Goal: Information Seeking & Learning: Learn about a topic

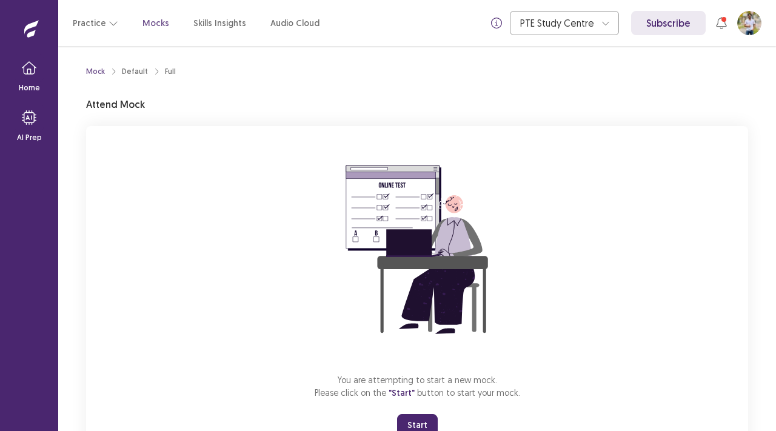
scroll to position [48, 0]
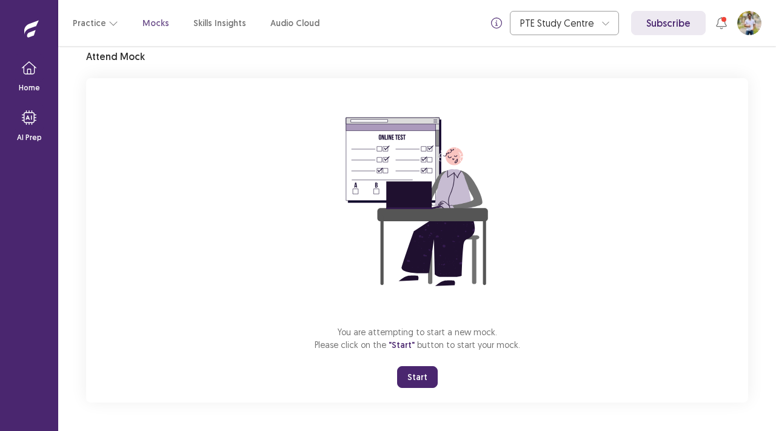
click at [421, 368] on button "Start" at bounding box center [417, 377] width 41 height 22
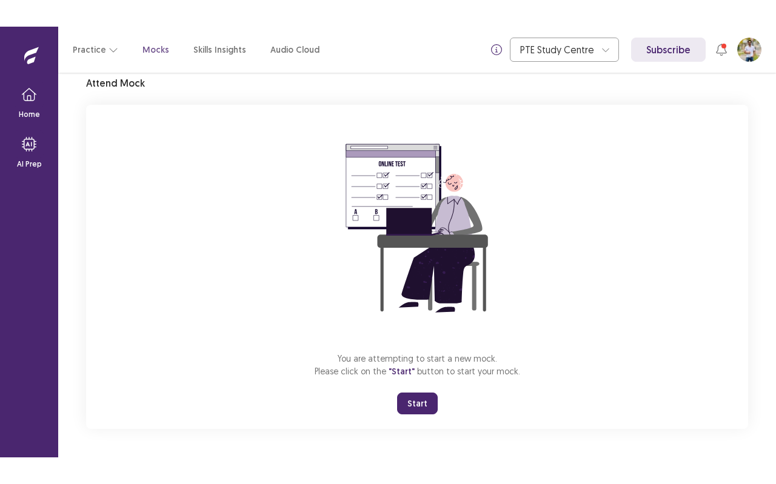
scroll to position [0, 0]
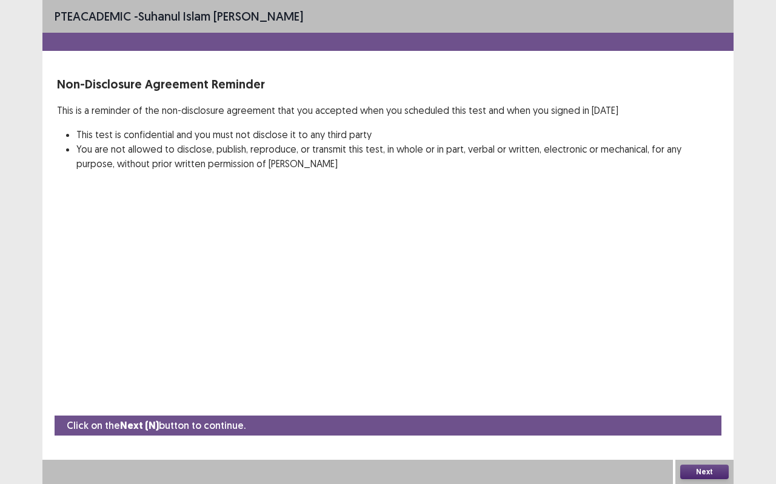
click at [711, 431] on button "Next" at bounding box center [704, 472] width 49 height 15
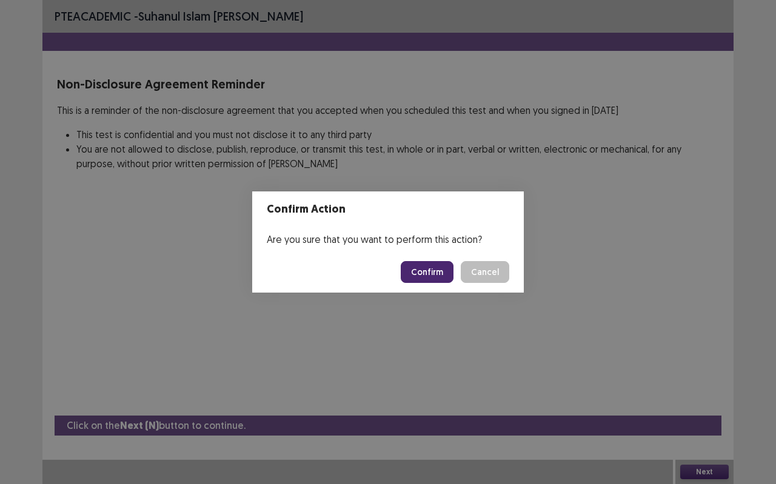
click at [450, 273] on button "Confirm" at bounding box center [427, 272] width 53 height 22
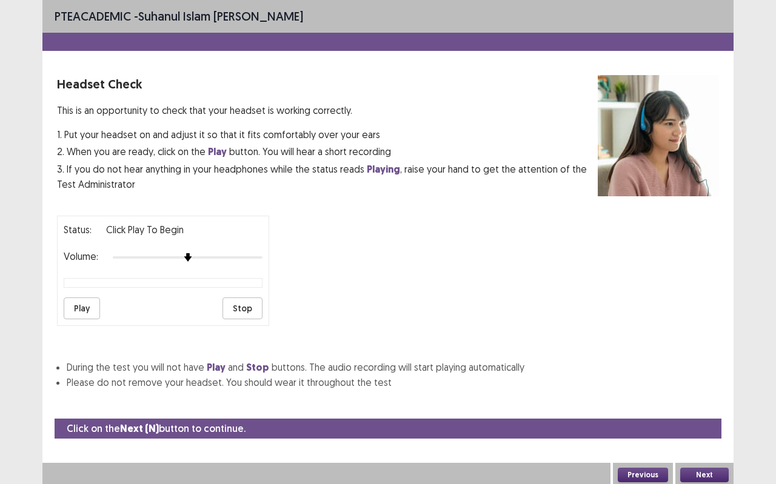
click at [706, 431] on button "Next" at bounding box center [704, 475] width 49 height 15
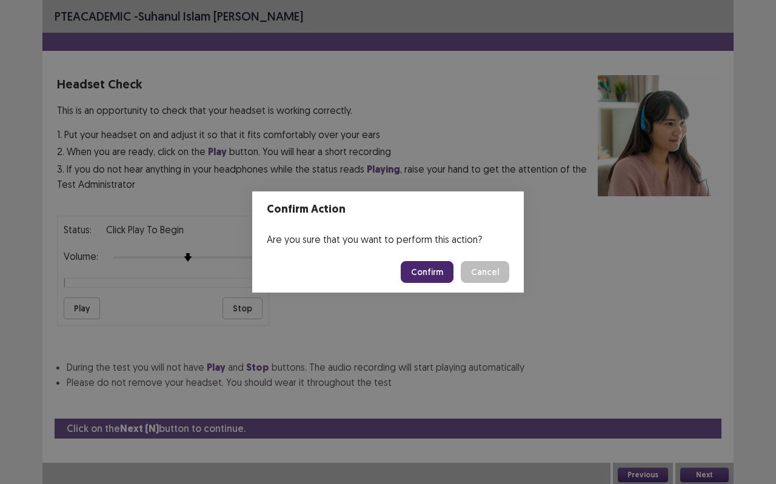
click at [442, 272] on button "Confirm" at bounding box center [427, 272] width 53 height 22
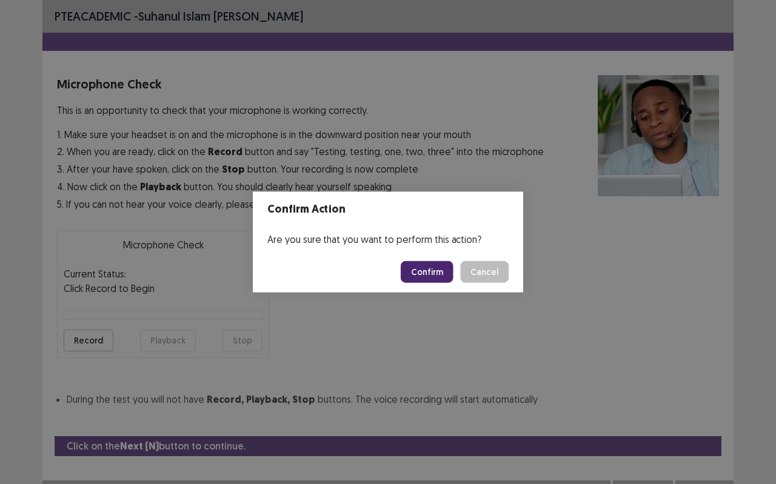
scroll to position [14, 0]
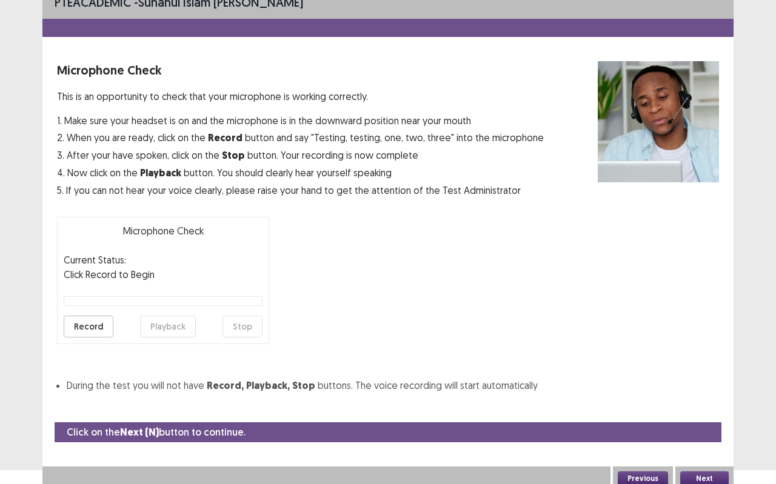
click at [714, 431] on button "Next" at bounding box center [704, 479] width 49 height 15
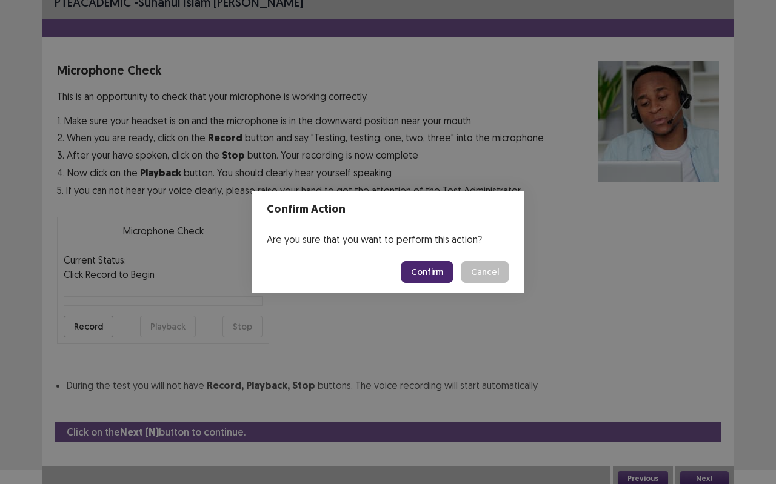
click at [441, 275] on button "Confirm" at bounding box center [427, 272] width 53 height 22
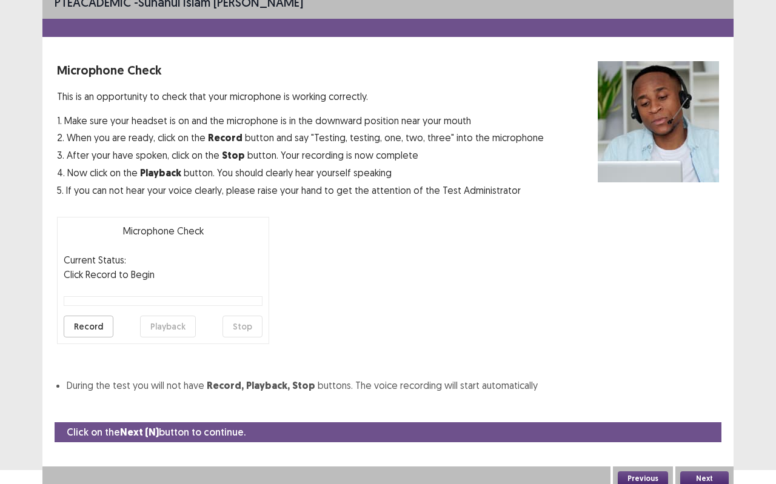
scroll to position [0, 0]
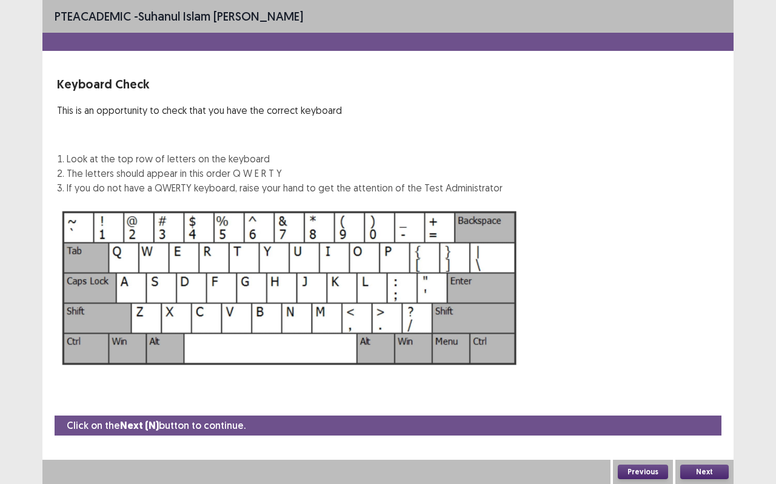
click at [728, 431] on div "Click on the Next (N) button to continue. Previous Next" at bounding box center [387, 450] width 691 height 69
click at [717, 431] on button "Next" at bounding box center [704, 472] width 49 height 15
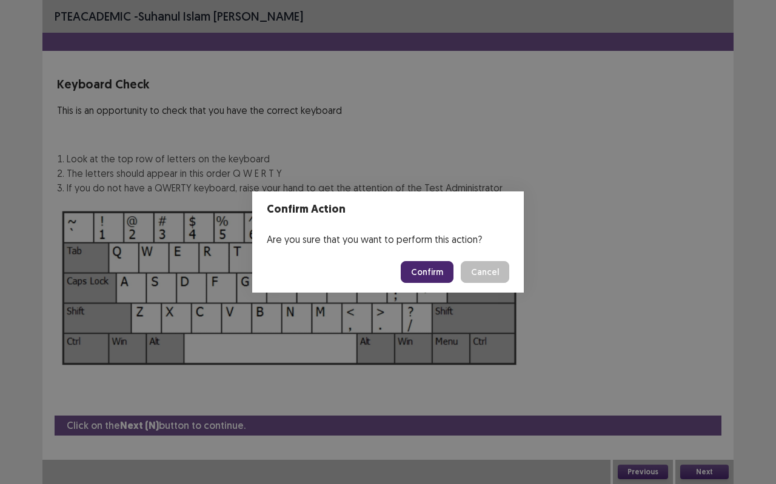
click at [431, 268] on button "Confirm" at bounding box center [427, 272] width 53 height 22
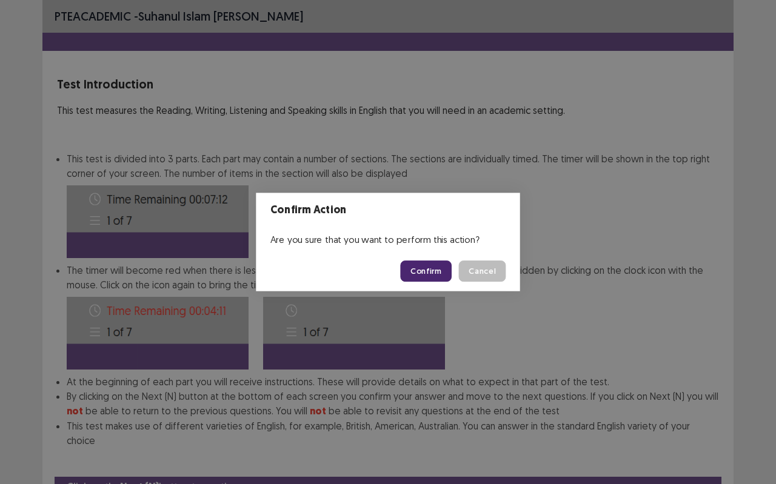
scroll to position [46, 0]
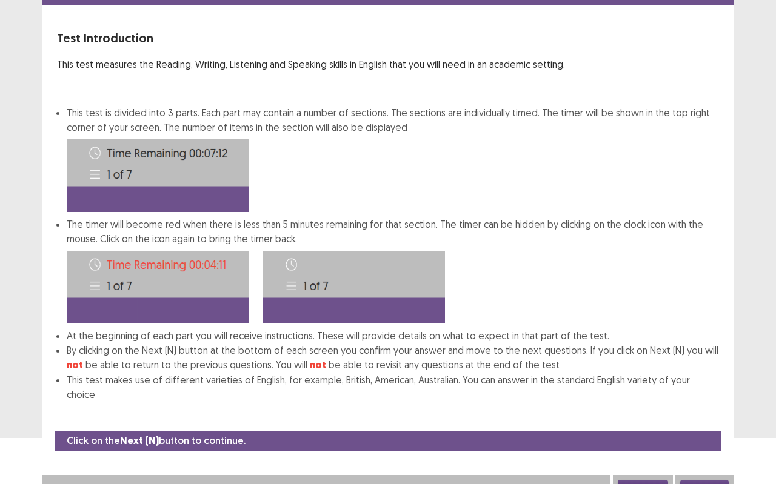
click at [703, 431] on button "Next" at bounding box center [704, 487] width 49 height 15
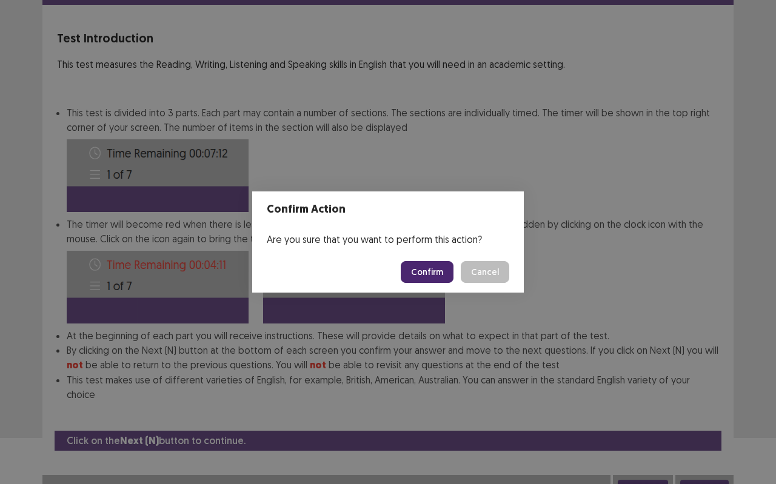
click at [421, 270] on button "Confirm" at bounding box center [427, 272] width 53 height 22
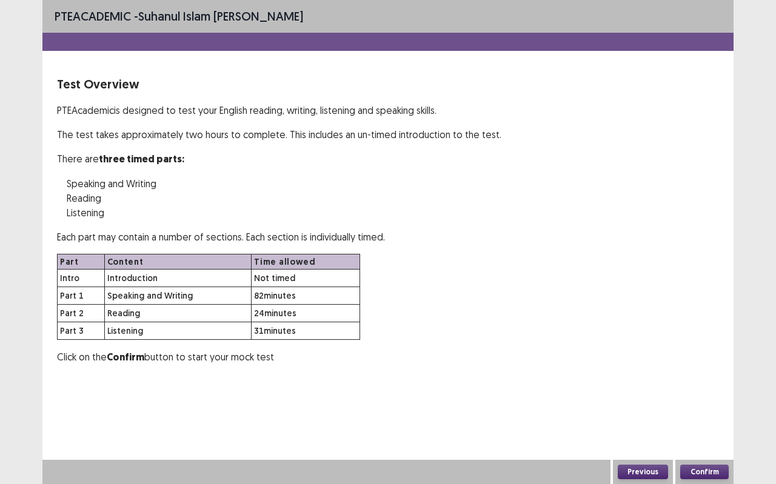
click at [711, 431] on button "Confirm" at bounding box center [704, 472] width 49 height 15
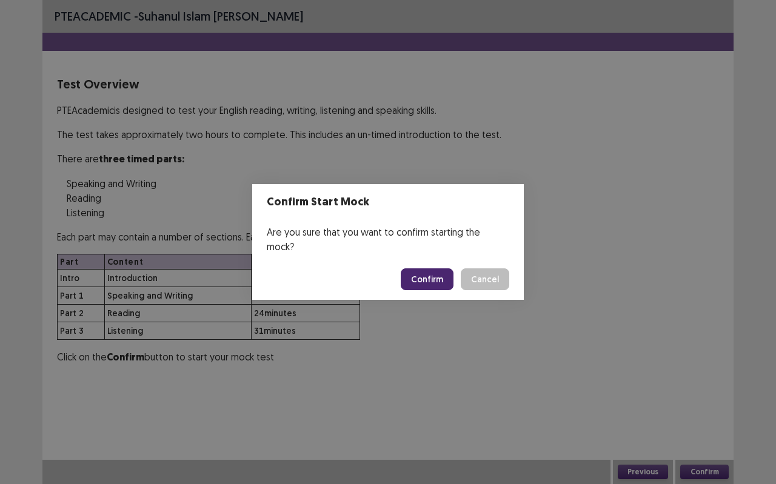
click at [426, 269] on button "Confirm" at bounding box center [427, 280] width 53 height 22
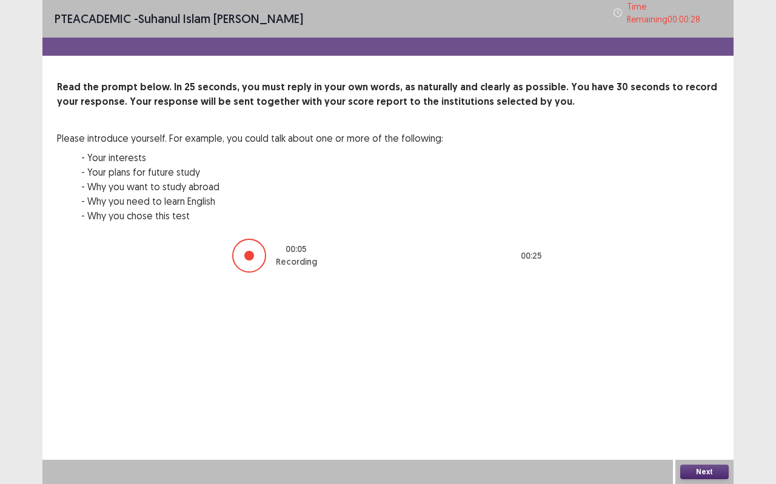
click at [722, 431] on button "Next" at bounding box center [704, 472] width 49 height 15
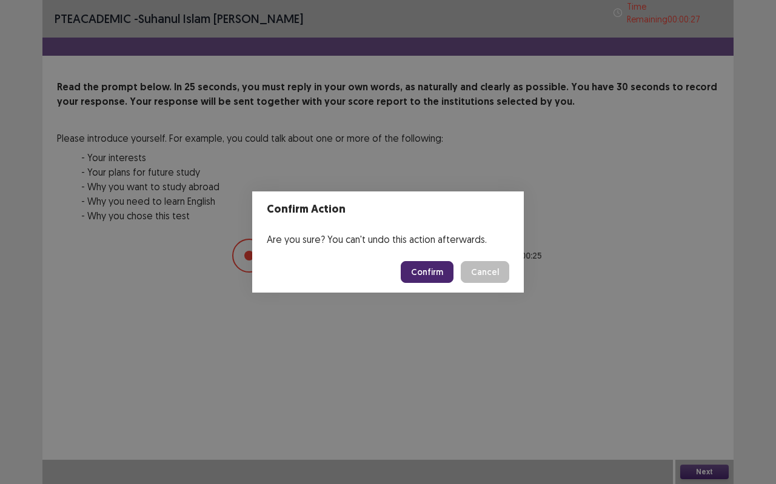
click at [423, 274] on button "Confirm" at bounding box center [427, 272] width 53 height 22
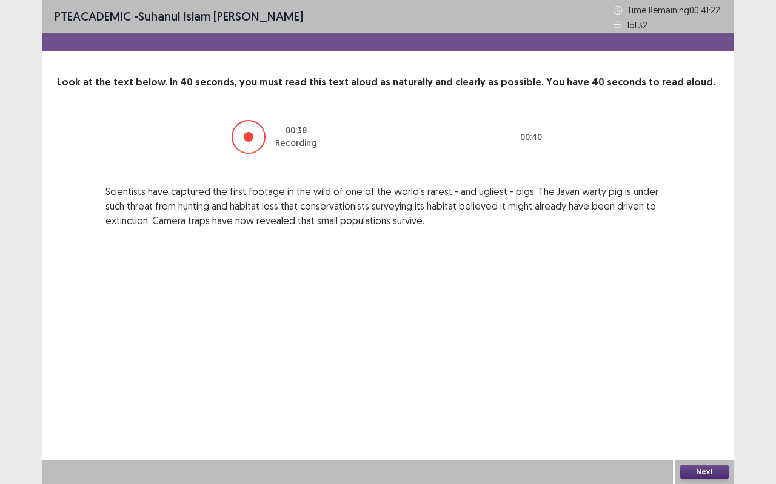
click at [715, 431] on button "Next" at bounding box center [704, 472] width 49 height 15
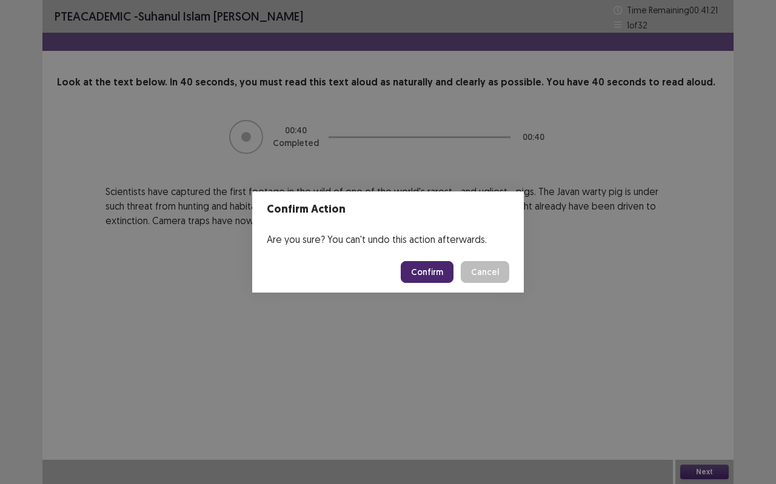
click at [408, 270] on button "Confirm" at bounding box center [427, 272] width 53 height 22
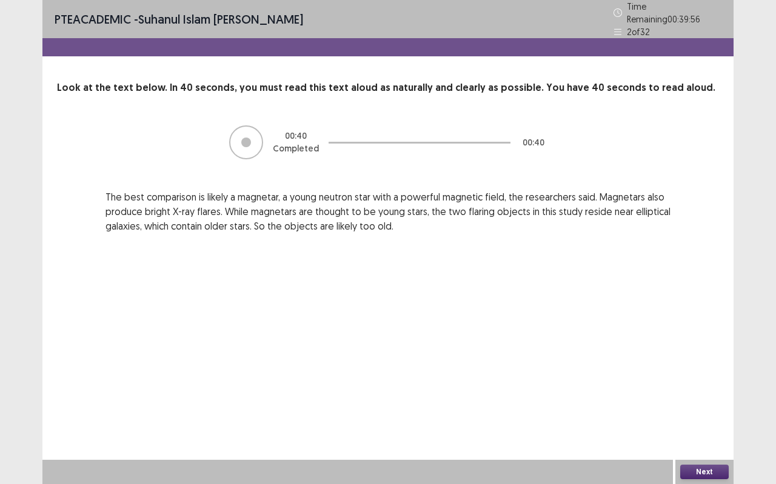
click at [708, 431] on button "Next" at bounding box center [704, 472] width 49 height 15
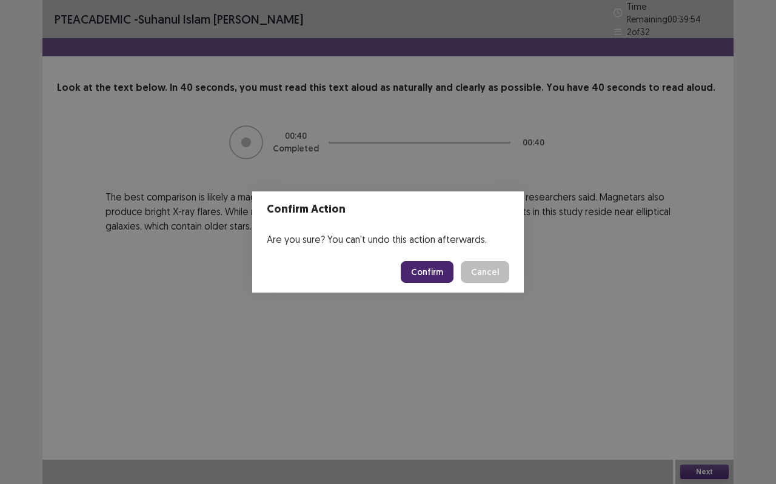
click at [418, 265] on button "Confirm" at bounding box center [427, 272] width 53 height 22
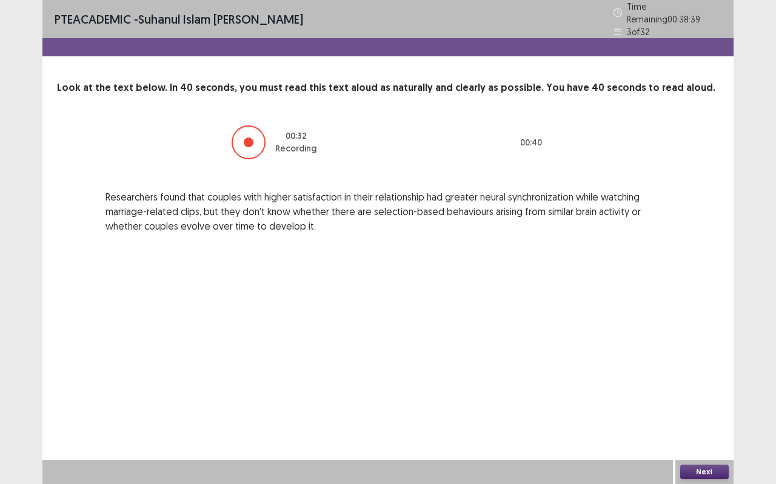
click at [703, 431] on button "Next" at bounding box center [704, 472] width 49 height 15
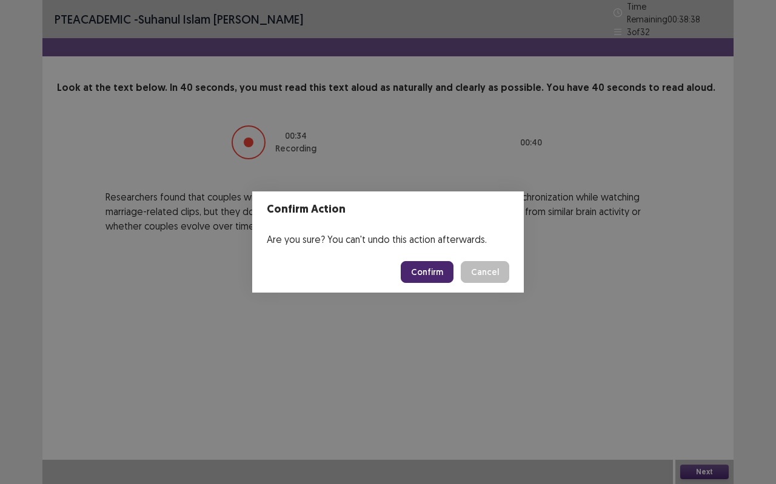
click at [436, 277] on button "Confirm" at bounding box center [427, 272] width 53 height 22
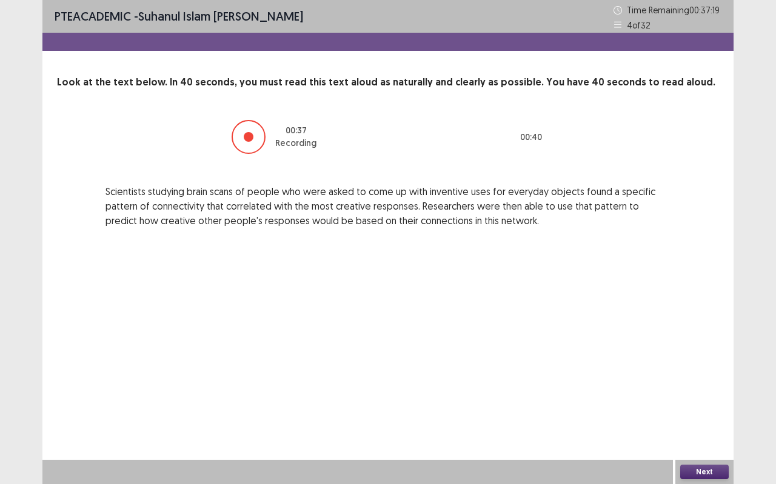
click at [695, 431] on button "Next" at bounding box center [704, 472] width 49 height 15
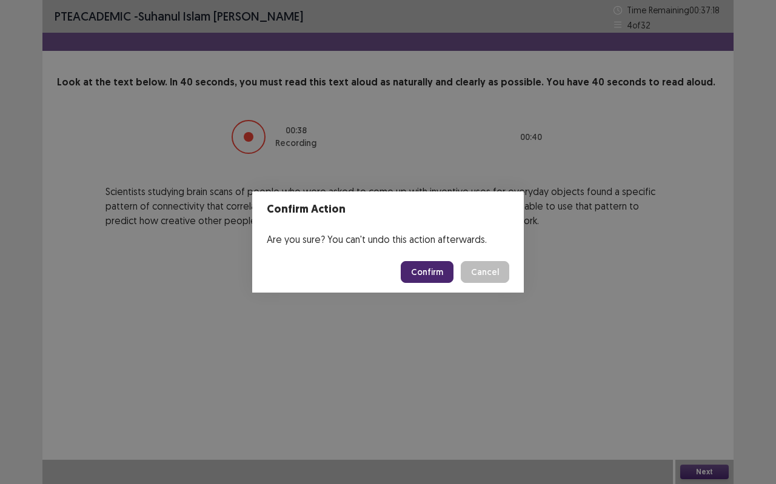
click at [431, 266] on button "Confirm" at bounding box center [427, 272] width 53 height 22
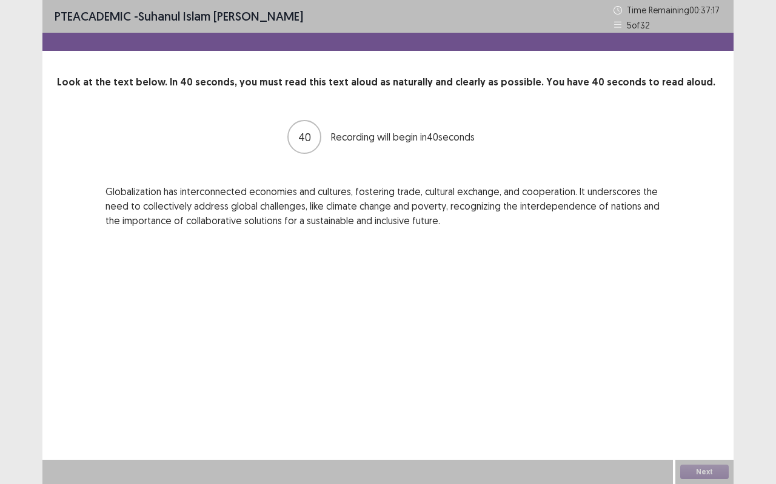
click at [545, 32] on div "PTE academic - [PERSON_NAME][DEMOGRAPHIC_DATA] Time Remaining 00 : 37 : 17 5 of…" at bounding box center [387, 16] width 691 height 33
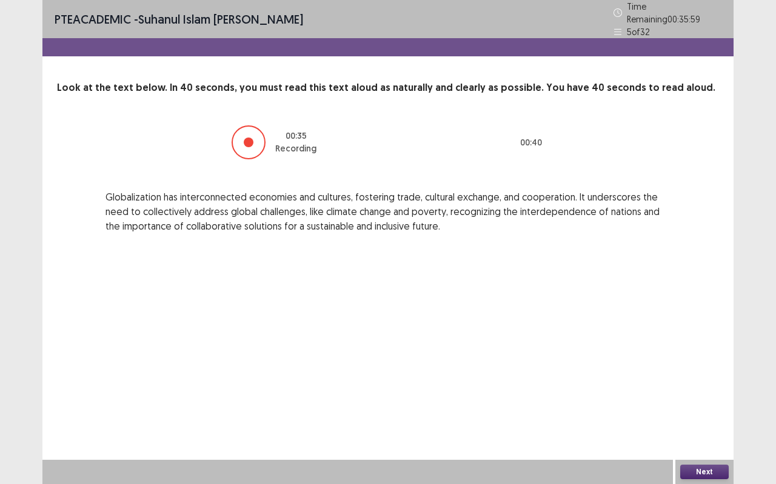
click at [692, 431] on button "Next" at bounding box center [704, 472] width 49 height 15
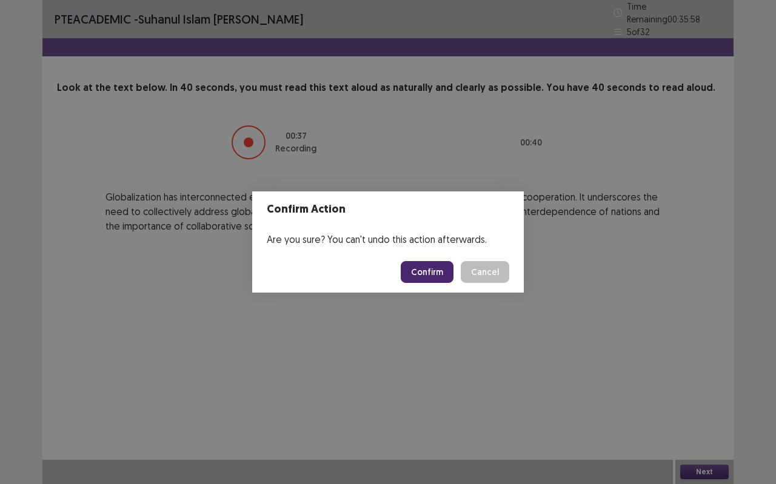
click at [446, 272] on button "Confirm" at bounding box center [427, 272] width 53 height 22
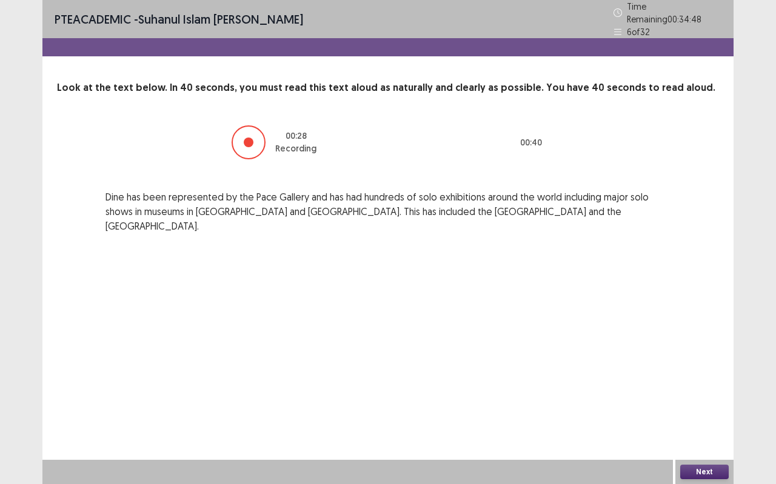
click at [686, 431] on button "Next" at bounding box center [704, 472] width 49 height 15
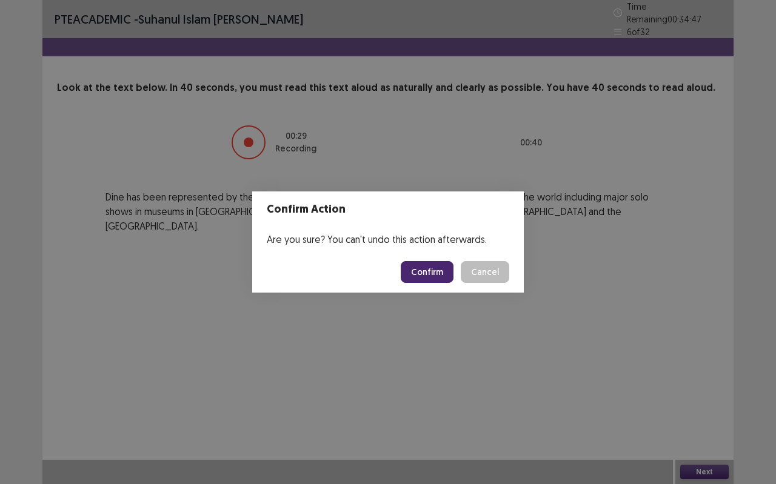
click at [436, 267] on button "Confirm" at bounding box center [427, 272] width 53 height 22
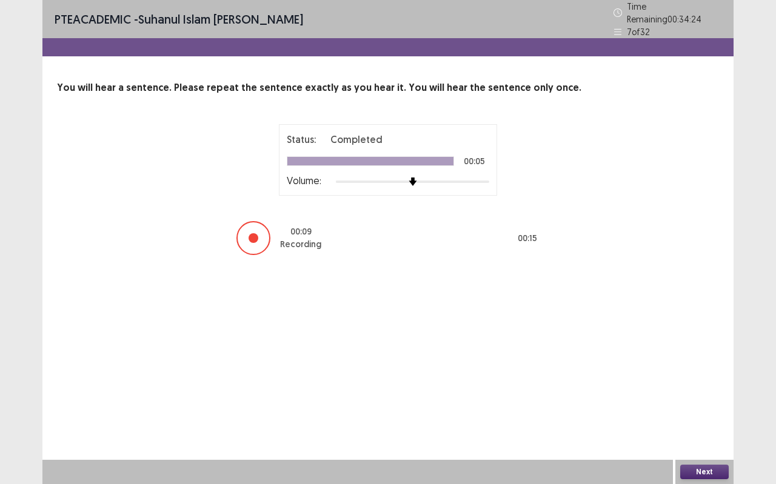
click at [704, 431] on button "Next" at bounding box center [704, 472] width 49 height 15
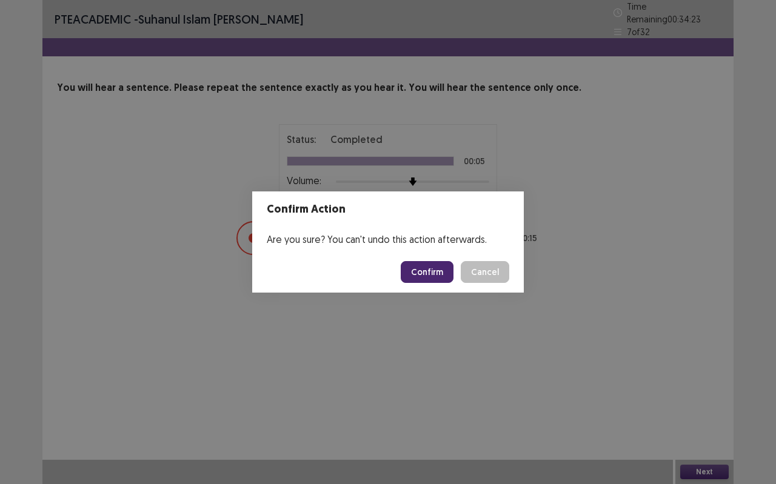
click at [419, 266] on button "Confirm" at bounding box center [427, 272] width 53 height 22
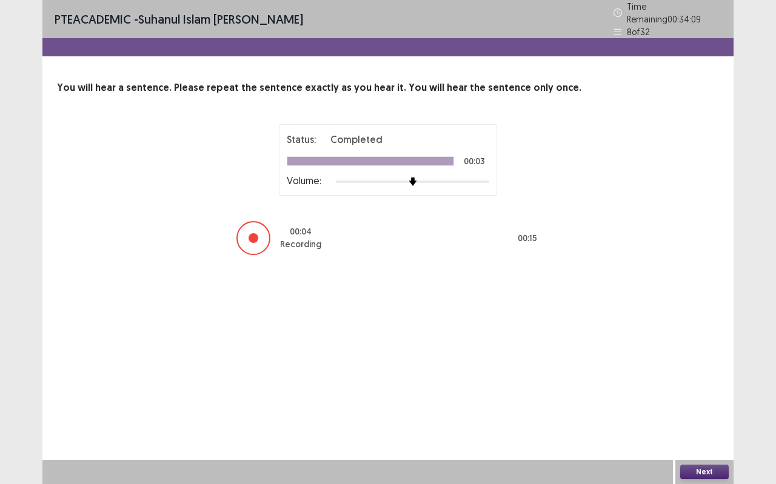
click at [720, 431] on button "Next" at bounding box center [704, 472] width 49 height 15
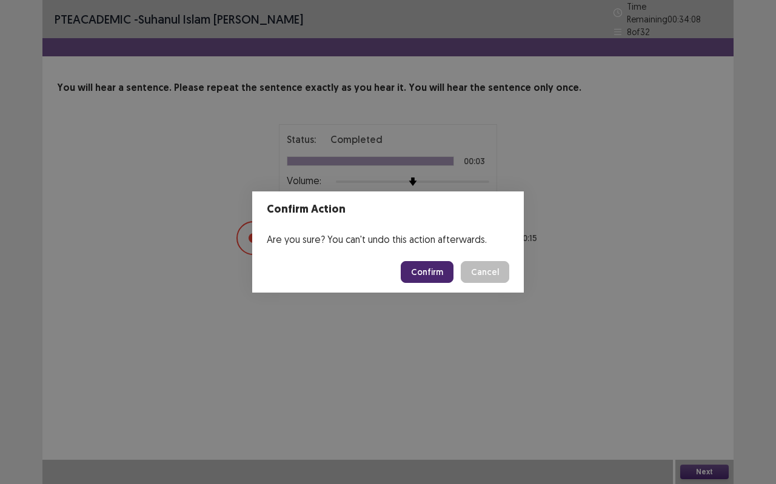
click at [418, 270] on button "Confirm" at bounding box center [427, 272] width 53 height 22
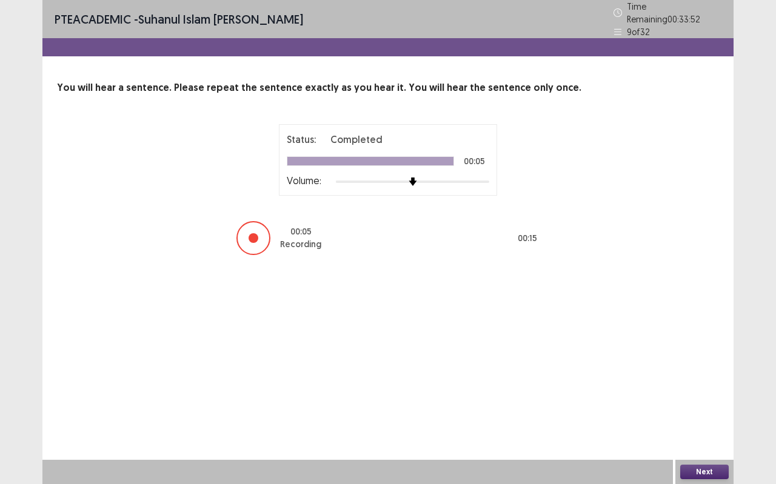
click at [725, 431] on div "Next" at bounding box center [704, 472] width 58 height 24
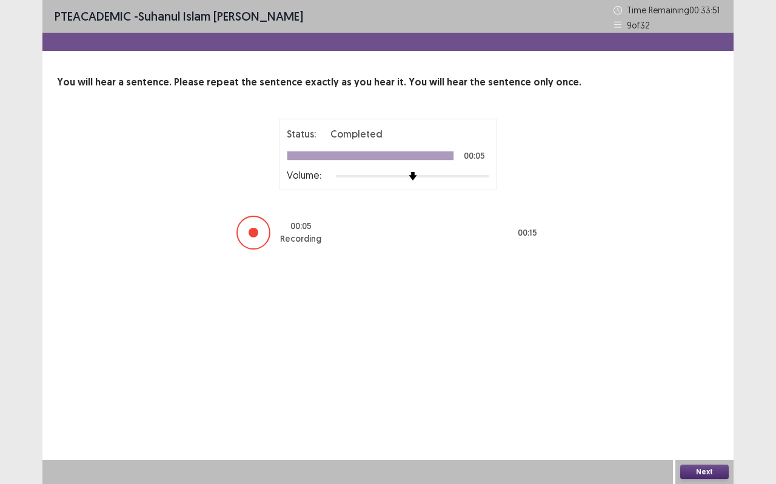
click at [720, 431] on button "Next" at bounding box center [704, 472] width 49 height 15
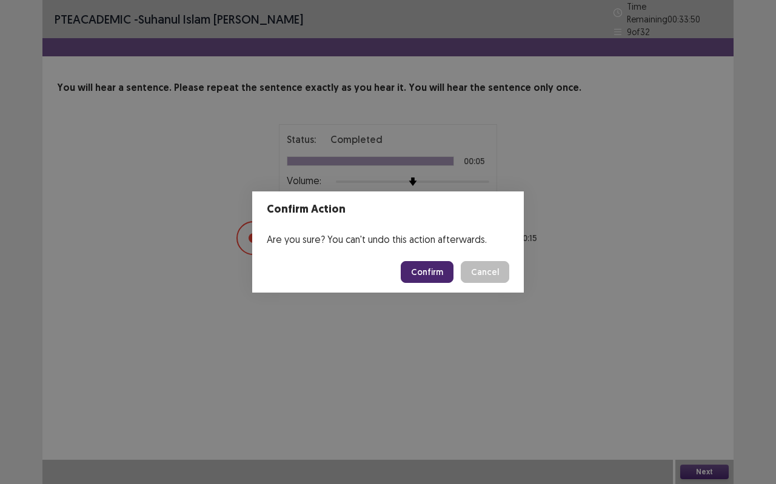
click at [448, 272] on button "Confirm" at bounding box center [427, 272] width 53 height 22
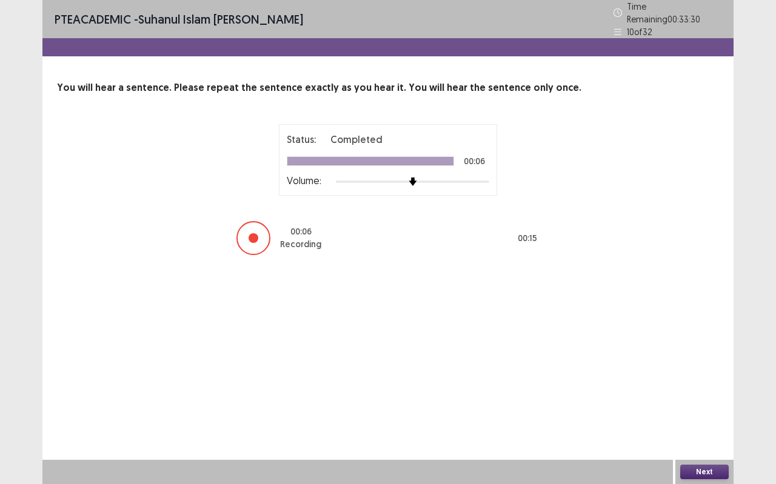
click at [707, 431] on div "Next" at bounding box center [704, 472] width 58 height 24
click at [703, 431] on button "Next" at bounding box center [704, 472] width 49 height 15
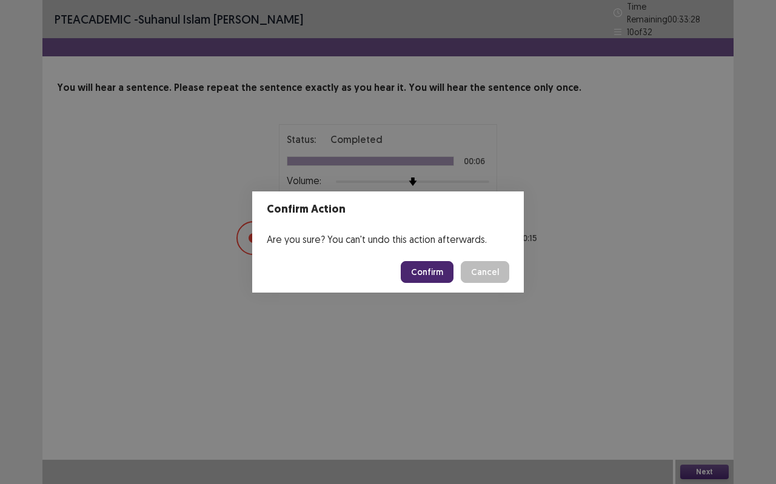
click at [440, 269] on button "Confirm" at bounding box center [427, 272] width 53 height 22
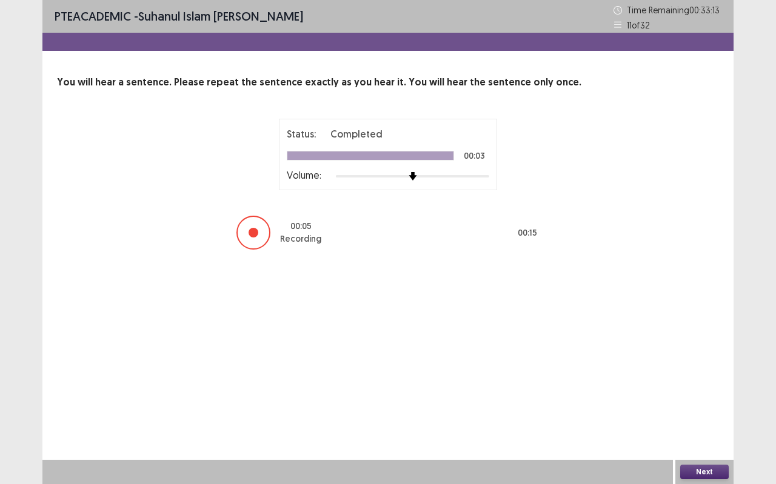
click at [689, 431] on button "Next" at bounding box center [704, 472] width 49 height 15
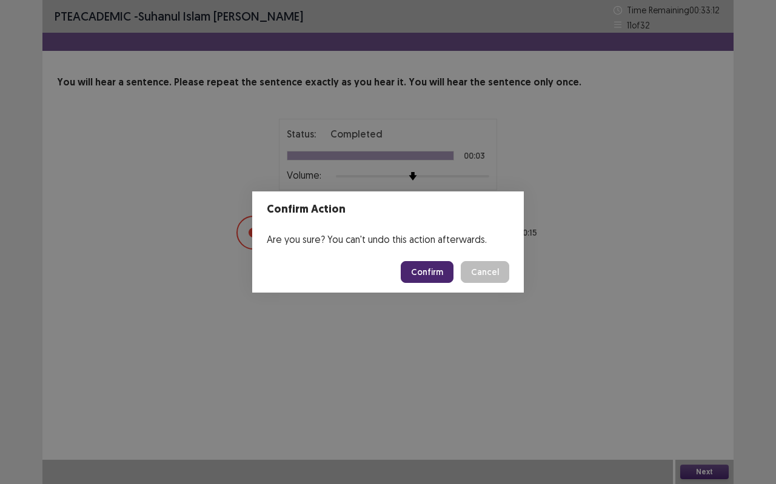
drag, startPoint x: 430, startPoint y: 260, endPoint x: 431, endPoint y: 275, distance: 14.6
click at [431, 265] on footer "Confirm Cancel" at bounding box center [388, 272] width 272 height 41
click at [434, 274] on button "Confirm" at bounding box center [427, 272] width 53 height 22
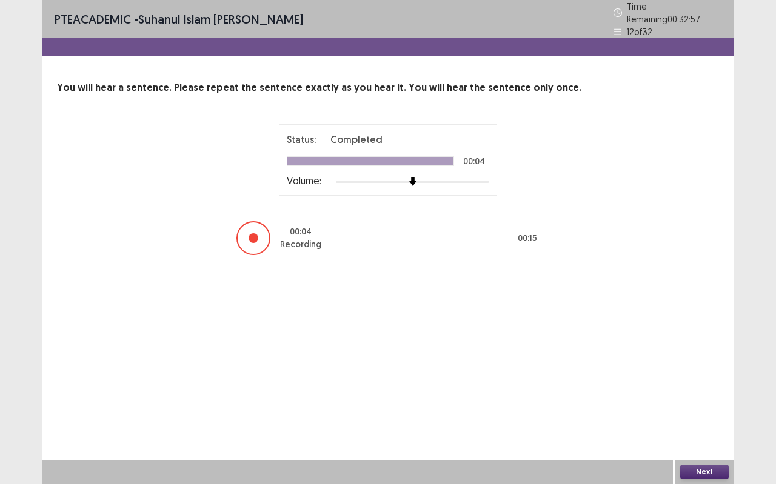
click at [726, 431] on button "Next" at bounding box center [704, 472] width 49 height 15
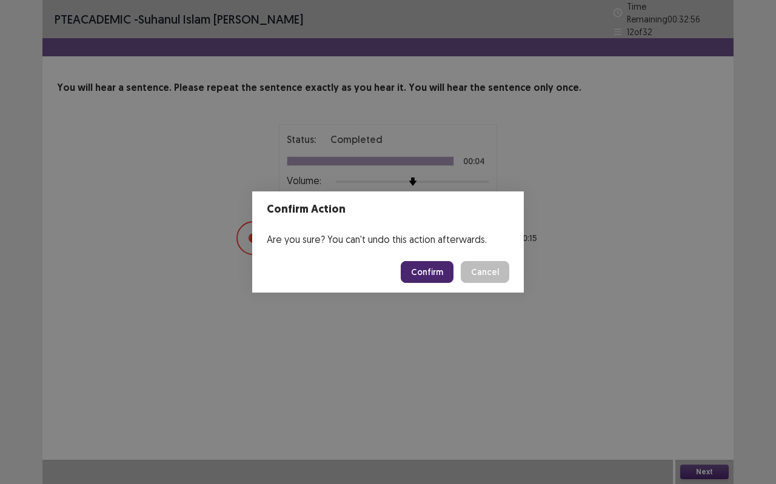
click at [431, 272] on button "Confirm" at bounding box center [427, 272] width 53 height 22
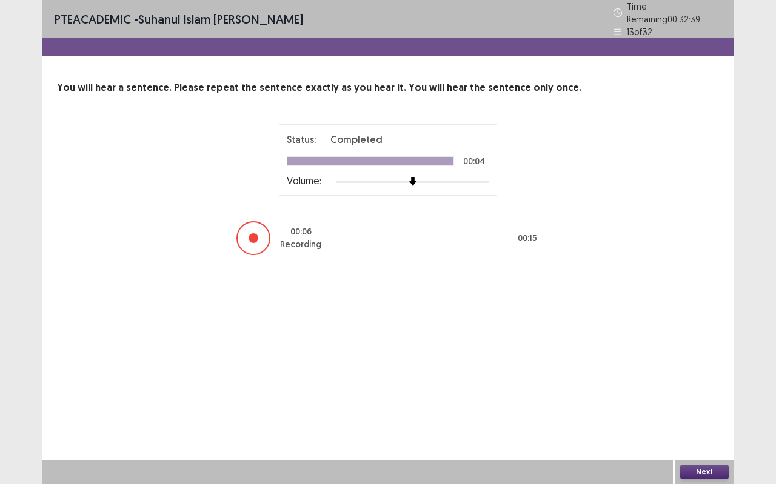
click at [700, 431] on button "Next" at bounding box center [704, 472] width 49 height 15
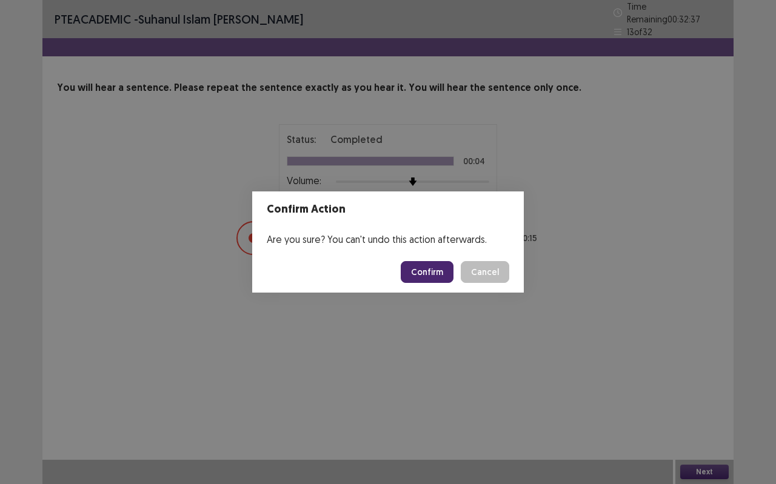
click at [431, 260] on footer "Confirm Cancel" at bounding box center [388, 272] width 272 height 41
click at [431, 266] on button "Confirm" at bounding box center [427, 272] width 53 height 22
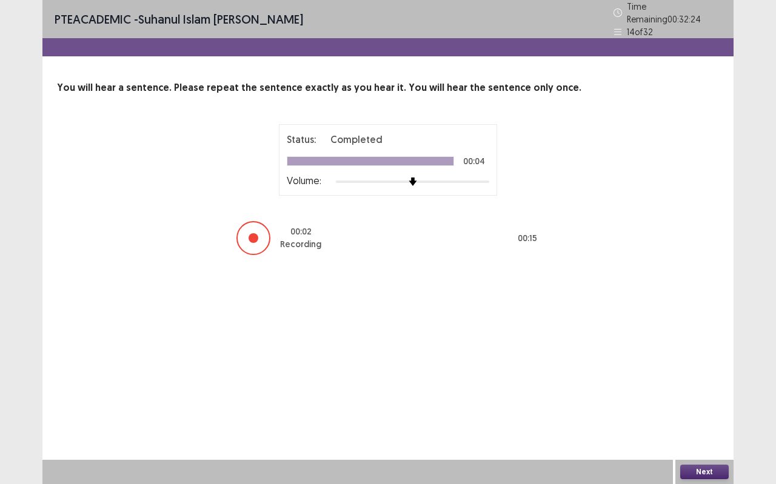
click at [703, 431] on div "Next" at bounding box center [704, 472] width 58 height 24
click at [702, 431] on button "Next" at bounding box center [704, 472] width 49 height 15
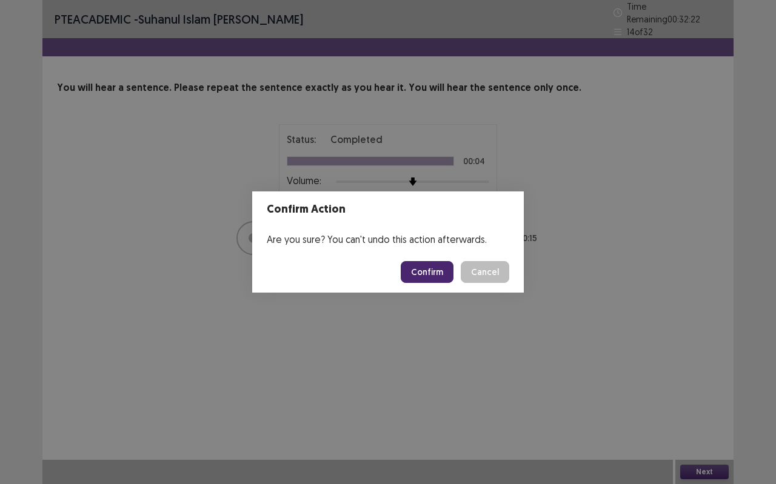
click at [443, 272] on button "Confirm" at bounding box center [427, 272] width 53 height 22
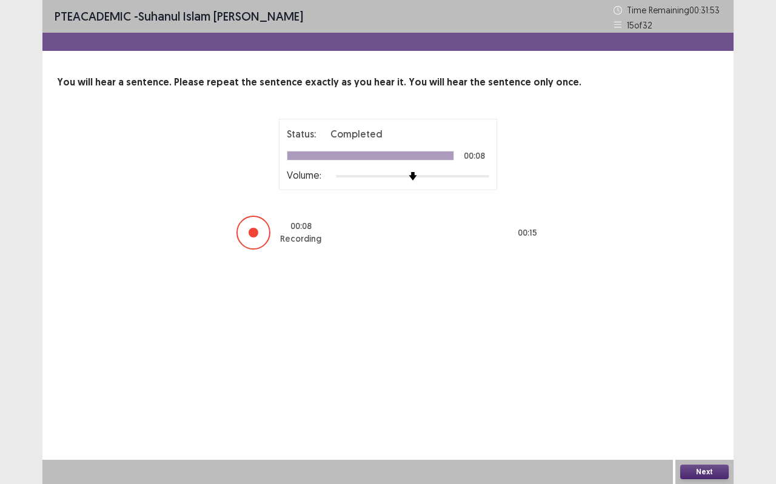
click at [714, 431] on button "Next" at bounding box center [704, 472] width 49 height 15
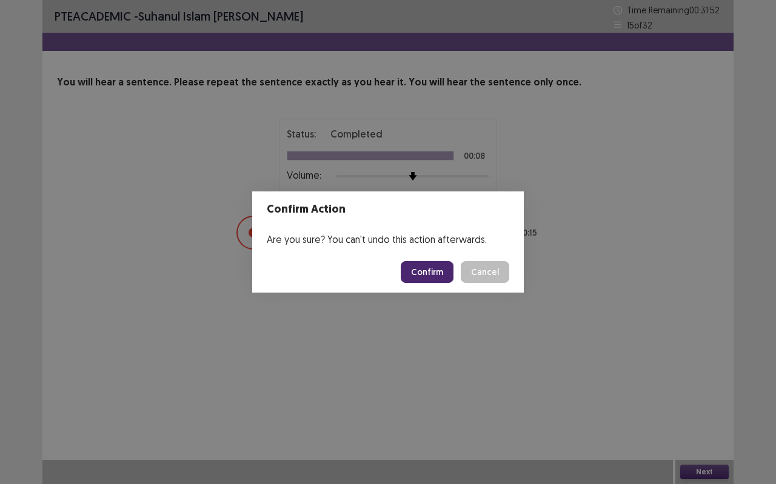
click at [426, 266] on button "Confirm" at bounding box center [427, 272] width 53 height 22
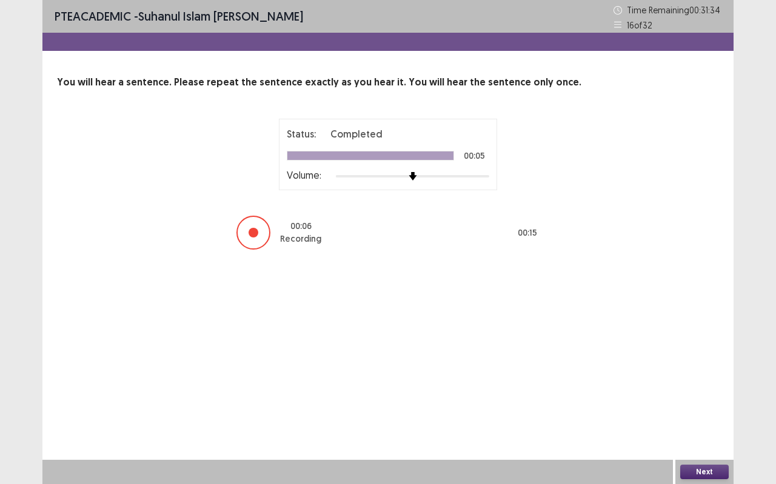
click at [719, 431] on button "Next" at bounding box center [704, 472] width 49 height 15
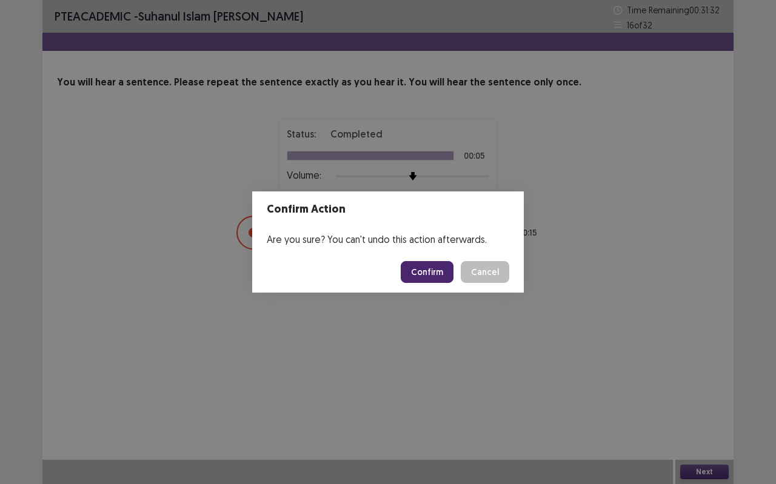
click at [425, 266] on button "Confirm" at bounding box center [427, 272] width 53 height 22
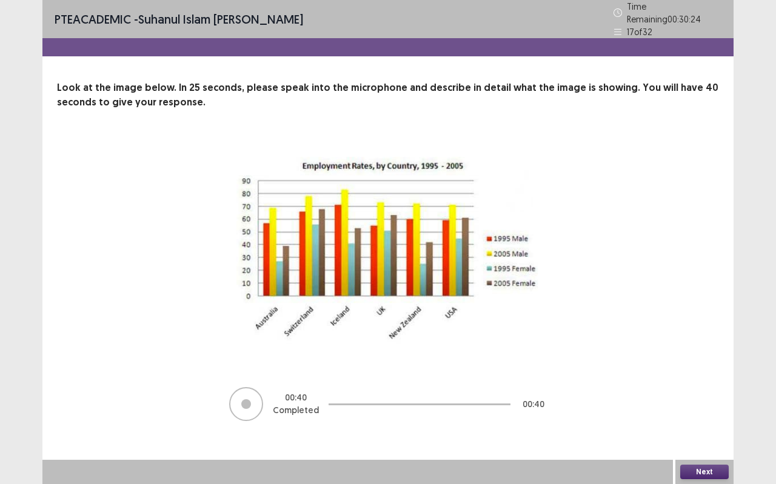
click at [687, 431] on button "Next" at bounding box center [704, 472] width 49 height 15
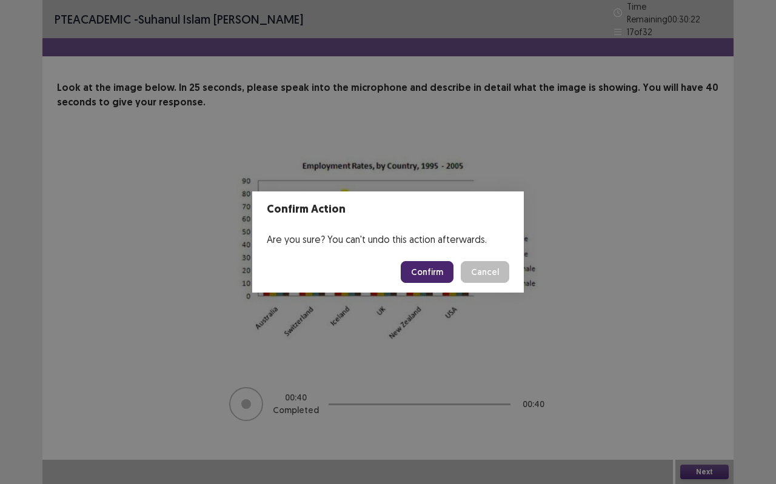
click at [422, 264] on button "Confirm" at bounding box center [427, 272] width 53 height 22
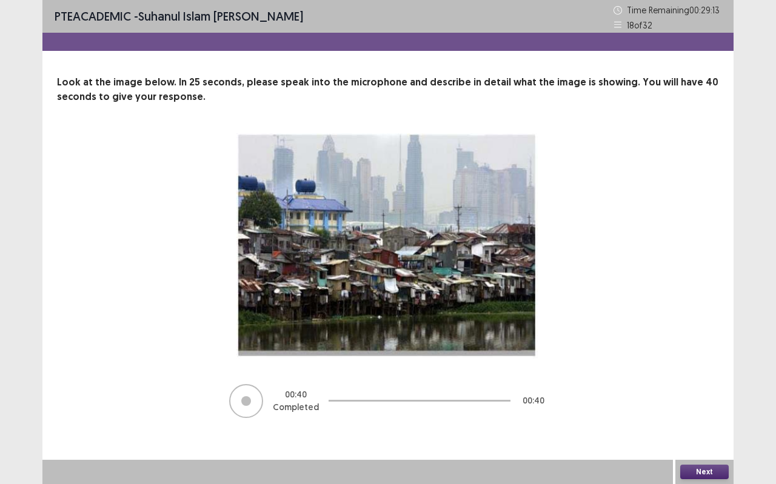
click at [722, 431] on button "Next" at bounding box center [704, 472] width 49 height 15
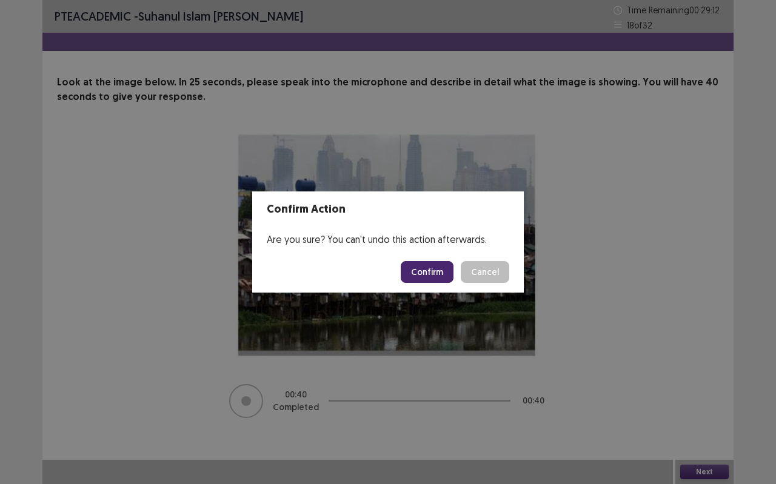
click at [451, 272] on button "Confirm" at bounding box center [427, 272] width 53 height 22
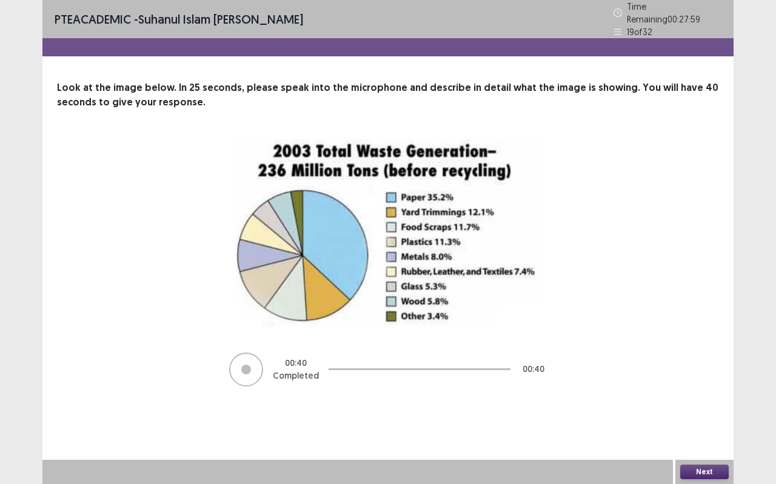
click at [703, 431] on button "Next" at bounding box center [704, 472] width 49 height 15
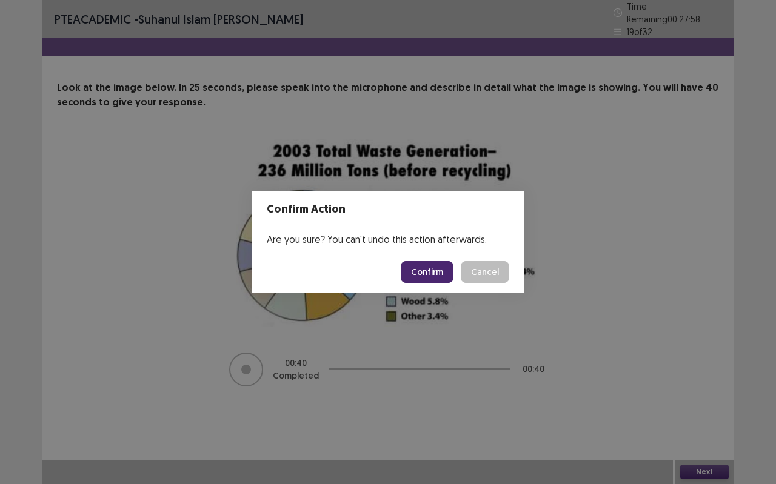
click at [438, 267] on button "Confirm" at bounding box center [427, 272] width 53 height 22
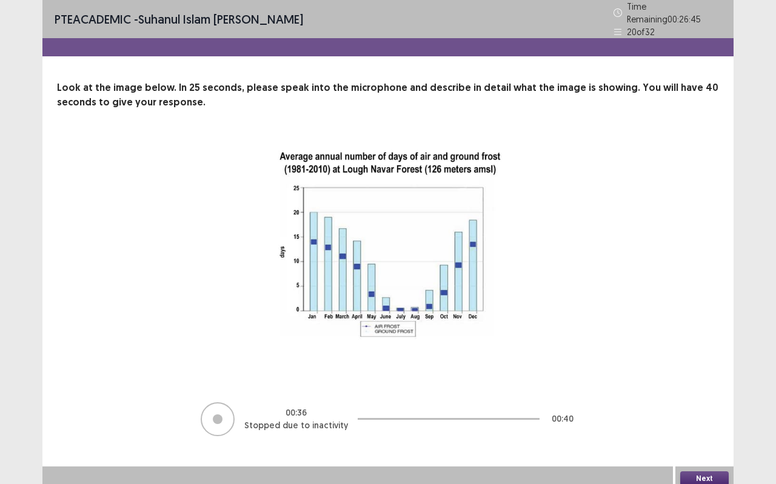
click at [726, 431] on button "Next" at bounding box center [704, 479] width 49 height 15
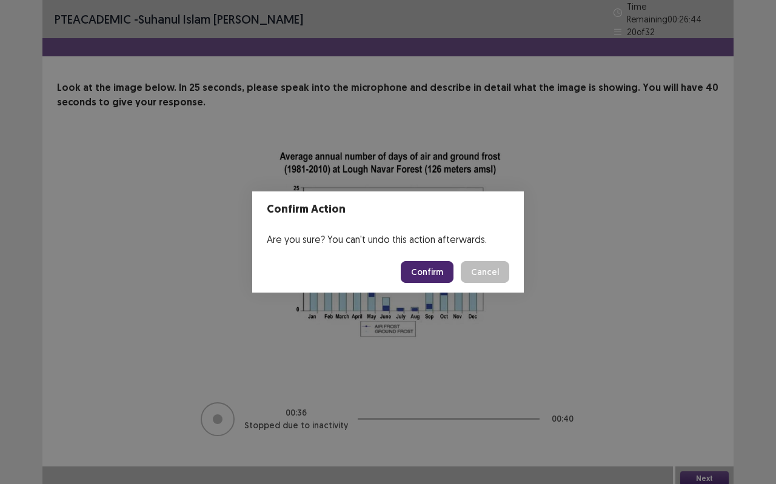
click at [445, 272] on button "Confirm" at bounding box center [427, 272] width 53 height 22
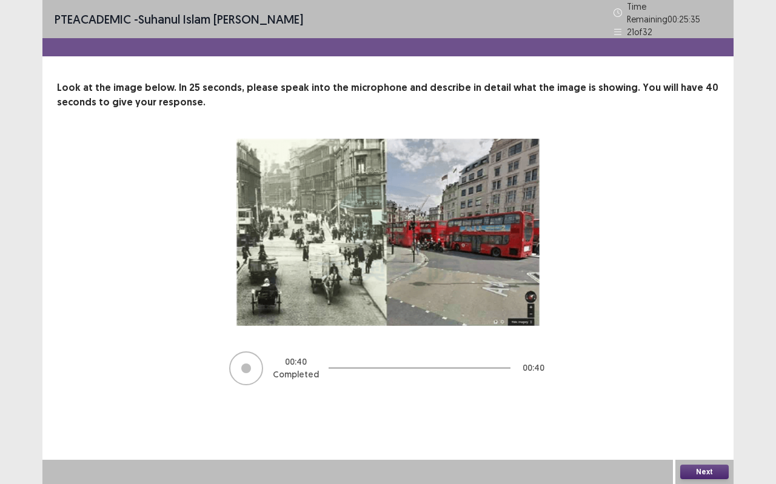
click at [720, 431] on button "Next" at bounding box center [704, 472] width 49 height 15
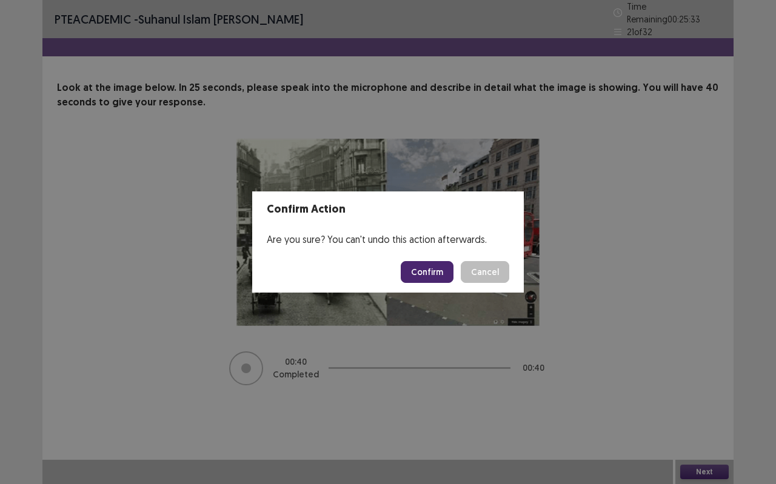
click at [449, 269] on button "Confirm" at bounding box center [427, 272] width 53 height 22
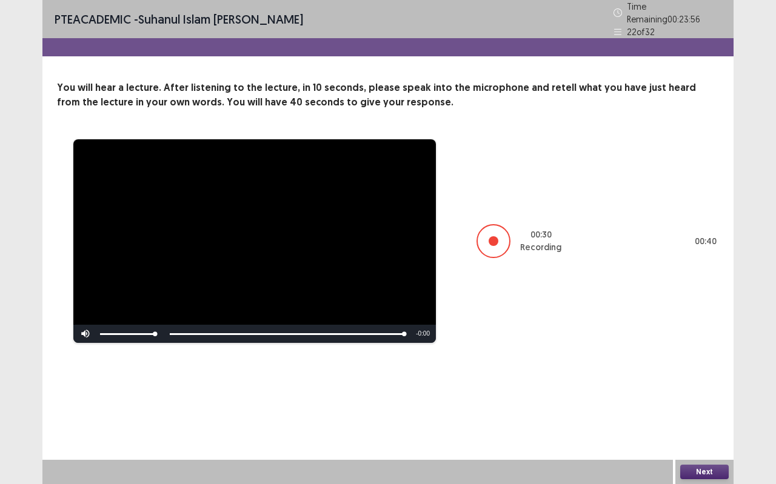
click at [685, 431] on button "Next" at bounding box center [704, 472] width 49 height 15
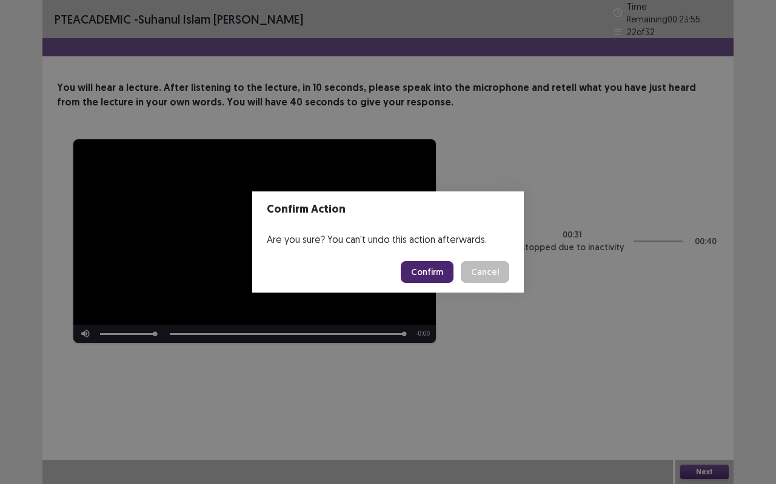
click at [447, 269] on button "Confirm" at bounding box center [427, 272] width 53 height 22
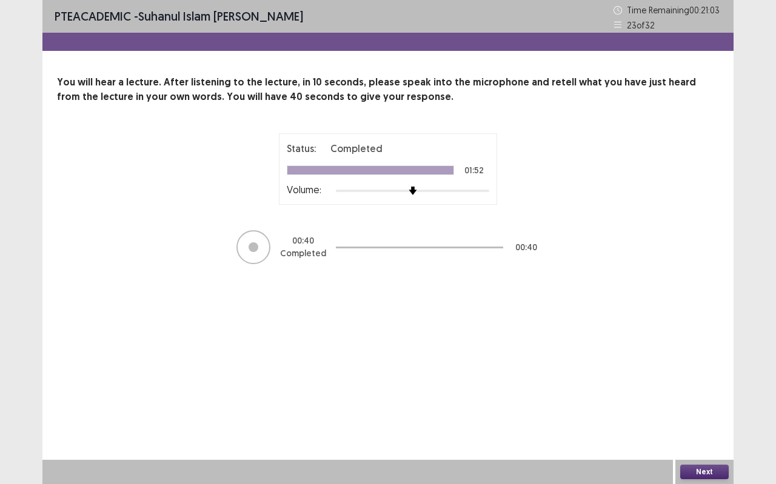
click at [691, 431] on button "Next" at bounding box center [704, 472] width 49 height 15
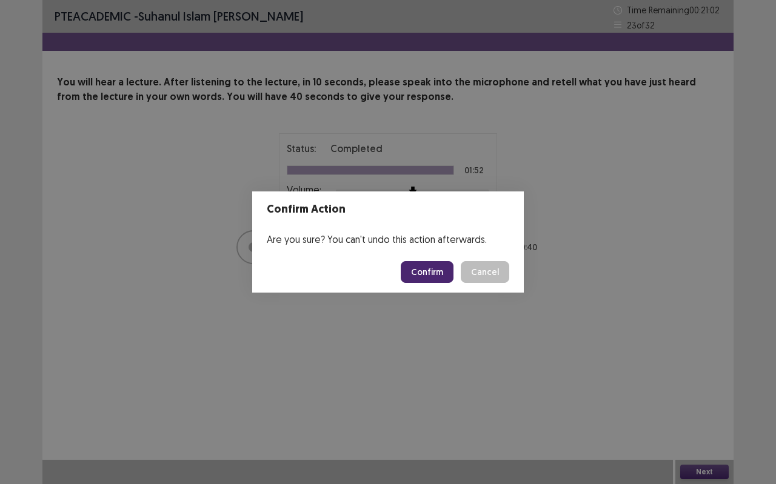
click at [431, 264] on button "Confirm" at bounding box center [427, 272] width 53 height 22
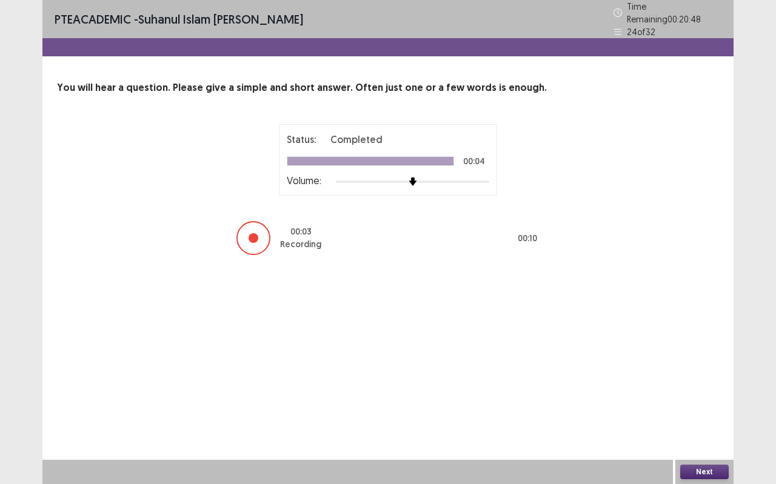
click at [694, 431] on button "Next" at bounding box center [704, 472] width 49 height 15
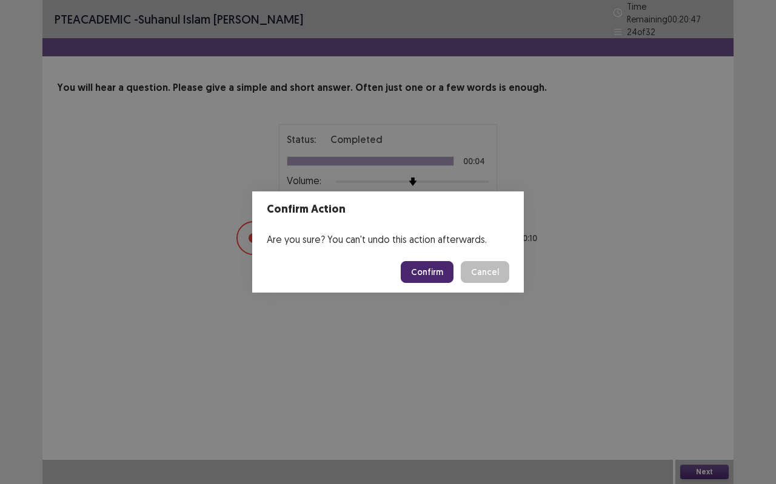
click at [441, 275] on button "Confirm" at bounding box center [427, 272] width 53 height 22
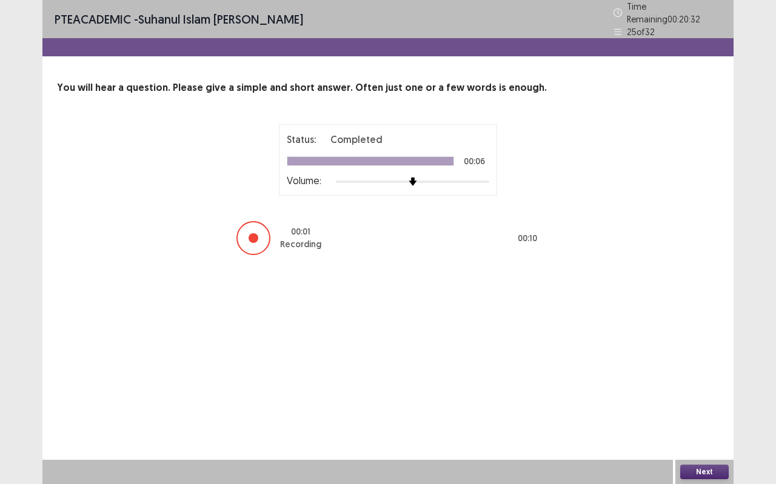
click at [720, 431] on button "Next" at bounding box center [704, 472] width 49 height 15
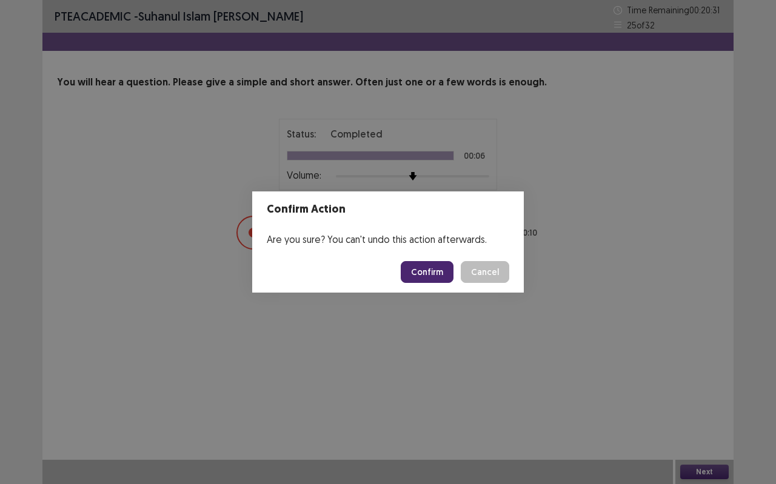
click at [444, 269] on button "Confirm" at bounding box center [427, 272] width 53 height 22
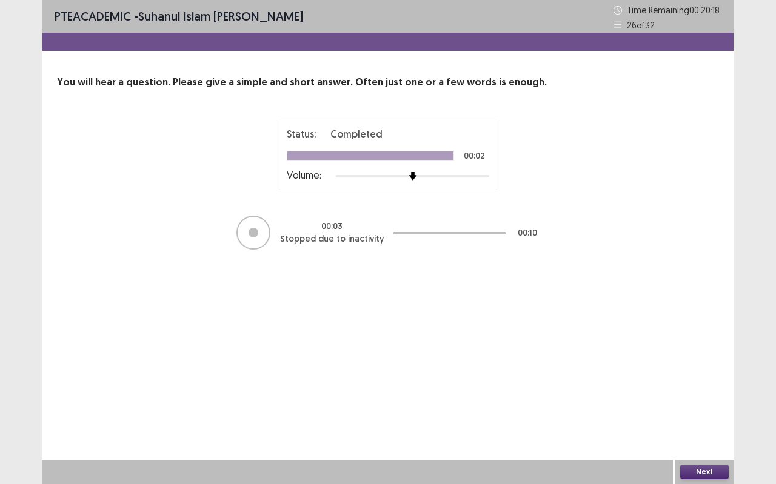
click at [689, 431] on button "Next" at bounding box center [704, 472] width 49 height 15
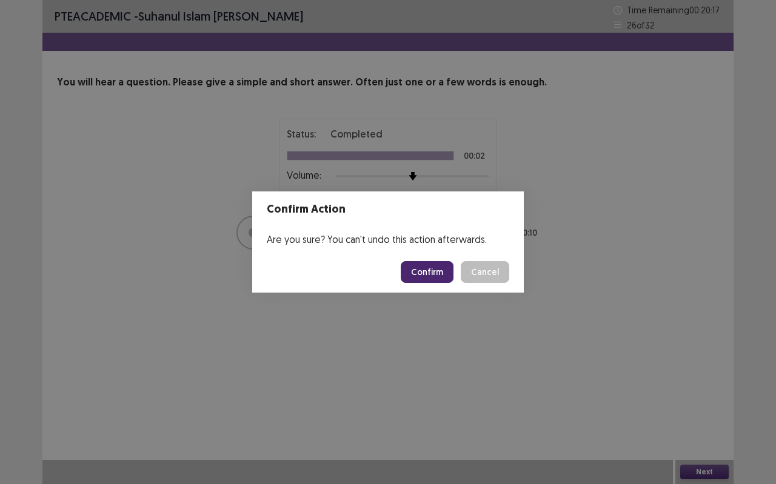
click at [415, 269] on button "Confirm" at bounding box center [427, 272] width 53 height 22
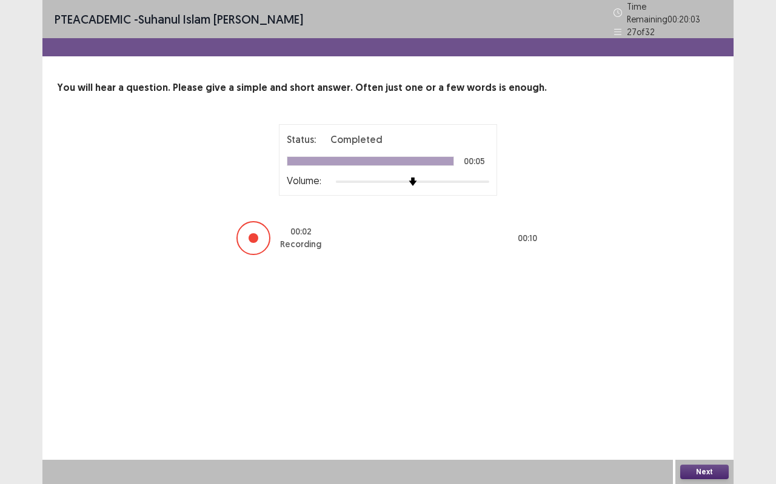
click at [720, 431] on button "Next" at bounding box center [704, 472] width 49 height 15
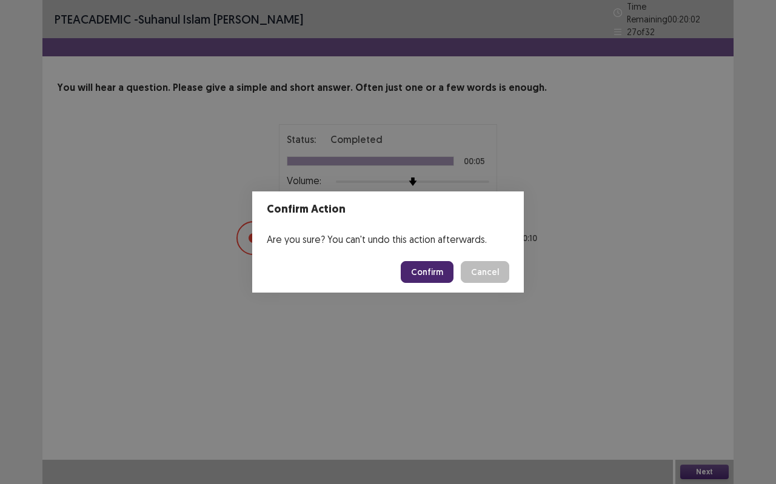
click at [456, 268] on div "Confirm Cancel" at bounding box center [455, 272] width 109 height 22
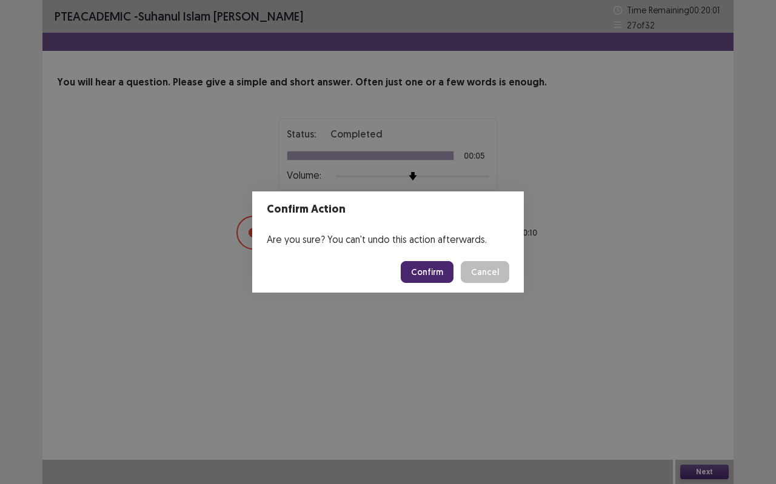
click at [447, 273] on button "Confirm" at bounding box center [427, 272] width 53 height 22
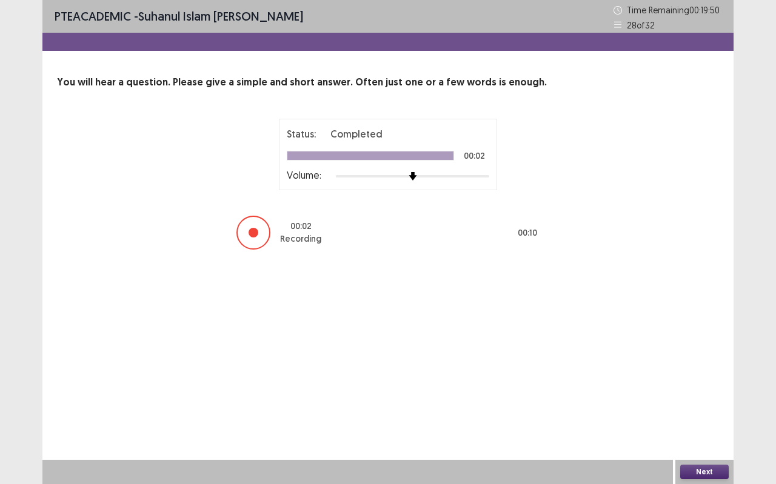
click at [701, 431] on button "Next" at bounding box center [704, 472] width 49 height 15
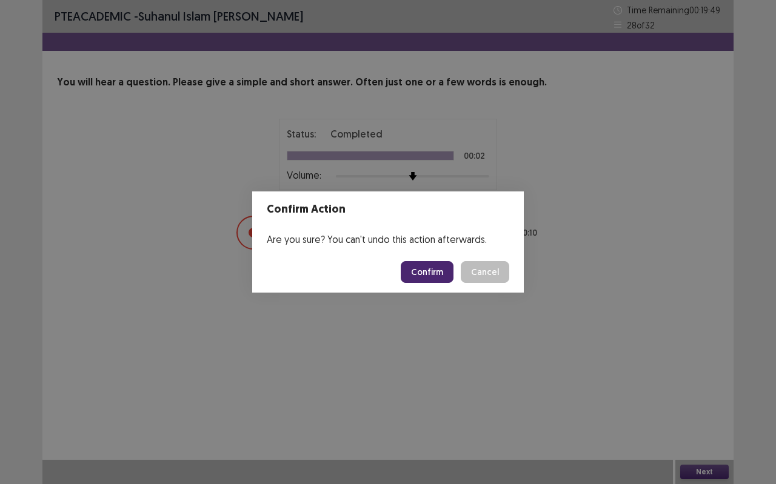
click at [438, 264] on button "Confirm" at bounding box center [427, 272] width 53 height 22
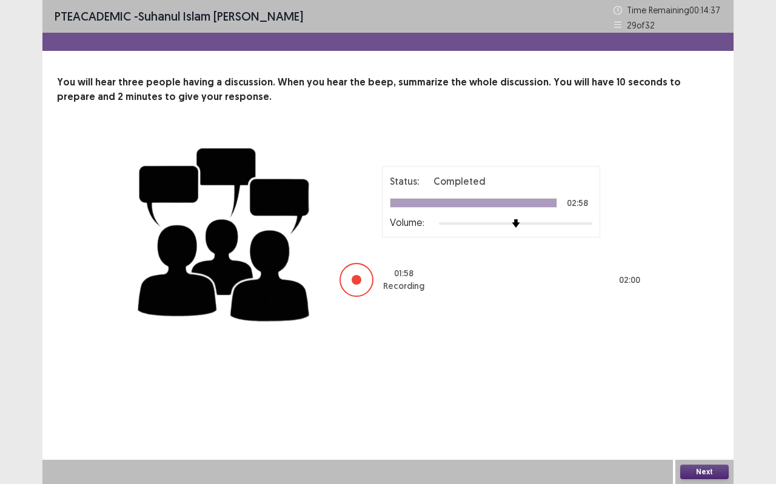
click at [696, 431] on button "Next" at bounding box center [704, 472] width 49 height 15
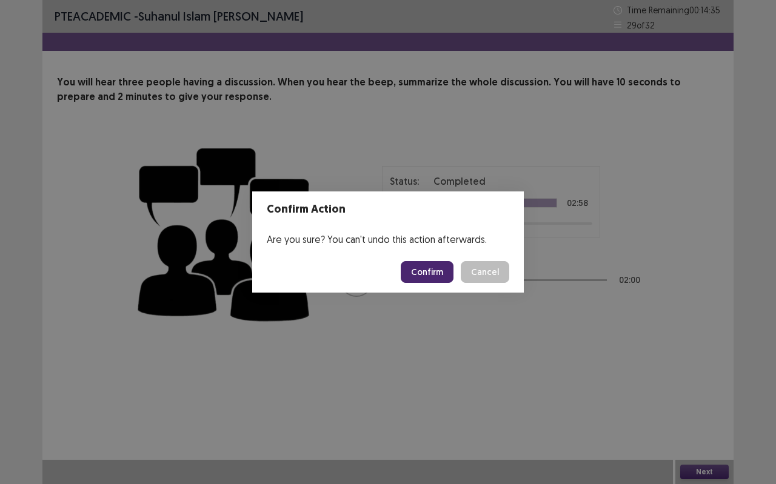
click at [418, 270] on button "Confirm" at bounding box center [427, 272] width 53 height 22
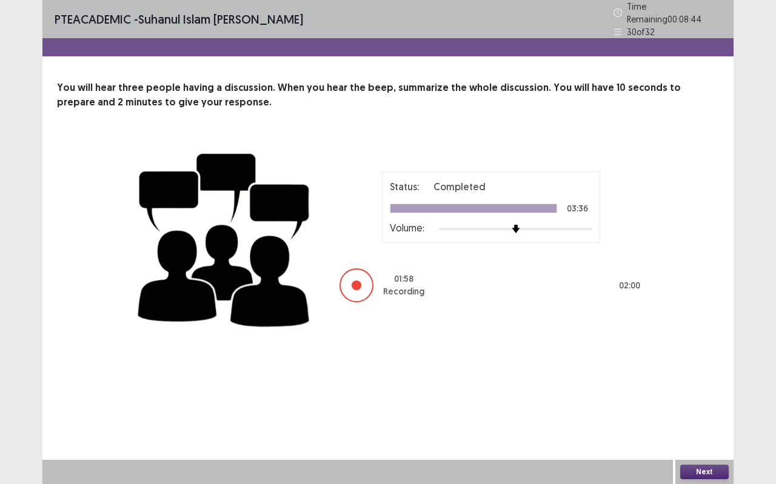
click at [693, 431] on button "Next" at bounding box center [704, 472] width 49 height 15
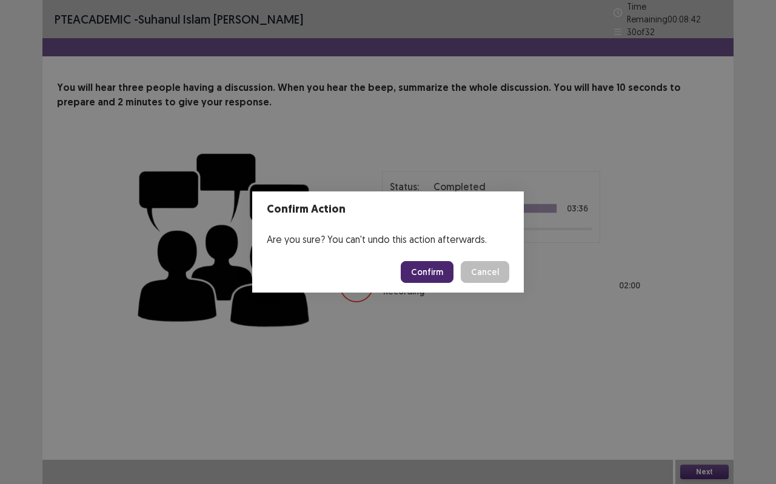
click at [442, 275] on button "Confirm" at bounding box center [427, 272] width 53 height 22
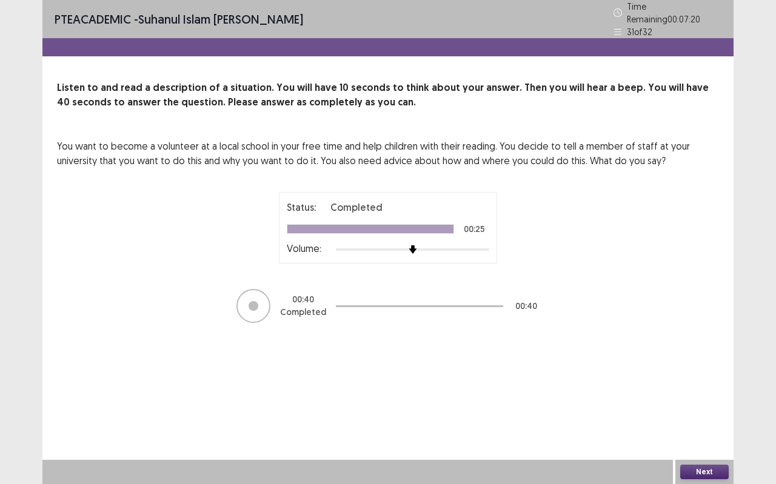
click at [714, 431] on button "Next" at bounding box center [704, 472] width 49 height 15
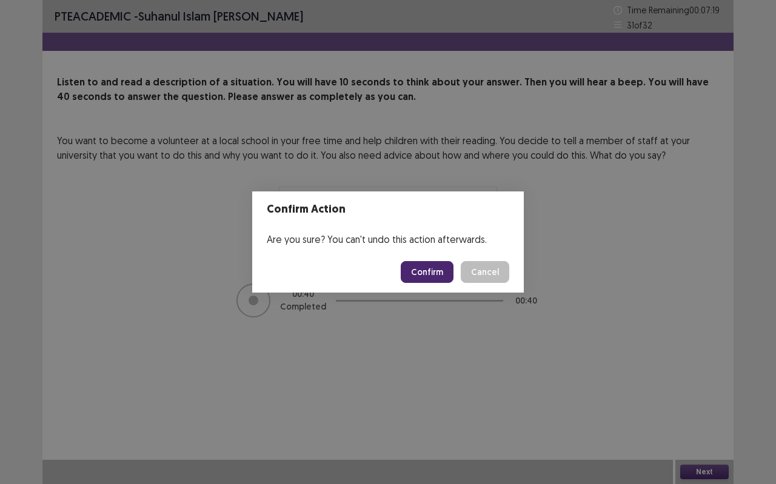
click at [417, 272] on button "Confirm" at bounding box center [427, 272] width 53 height 22
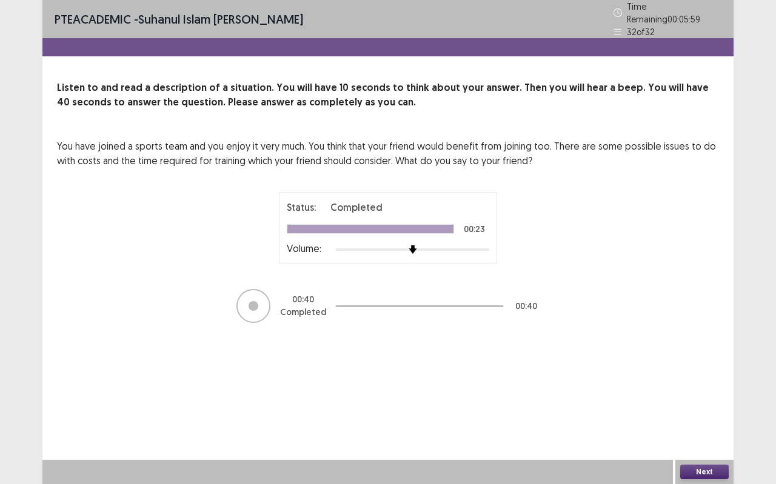
click at [720, 431] on button "Next" at bounding box center [704, 472] width 49 height 15
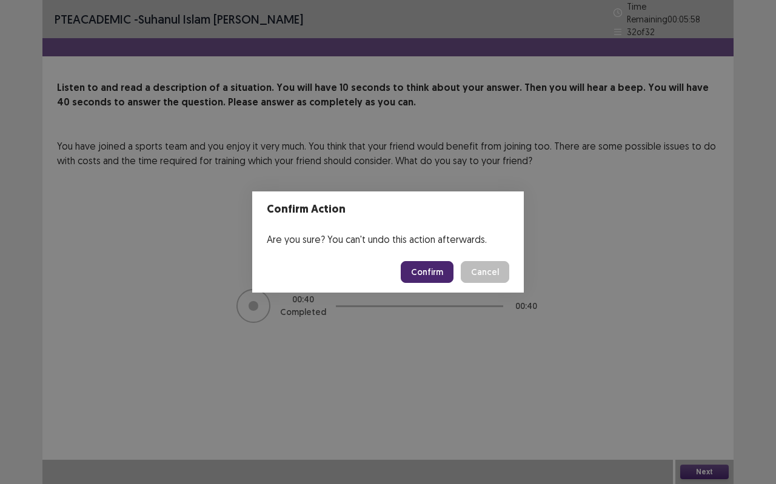
click at [424, 277] on button "Confirm" at bounding box center [427, 272] width 53 height 22
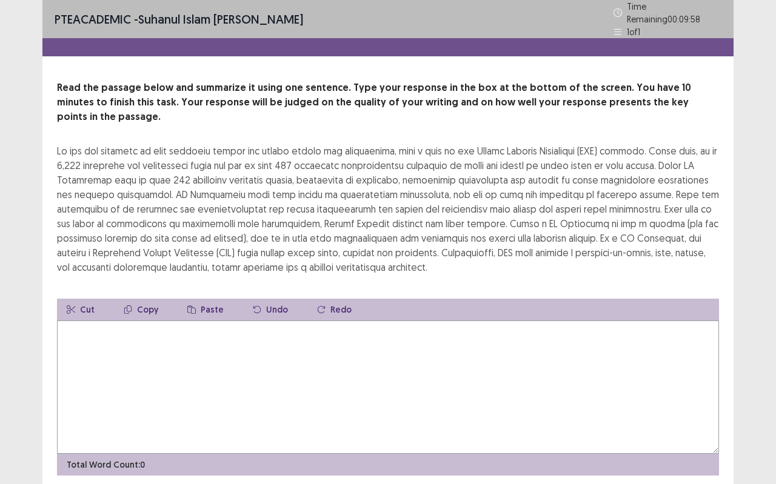
click at [72, 332] on textarea at bounding box center [388, 387] width 662 height 133
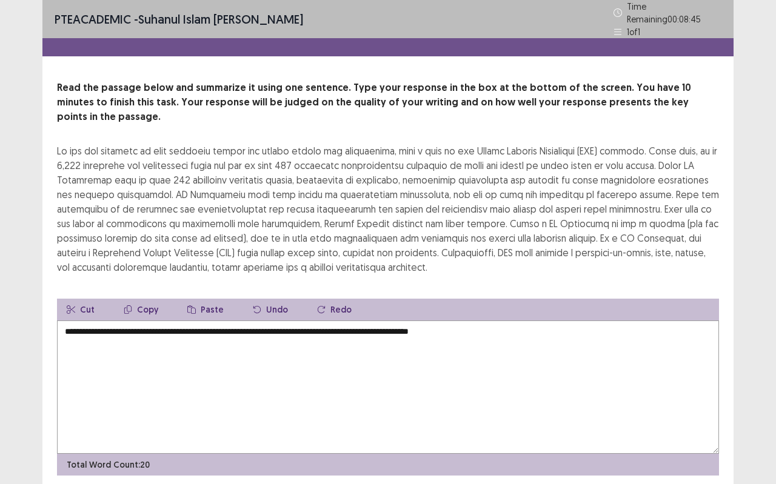
click at [457, 321] on textarea "**********" at bounding box center [388, 387] width 662 height 133
click at [481, 321] on textarea "**********" at bounding box center [388, 387] width 662 height 133
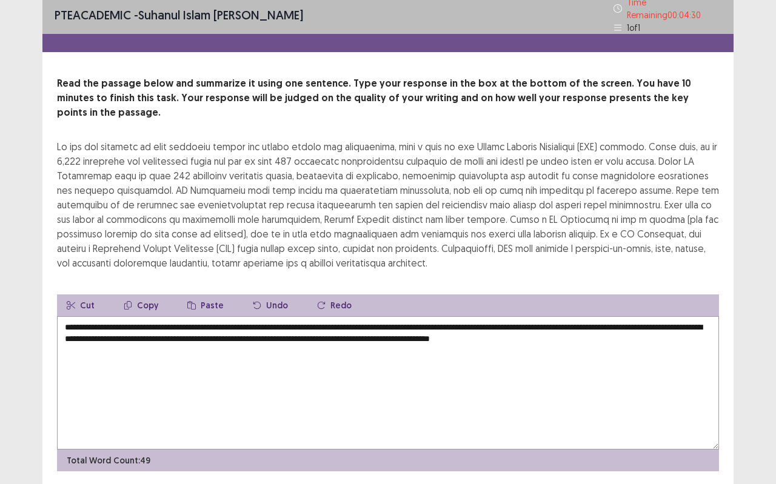
scroll to position [5, 0]
click at [127, 319] on textarea "**********" at bounding box center [388, 382] width 662 height 133
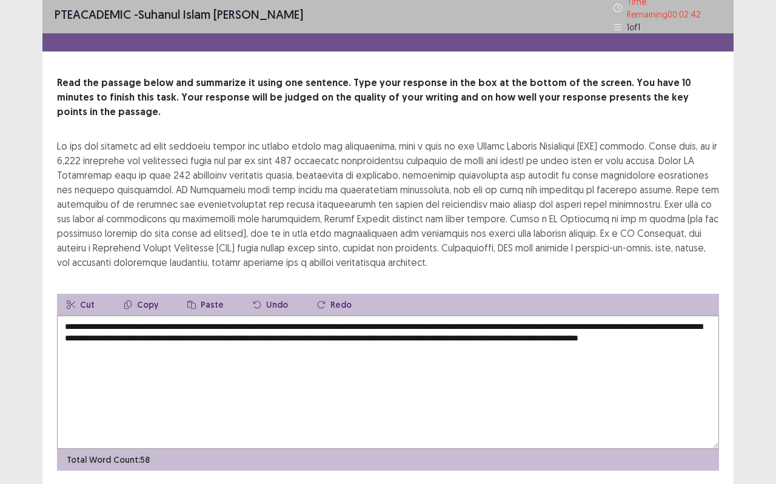
click at [190, 340] on textarea "**********" at bounding box center [388, 382] width 662 height 133
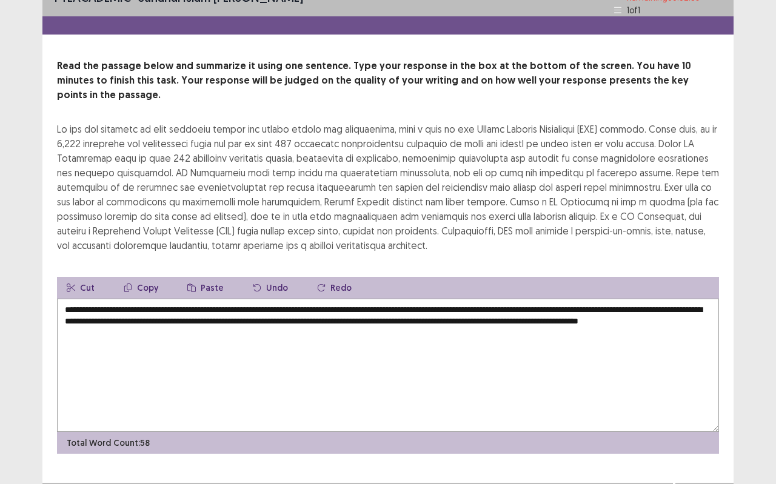
scroll to position [25, 0]
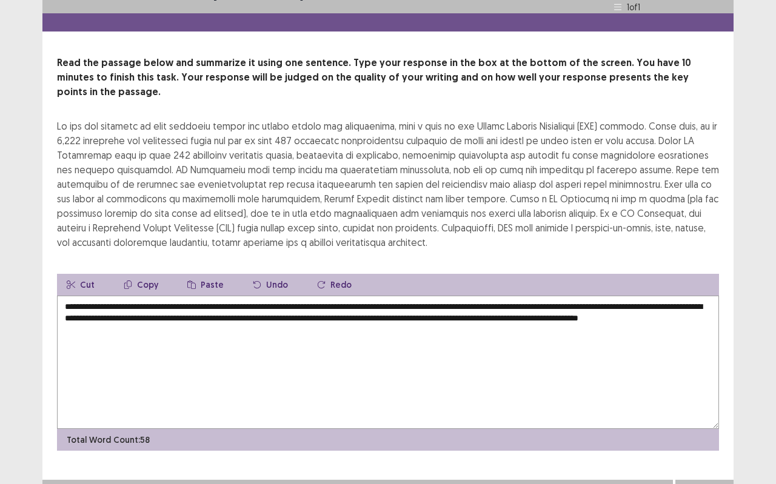
type textarea "**********"
click at [722, 431] on button "Next" at bounding box center [704, 492] width 49 height 15
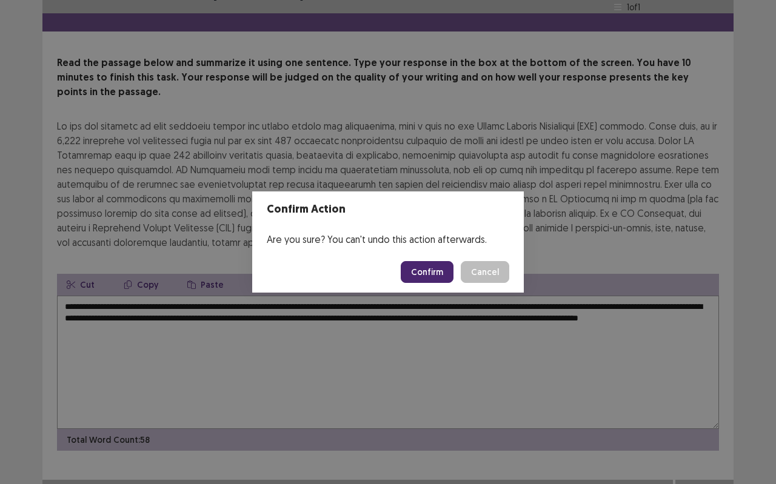
click at [434, 269] on button "Confirm" at bounding box center [427, 272] width 53 height 22
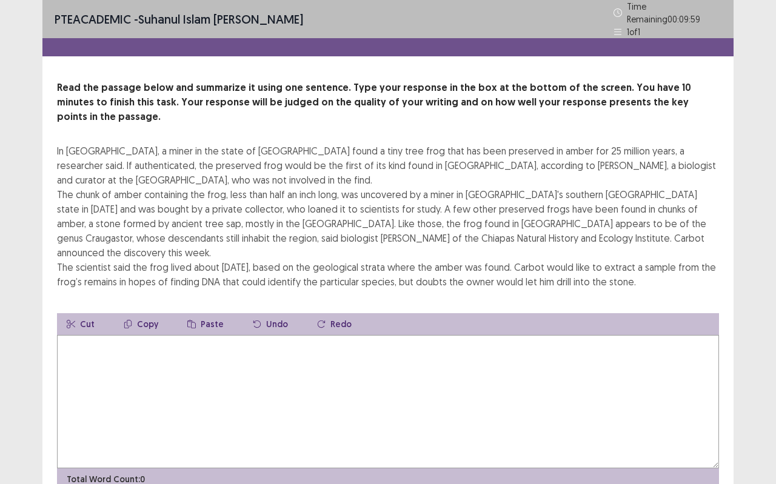
click at [83, 335] on textarea at bounding box center [388, 401] width 662 height 133
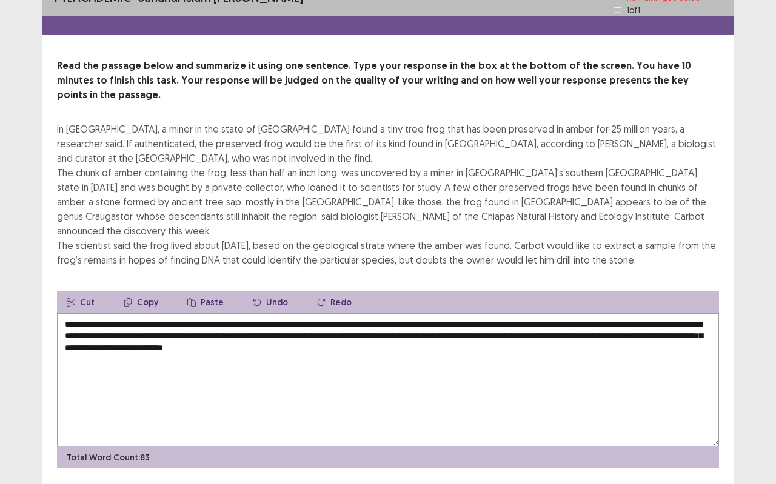
scroll to position [25, 0]
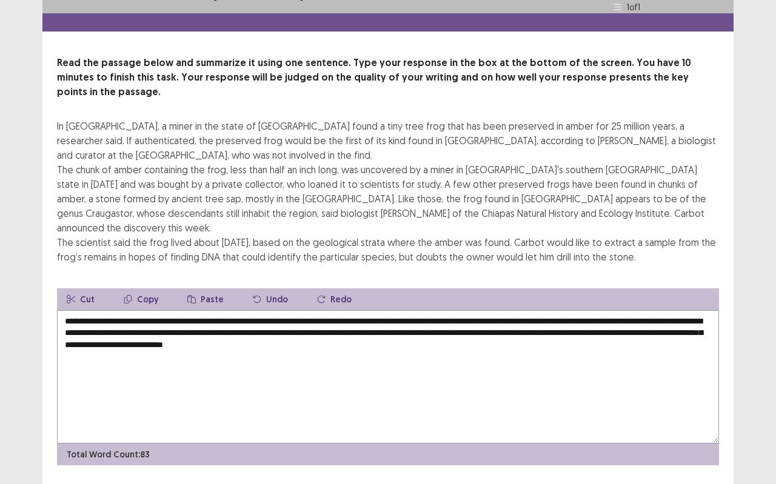
type textarea "**********"
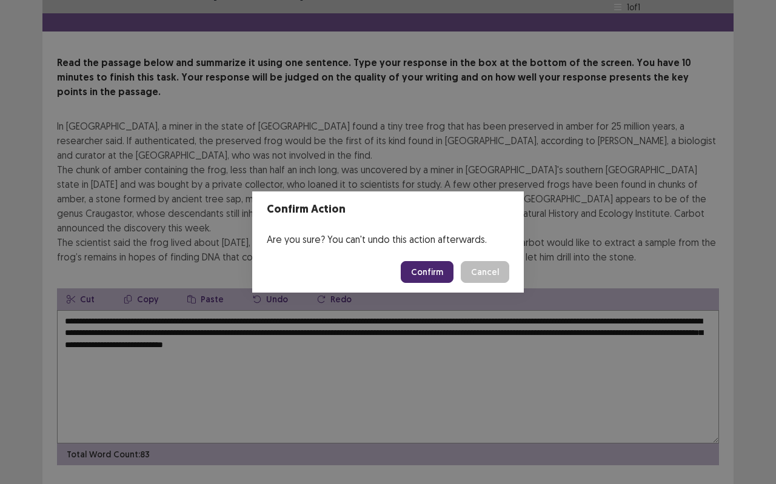
click at [440, 273] on button "Confirm" at bounding box center [427, 272] width 53 height 22
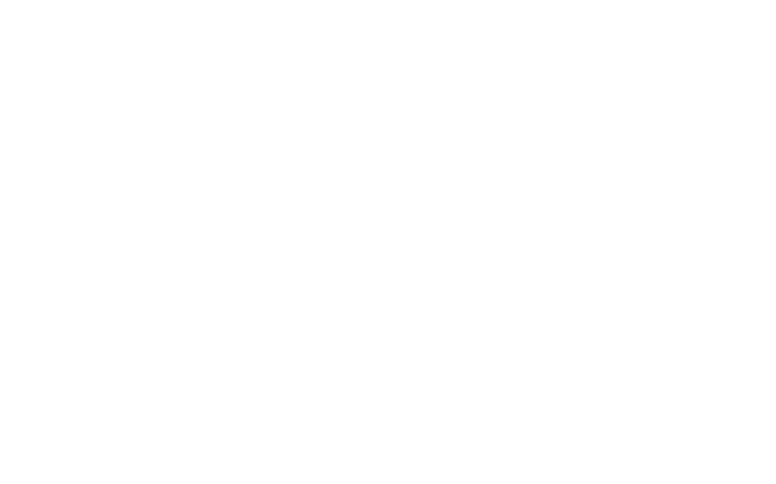
scroll to position [0, 0]
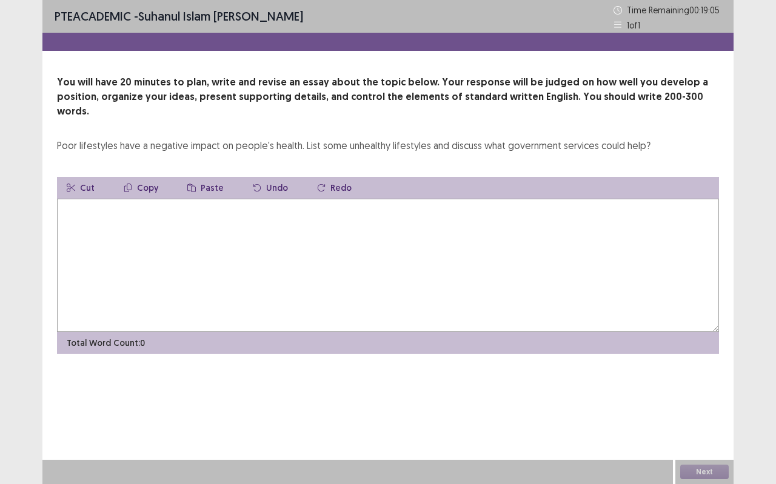
click at [107, 199] on textarea at bounding box center [388, 265] width 662 height 133
type textarea "*"
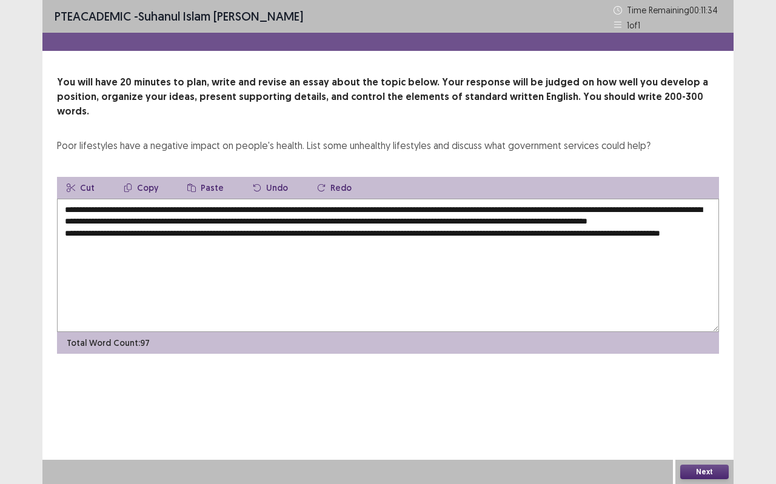
click at [107, 243] on textarea "**********" at bounding box center [388, 265] width 662 height 133
click at [102, 243] on textarea "**********" at bounding box center [388, 265] width 662 height 133
click at [158, 248] on textarea "**********" at bounding box center [388, 265] width 662 height 133
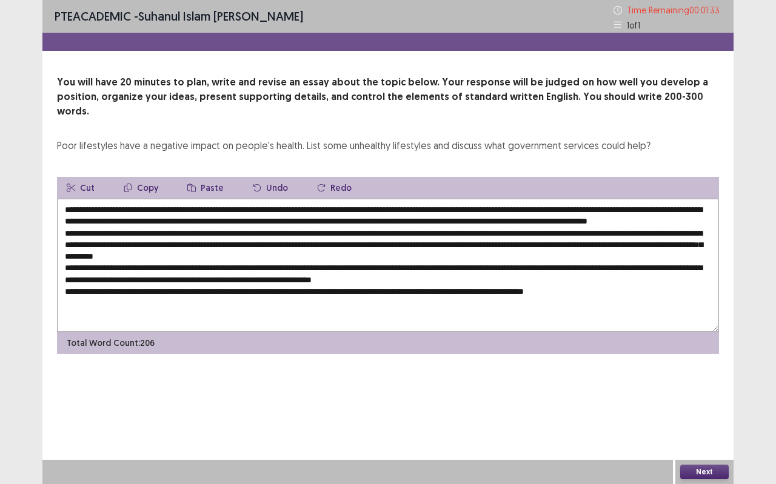
type textarea "**********"
click at [703, 431] on button "Next" at bounding box center [704, 472] width 49 height 15
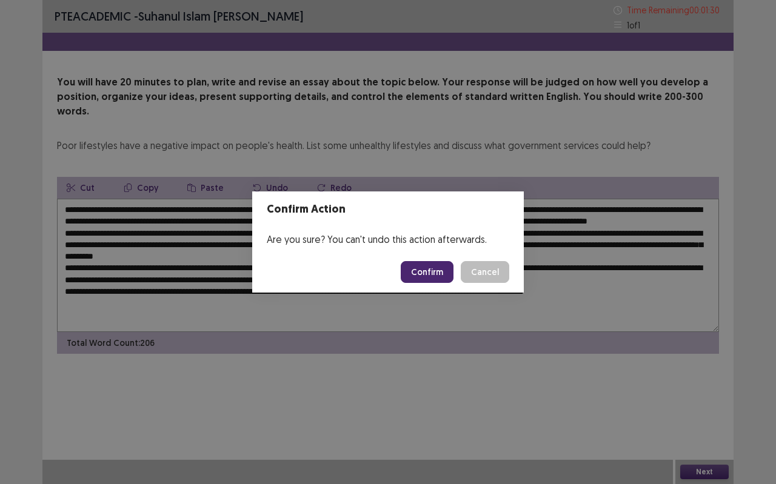
click at [527, 356] on div "Confirm Action Are you sure? You can't undo this action afterwards. Confirm Can…" at bounding box center [388, 242] width 776 height 484
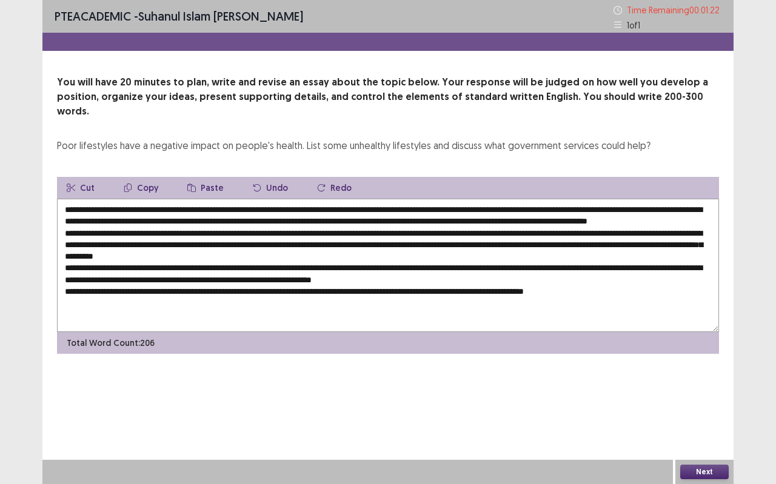
click at [703, 431] on button "Next" at bounding box center [704, 472] width 49 height 15
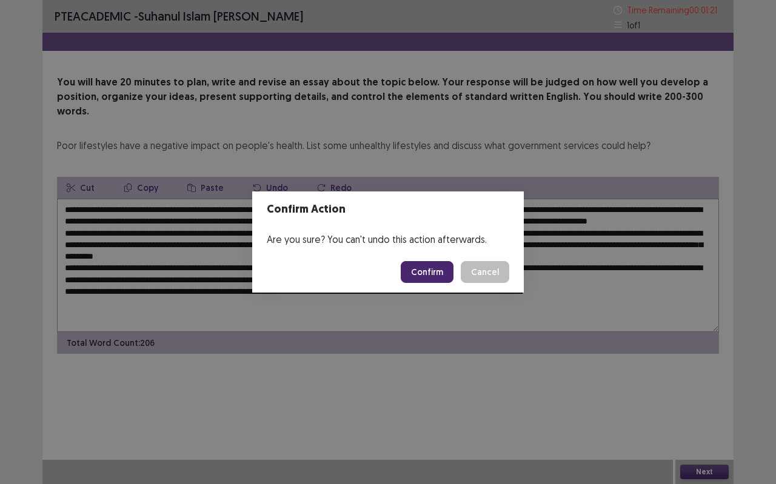
click at [423, 280] on button "Confirm" at bounding box center [427, 272] width 53 height 22
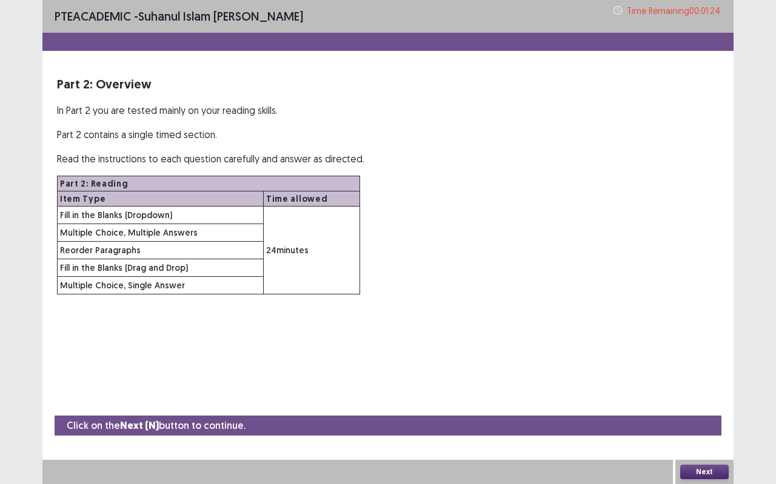
click at [714, 431] on button "Next" at bounding box center [704, 472] width 49 height 15
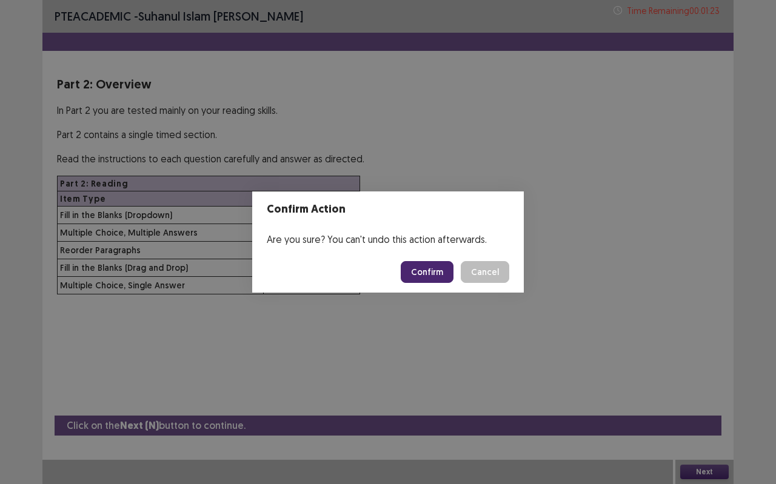
click at [417, 262] on button "Confirm" at bounding box center [427, 272] width 53 height 22
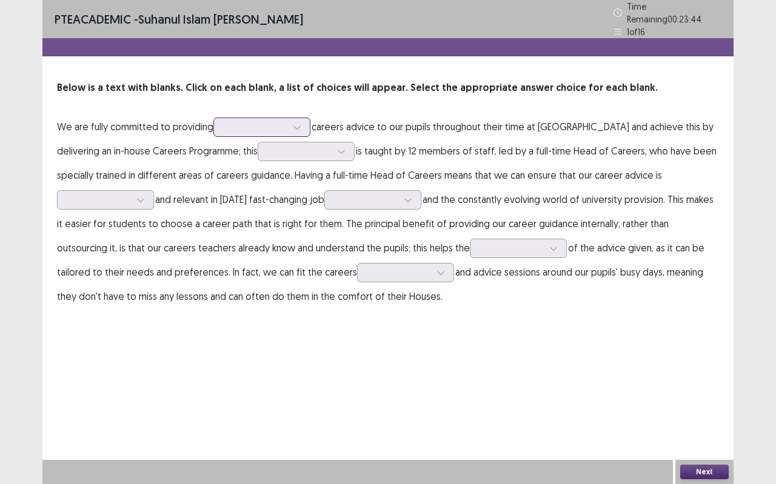
click at [306, 122] on div at bounding box center [297, 127] width 18 height 18
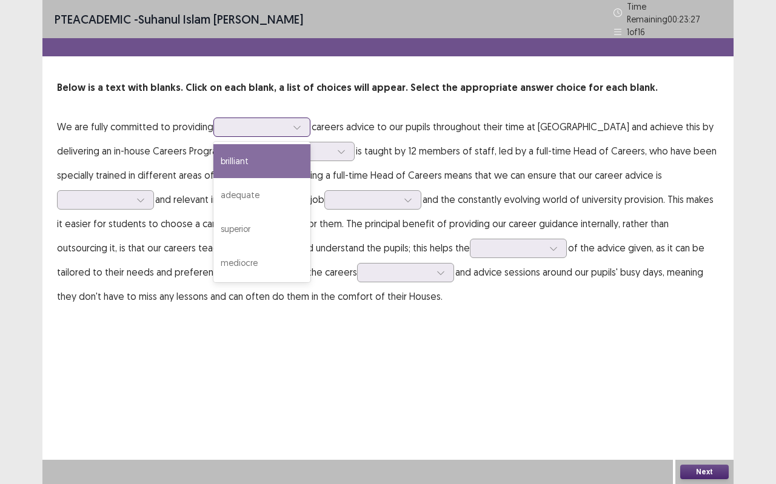
click at [276, 163] on div "brilliant" at bounding box center [261, 161] width 97 height 34
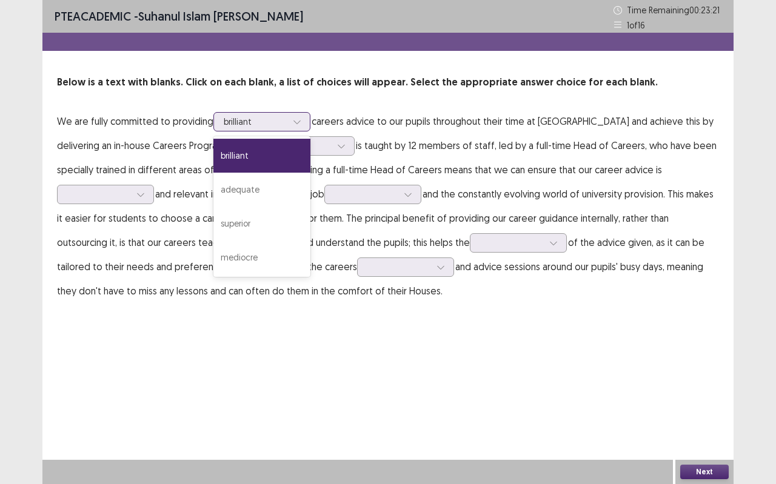
click at [272, 123] on div at bounding box center [255, 122] width 63 height 12
click at [270, 214] on div "superior" at bounding box center [261, 224] width 97 height 34
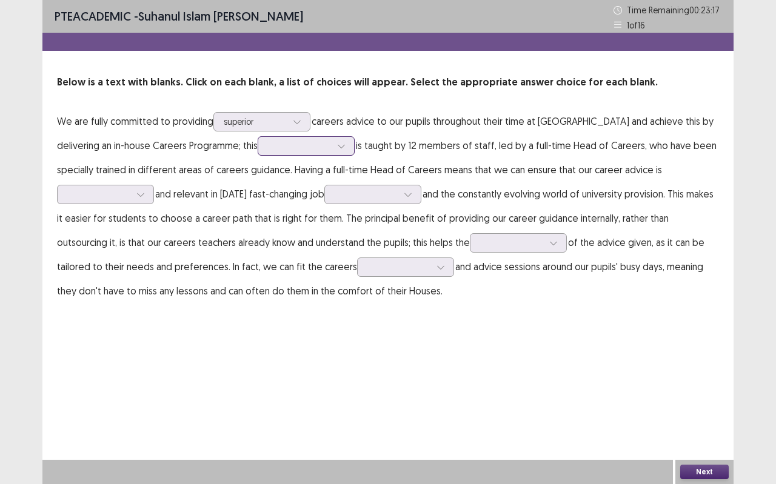
click at [337, 143] on icon at bounding box center [341, 146] width 8 height 8
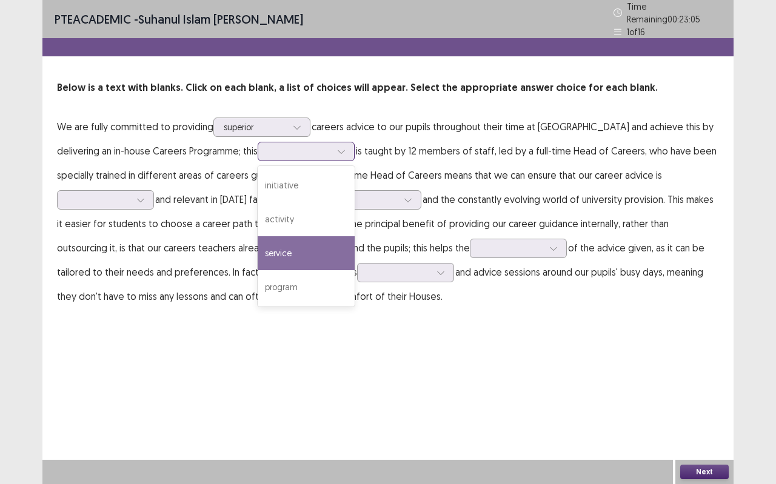
click at [258, 246] on div "service" at bounding box center [306, 253] width 97 height 34
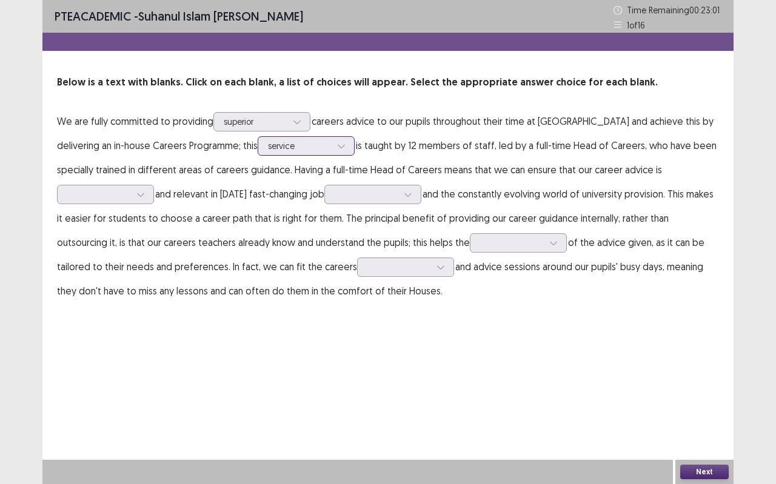
click at [332, 144] on div at bounding box center [341, 146] width 18 height 18
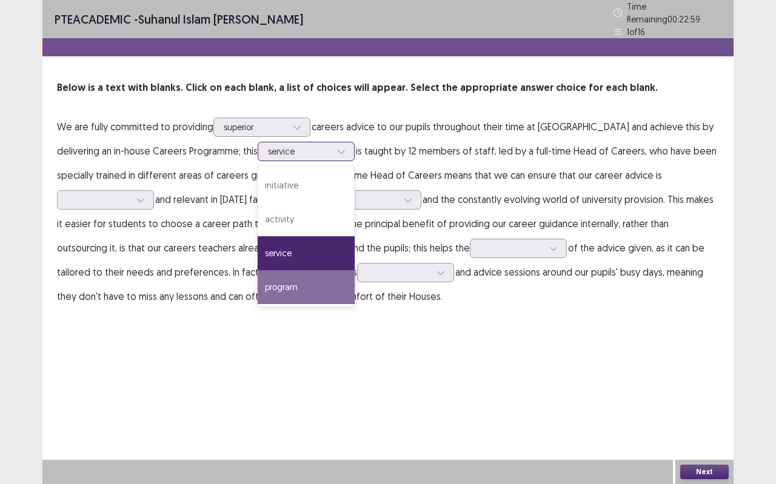
click at [281, 275] on div "program" at bounding box center [306, 287] width 97 height 34
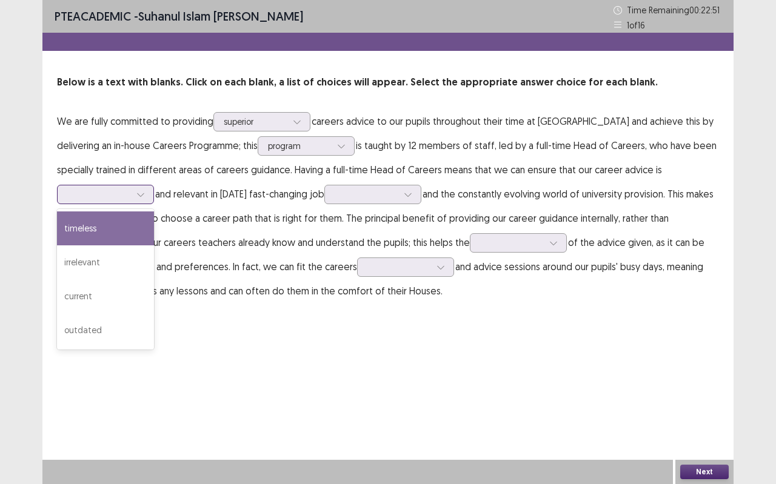
click at [150, 186] on div at bounding box center [141, 195] width 18 height 18
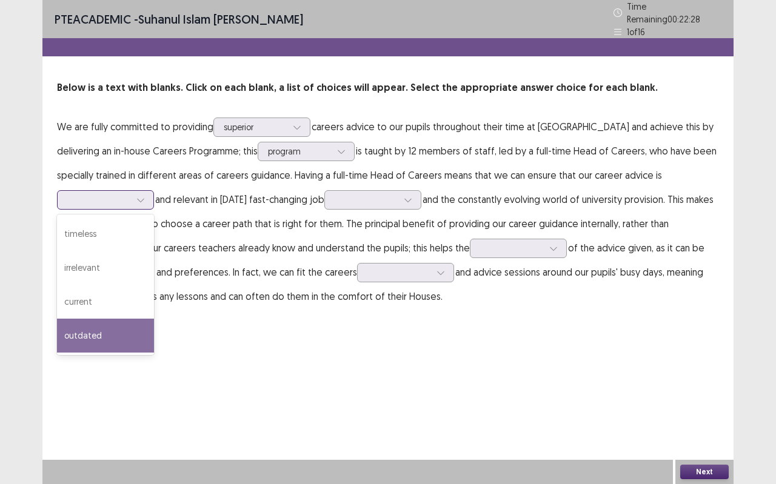
click at [154, 319] on div "outdated" at bounding box center [105, 336] width 97 height 34
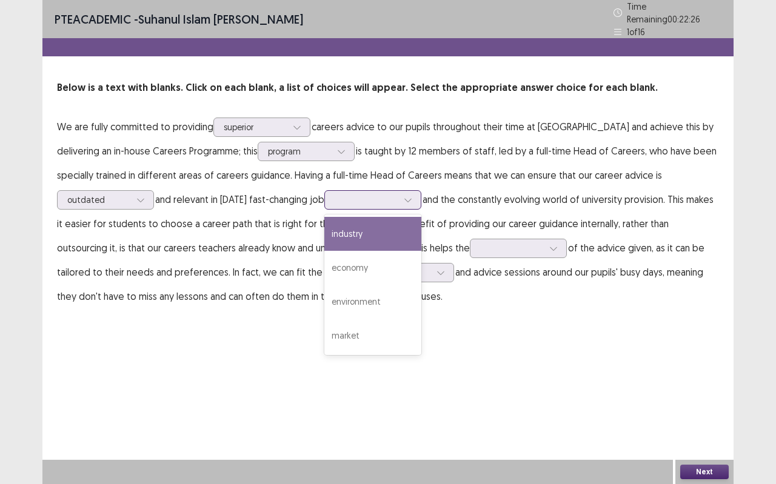
click at [399, 191] on div at bounding box center [408, 200] width 18 height 18
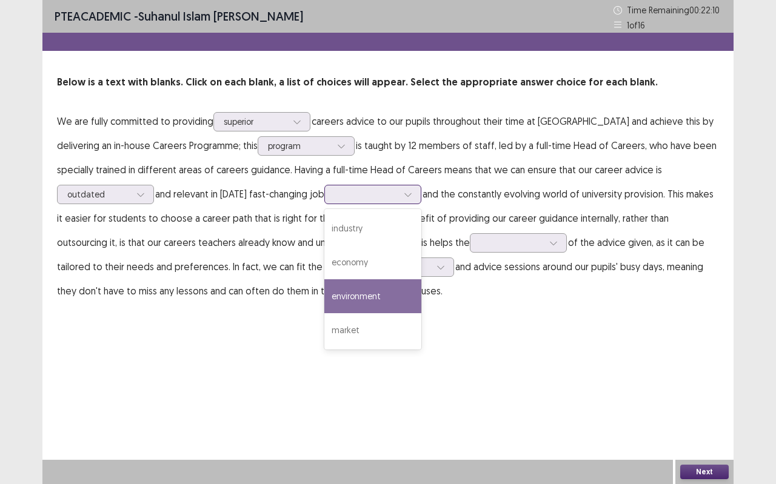
click at [324, 288] on div "environment" at bounding box center [372, 297] width 97 height 34
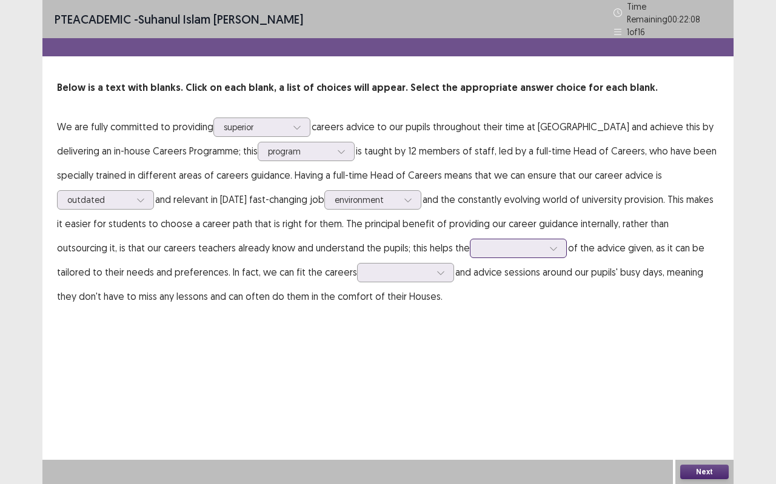
click at [545, 247] on div at bounding box center [554, 249] width 18 height 18
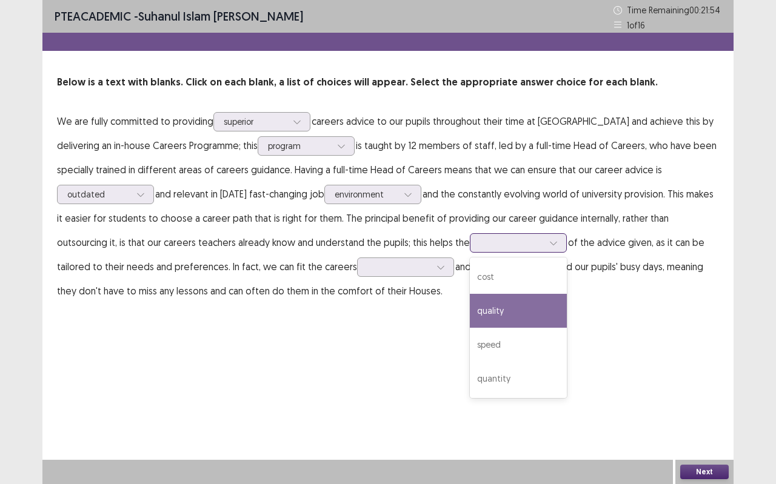
click at [470, 296] on div "quality" at bounding box center [518, 311] width 97 height 34
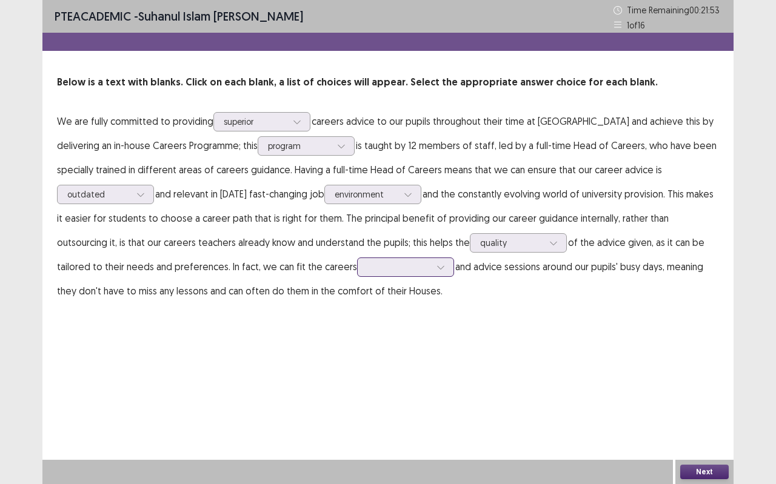
click at [357, 264] on div at bounding box center [405, 267] width 97 height 19
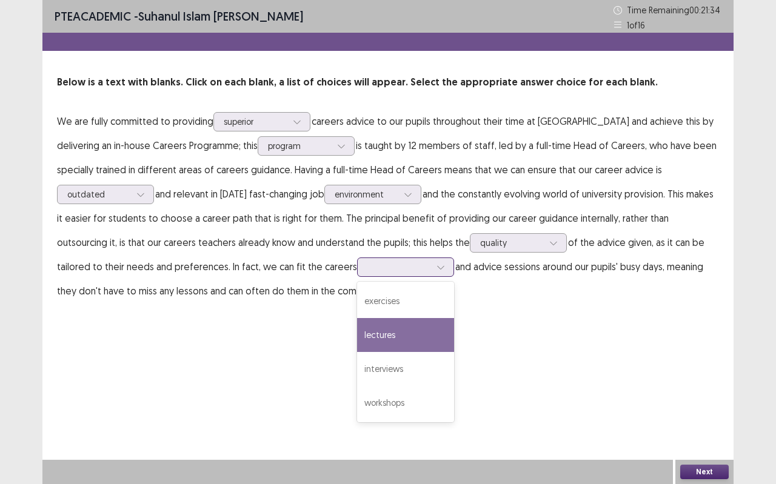
click at [357, 330] on div "lectures" at bounding box center [405, 335] width 97 height 34
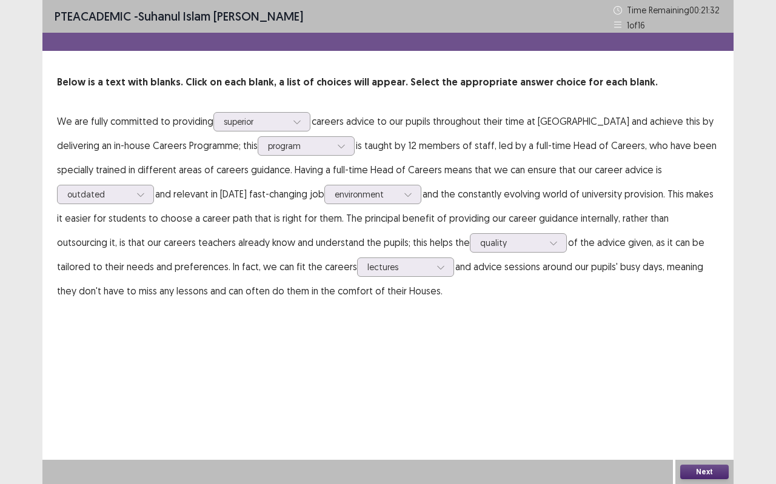
click at [708, 431] on button "Next" at bounding box center [704, 472] width 49 height 15
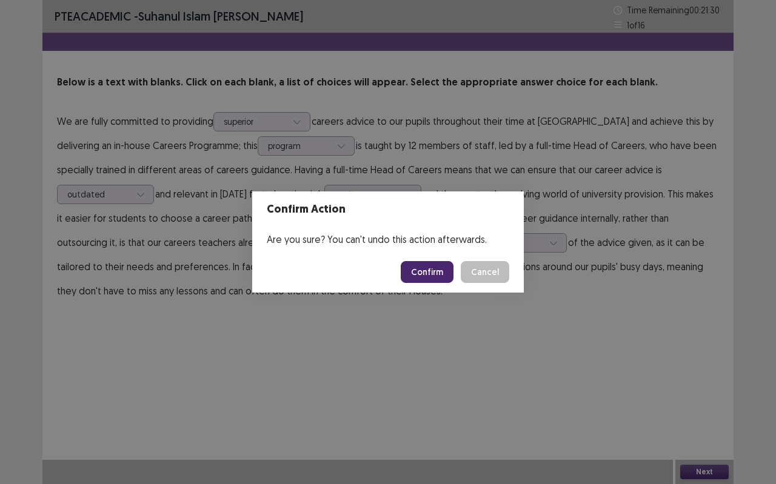
click at [445, 277] on button "Confirm" at bounding box center [427, 272] width 53 height 22
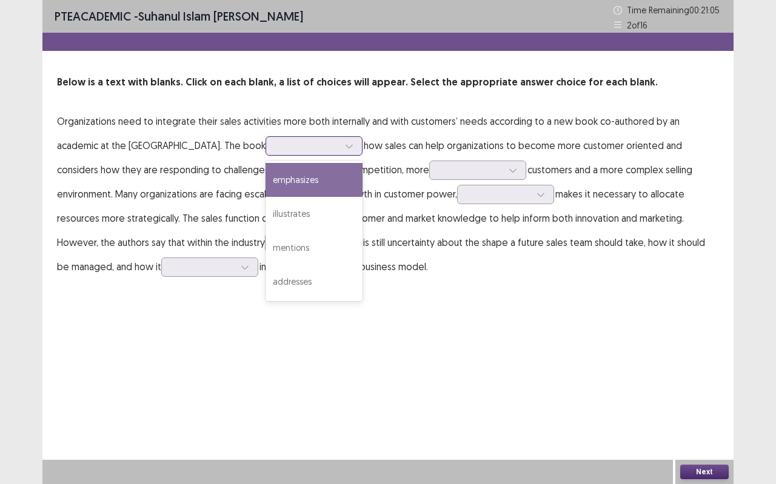
click at [340, 142] on div at bounding box center [349, 146] width 18 height 18
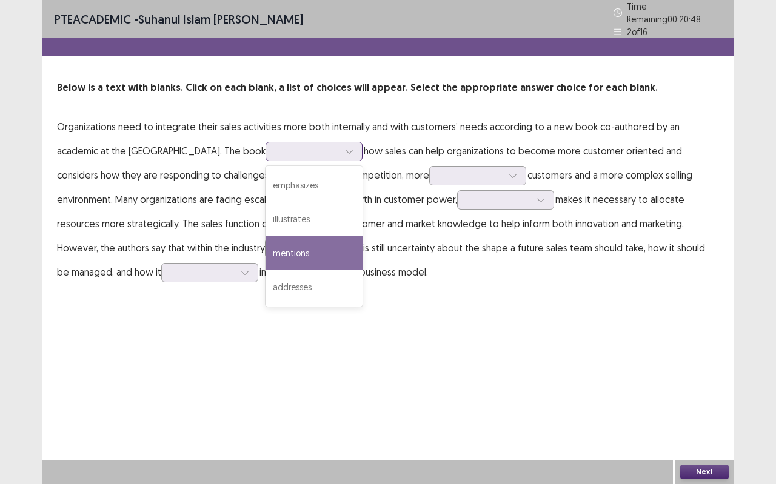
click at [282, 236] on div "mentions" at bounding box center [314, 253] width 97 height 34
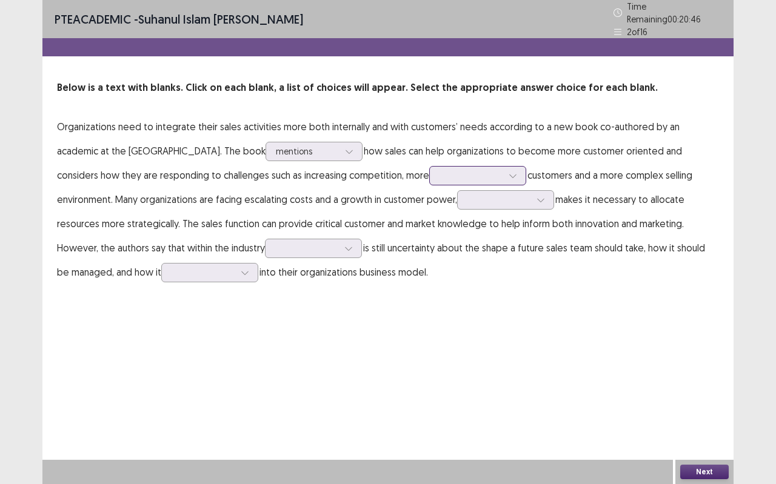
click at [504, 168] on div at bounding box center [513, 176] width 18 height 18
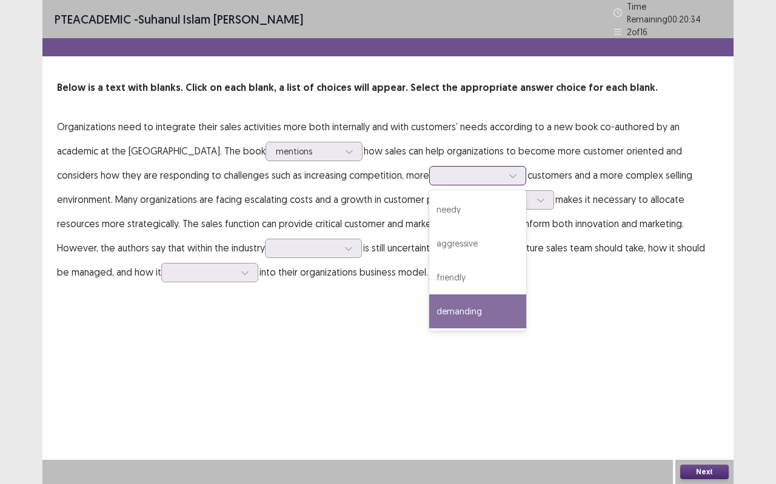
click at [429, 301] on div "demanding" at bounding box center [477, 312] width 97 height 34
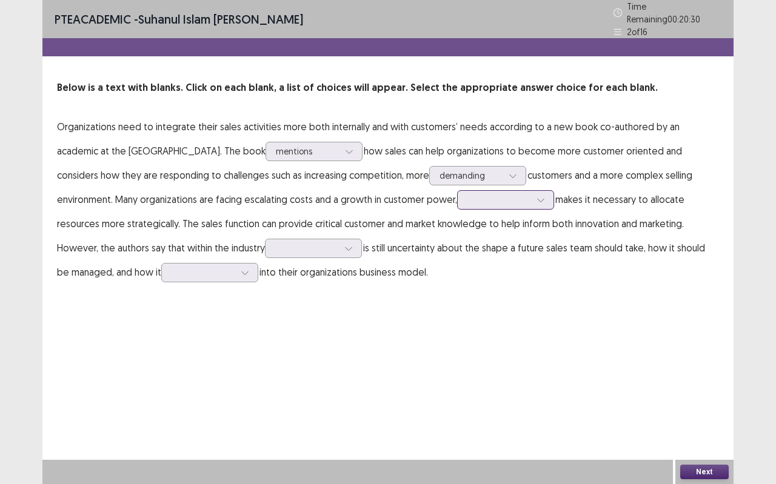
click at [468, 194] on div at bounding box center [499, 200] width 63 height 12
click at [537, 196] on icon at bounding box center [541, 200] width 8 height 8
click at [457, 223] on div "this" at bounding box center [505, 234] width 97 height 34
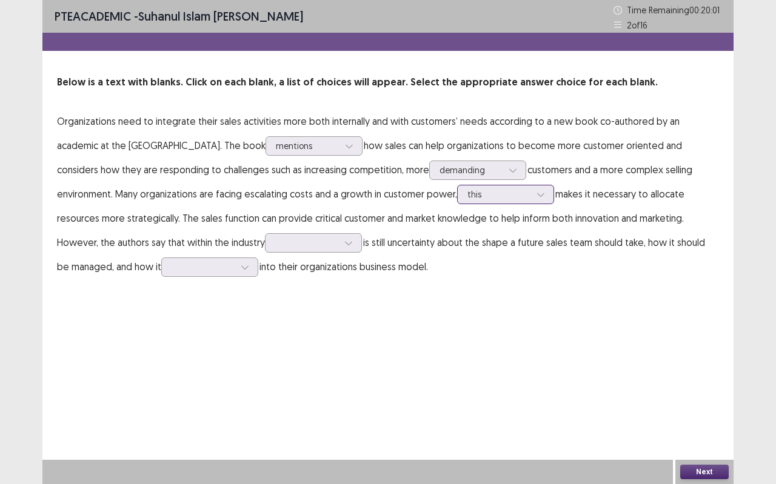
click at [537, 195] on icon at bounding box center [541, 194] width 8 height 8
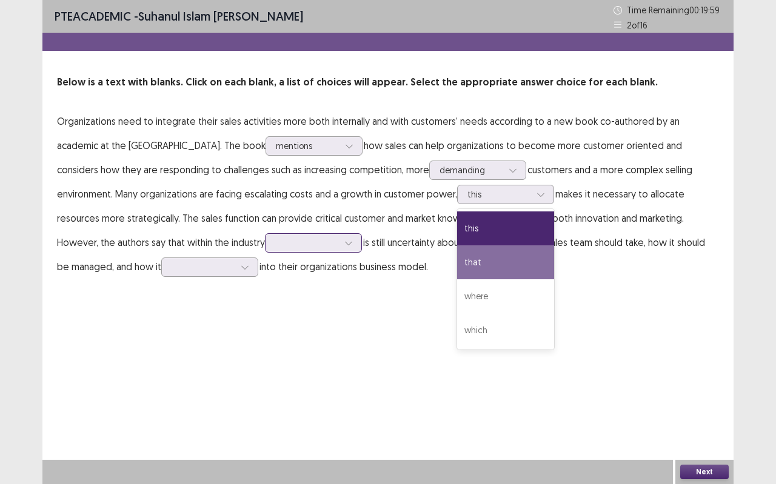
click at [340, 241] on div at bounding box center [349, 243] width 18 height 18
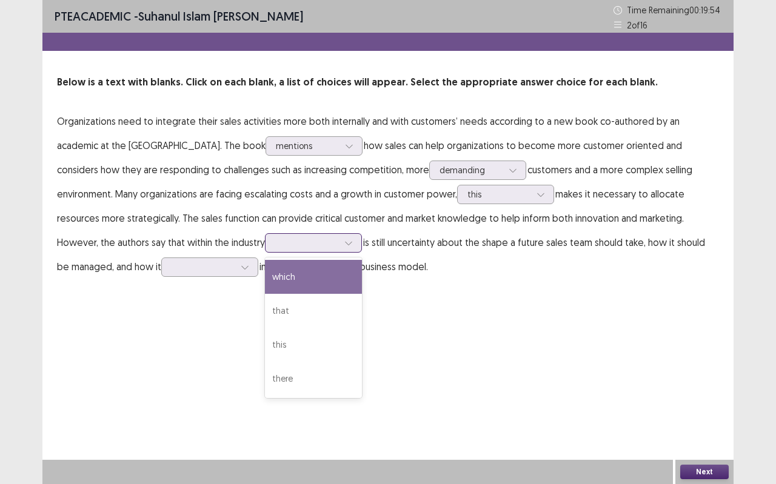
click at [265, 269] on div "which" at bounding box center [313, 277] width 97 height 34
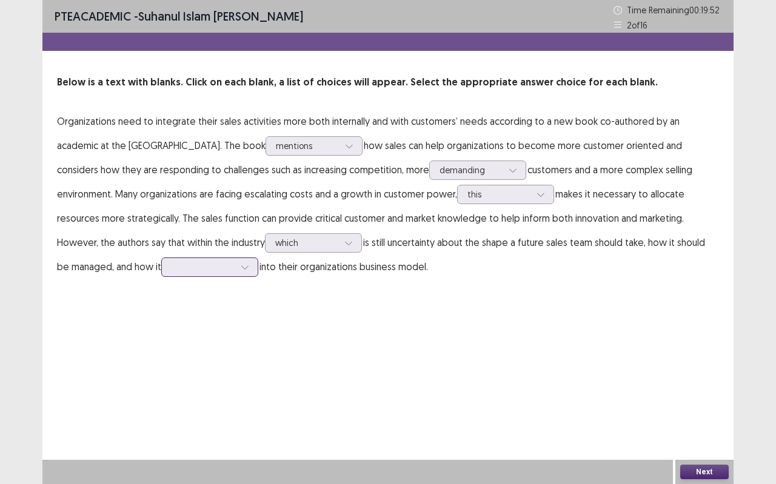
click at [172, 261] on div at bounding box center [203, 267] width 63 height 12
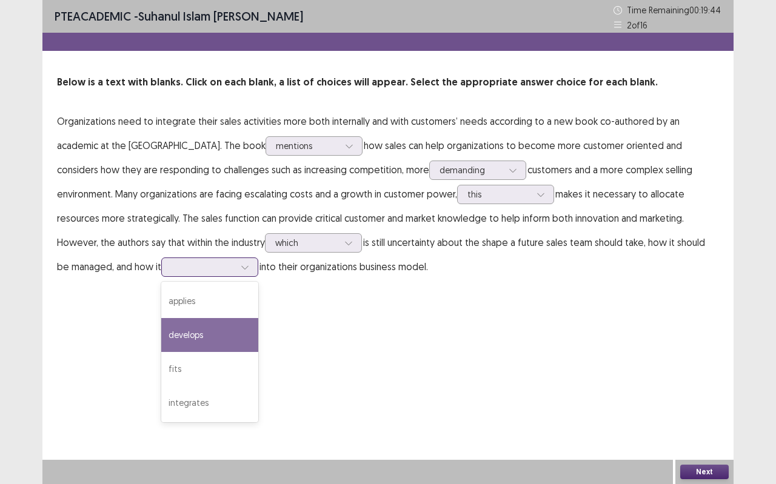
click at [161, 324] on div "develops" at bounding box center [209, 335] width 97 height 34
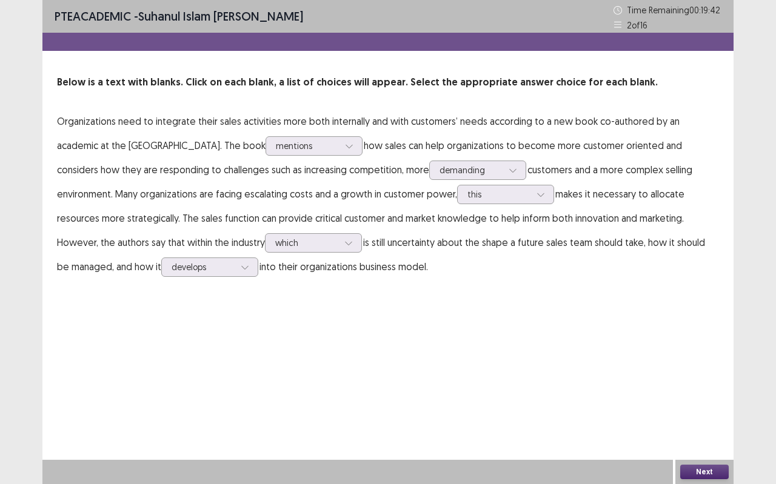
click at [702, 431] on button "Next" at bounding box center [704, 472] width 49 height 15
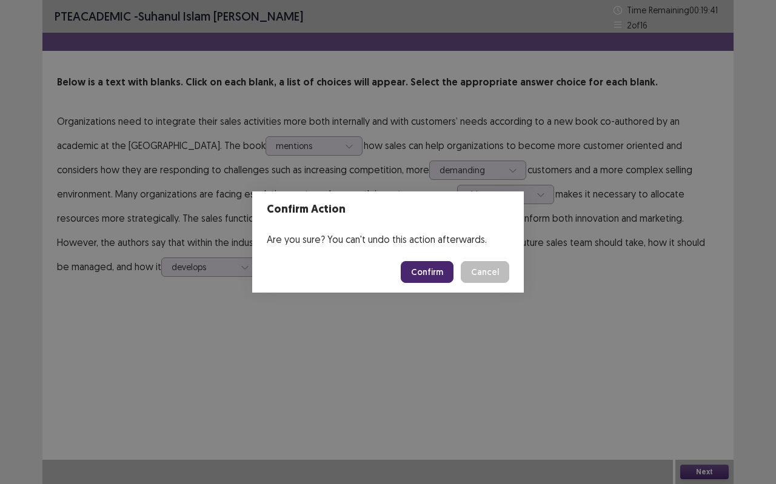
click at [438, 263] on button "Confirm" at bounding box center [427, 272] width 53 height 22
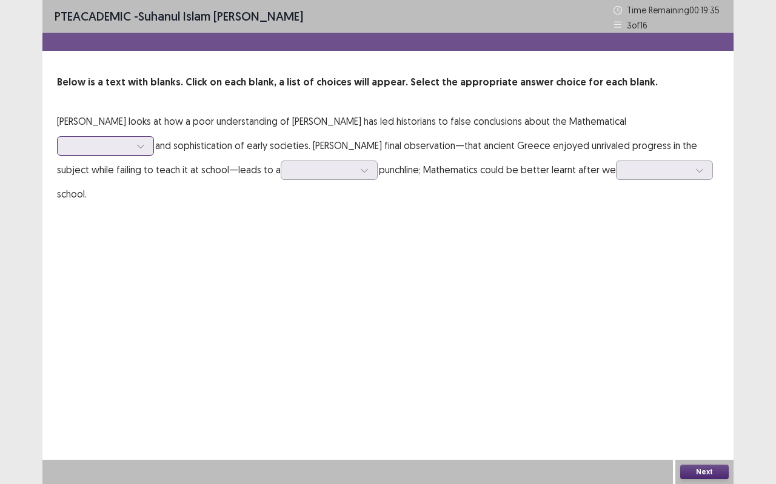
click at [150, 137] on div at bounding box center [141, 146] width 18 height 18
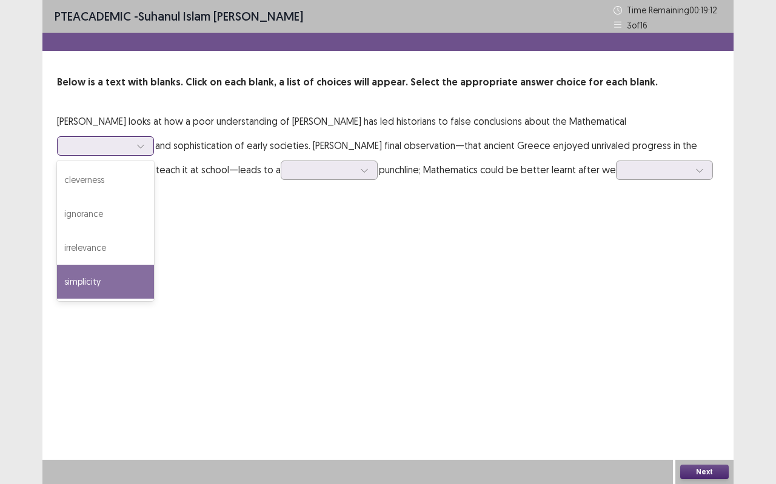
click at [154, 265] on div "simplicity" at bounding box center [105, 282] width 97 height 34
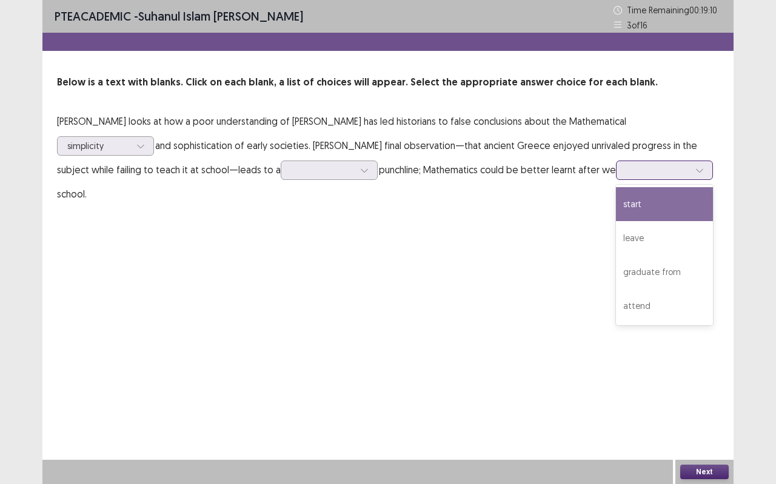
click at [616, 169] on div at bounding box center [664, 170] width 97 height 19
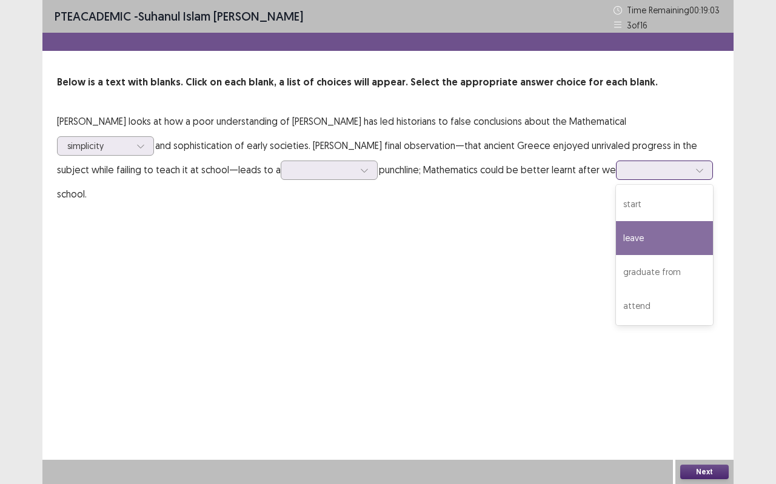
click at [616, 225] on div "leave" at bounding box center [664, 238] width 97 height 34
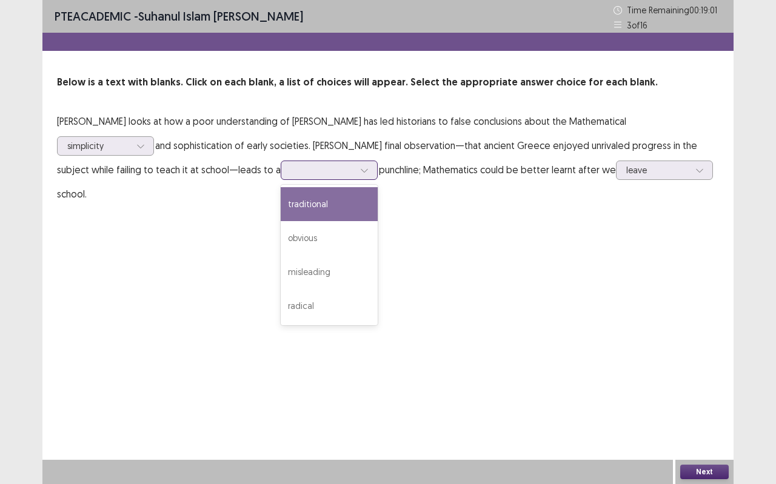
click at [355, 163] on div at bounding box center [364, 170] width 18 height 18
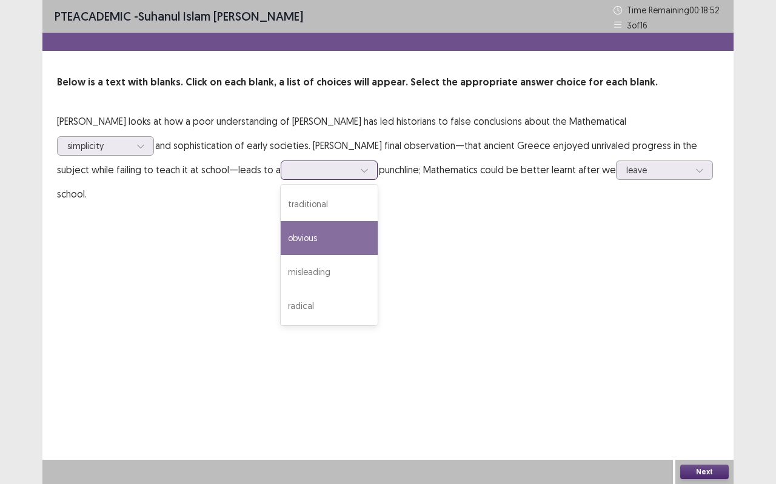
click at [281, 224] on div "obvious" at bounding box center [329, 238] width 97 height 34
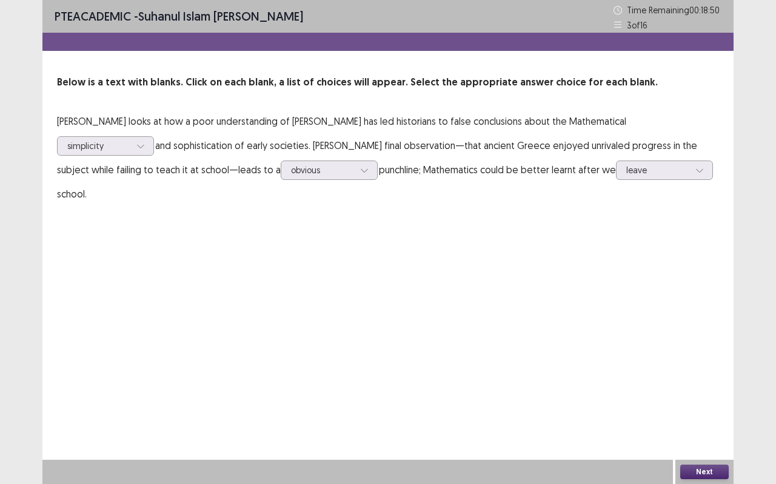
click at [711, 431] on div "Next" at bounding box center [704, 472] width 58 height 24
click at [709, 431] on button "Next" at bounding box center [704, 472] width 49 height 15
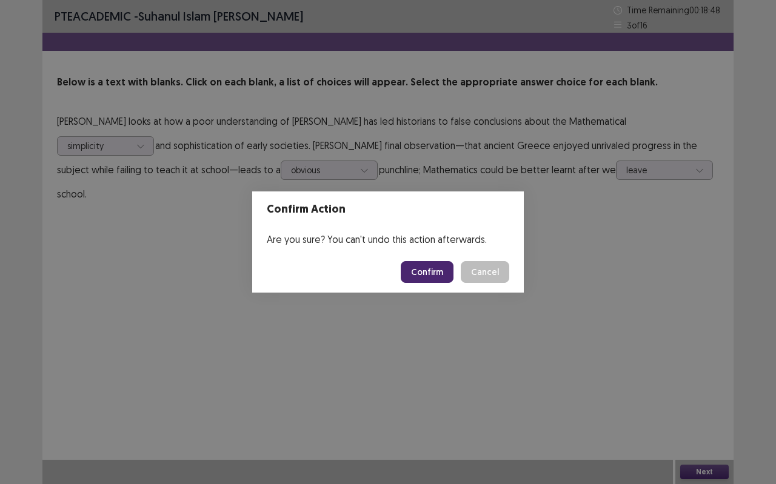
click at [567, 168] on div "Confirm Action Are you sure? You can't undo this action afterwards. Confirm Can…" at bounding box center [388, 242] width 776 height 484
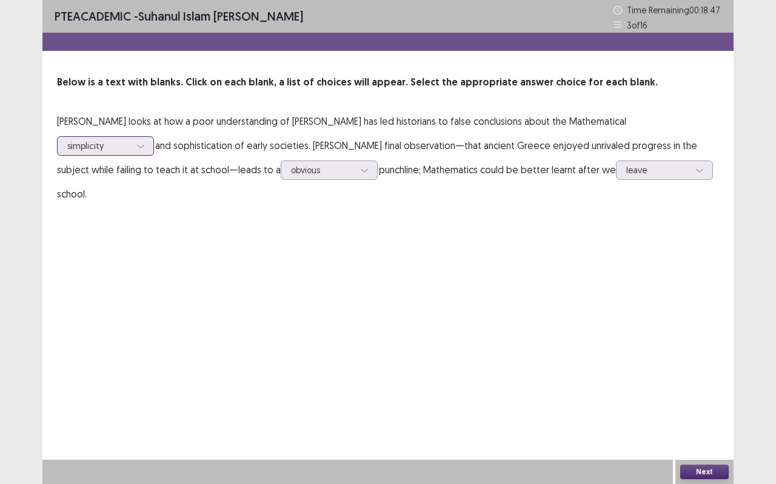
click at [145, 142] on icon at bounding box center [140, 146] width 8 height 8
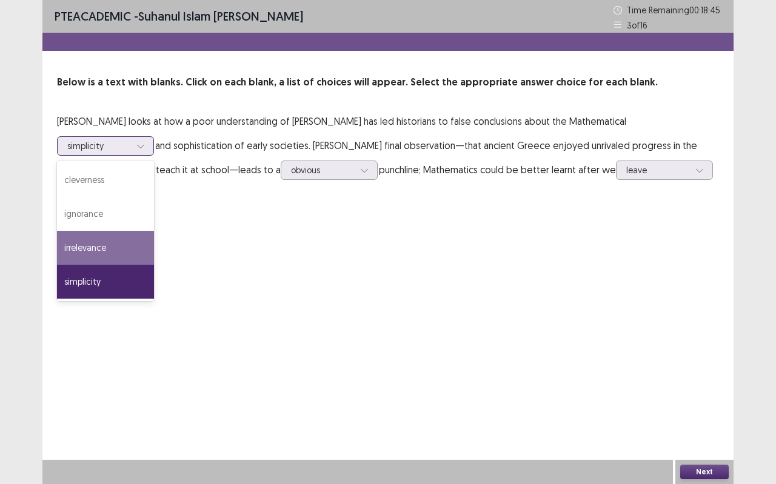
click at [154, 231] on div "irrelevance" at bounding box center [105, 248] width 97 height 34
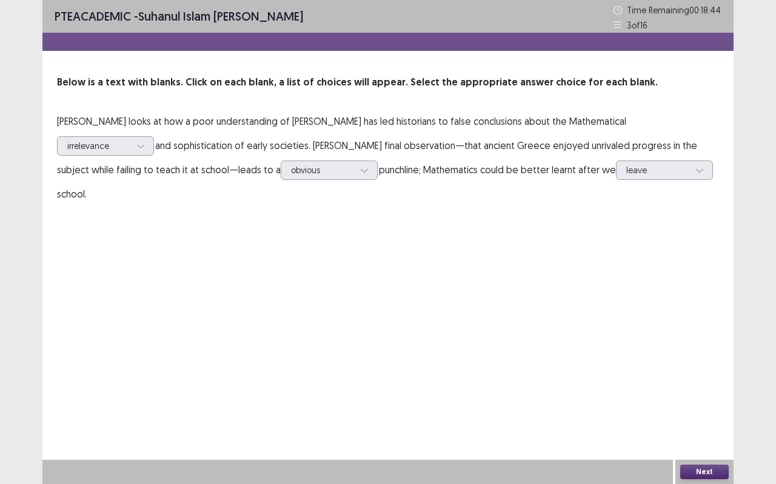
click at [692, 431] on button "Next" at bounding box center [704, 472] width 49 height 15
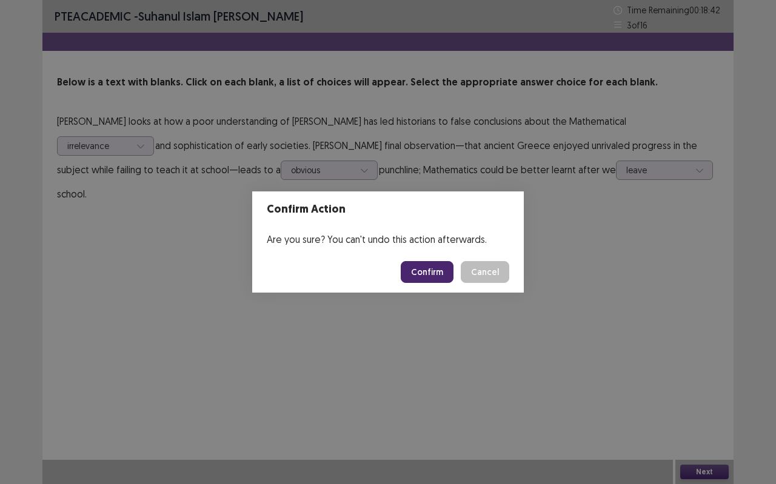
click at [427, 266] on button "Confirm" at bounding box center [427, 272] width 53 height 22
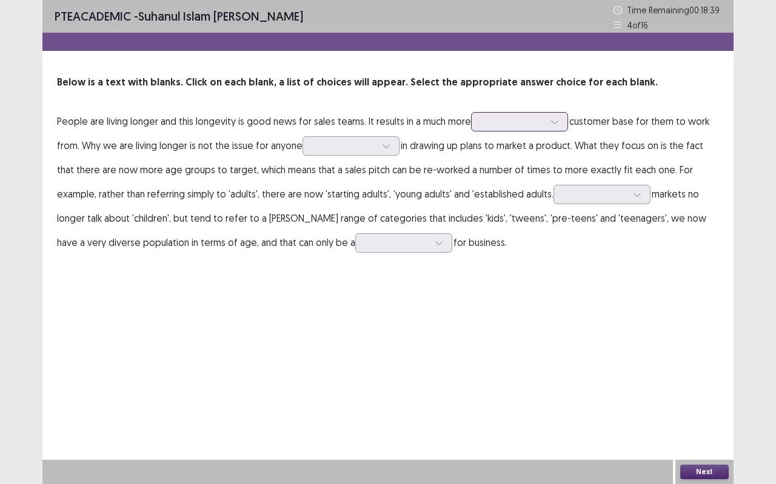
click at [552, 124] on icon at bounding box center [555, 122] width 8 height 8
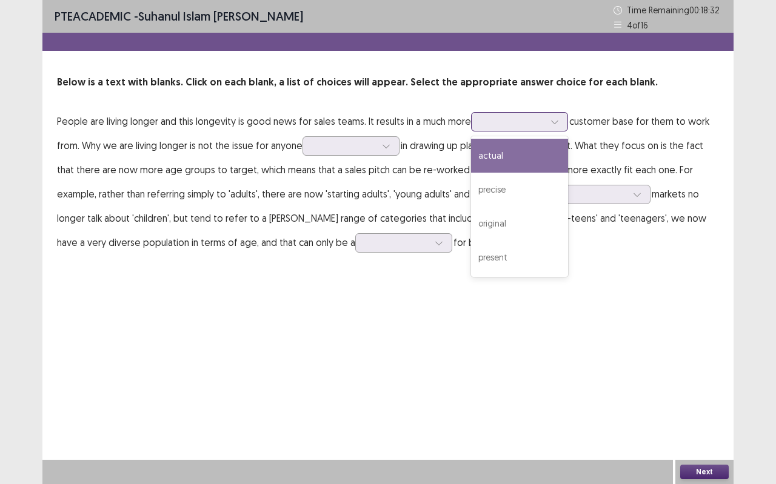
click at [537, 156] on div "actual" at bounding box center [519, 156] width 97 height 34
click at [520, 122] on div at bounding box center [512, 122] width 63 height 12
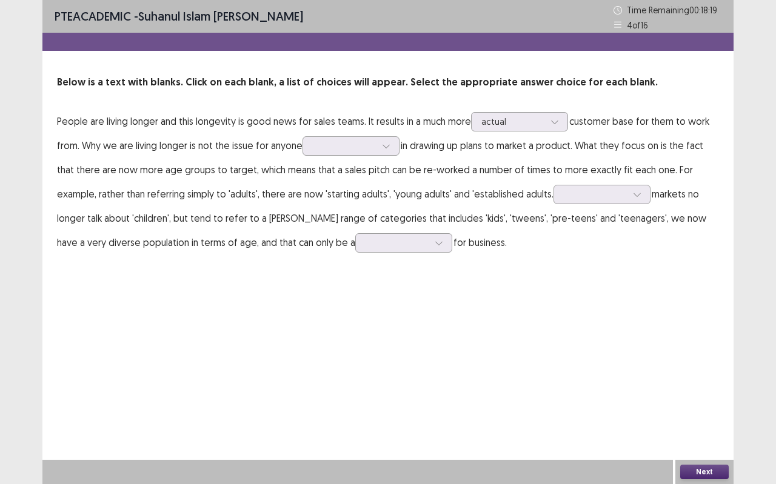
click at [407, 137] on p "People are living longer and this longevity is good news for sales teams. It re…" at bounding box center [388, 182] width 662 height 146
click at [395, 139] on div at bounding box center [351, 145] width 97 height 19
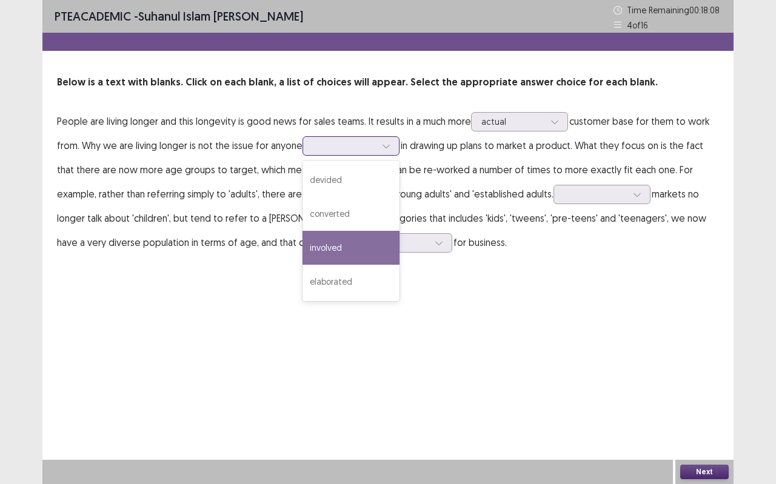
click at [352, 236] on div "involved" at bounding box center [351, 248] width 97 height 34
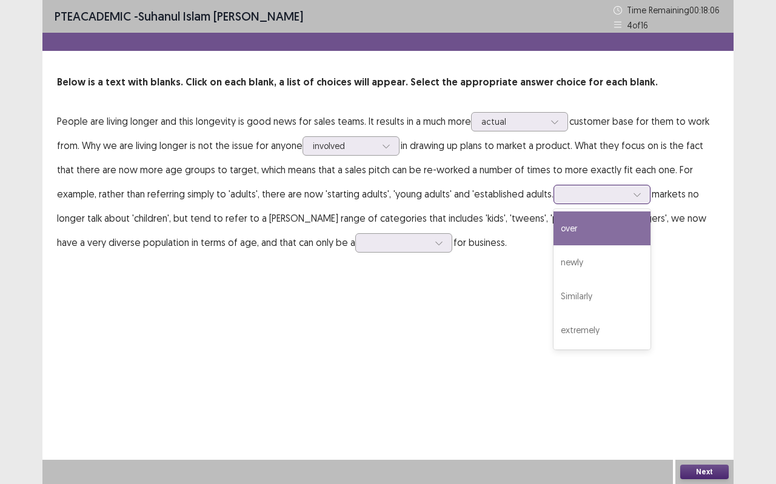
click at [628, 187] on div at bounding box center [637, 195] width 18 height 18
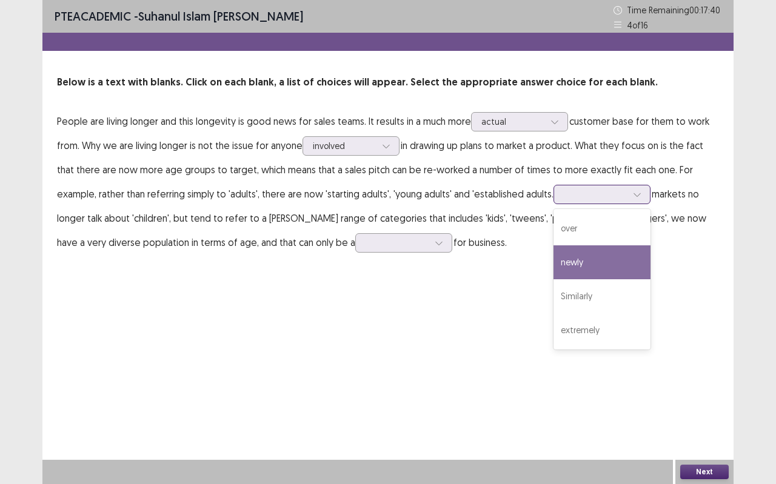
click at [620, 271] on div "newly" at bounding box center [602, 263] width 97 height 34
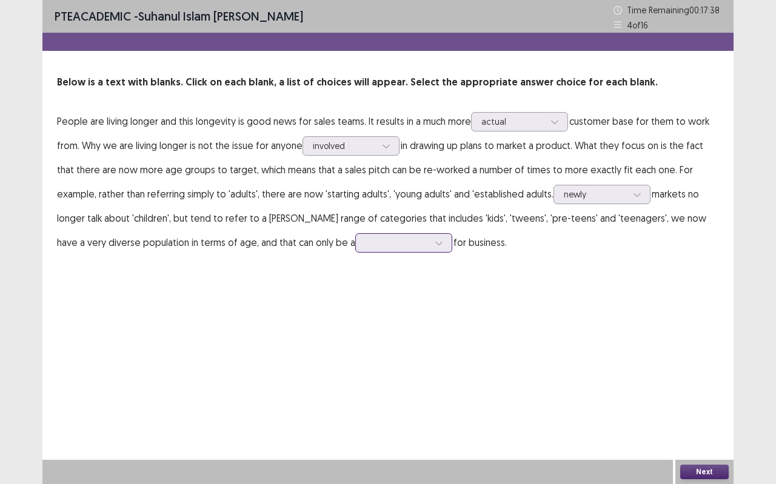
click at [430, 241] on div at bounding box center [439, 243] width 18 height 18
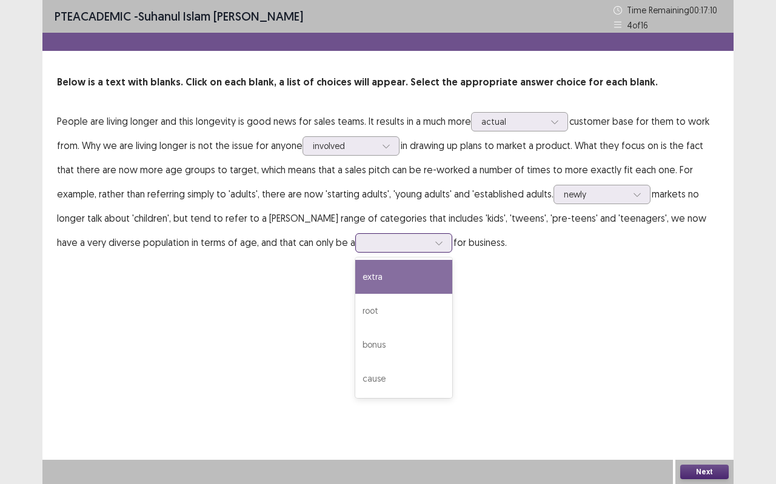
click at [364, 276] on div "extra" at bounding box center [403, 277] width 97 height 34
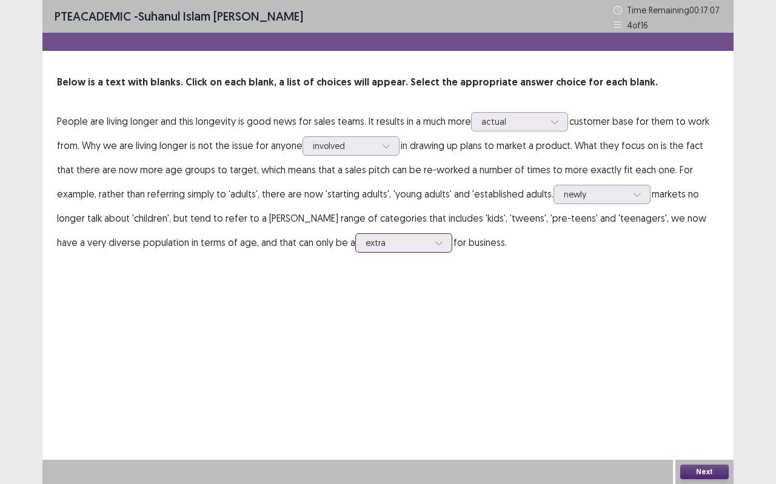
click at [398, 242] on div "extra" at bounding box center [403, 242] width 97 height 19
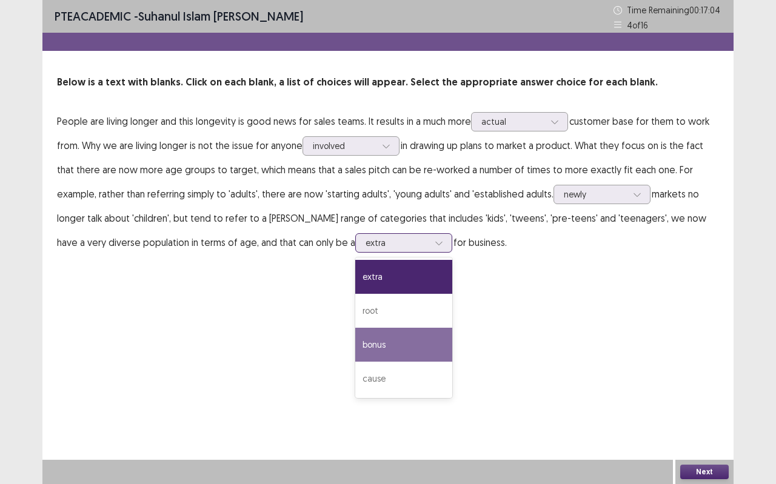
click at [391, 334] on div "bonus" at bounding box center [403, 345] width 97 height 34
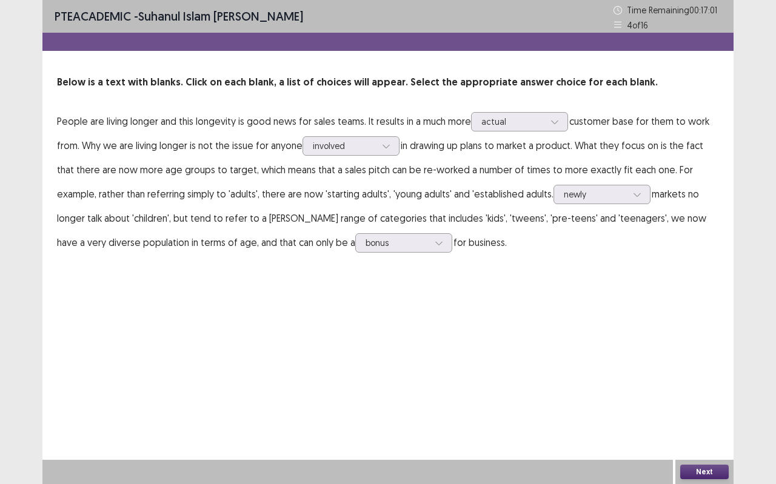
click at [691, 431] on div "Next" at bounding box center [704, 472] width 58 height 24
click at [696, 431] on button "Next" at bounding box center [704, 472] width 49 height 15
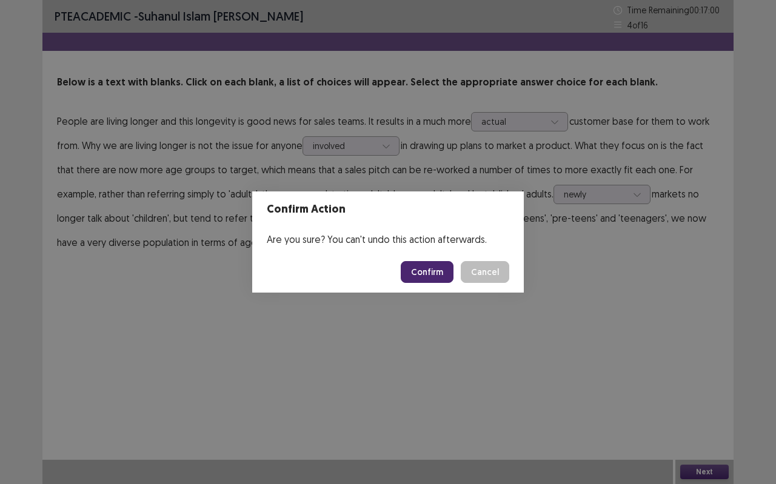
click at [450, 270] on button "Confirm" at bounding box center [427, 272] width 53 height 22
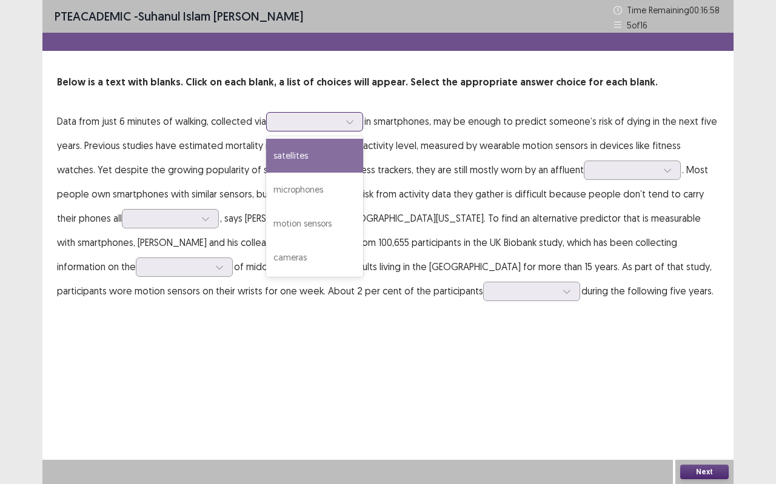
click at [355, 122] on div at bounding box center [350, 122] width 18 height 18
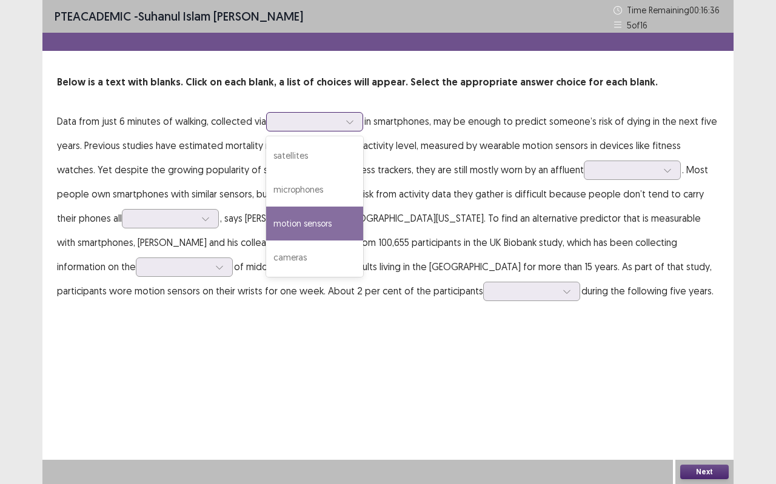
click at [349, 226] on div "motion sensors" at bounding box center [314, 224] width 97 height 34
click at [357, 114] on div at bounding box center [350, 122] width 18 height 18
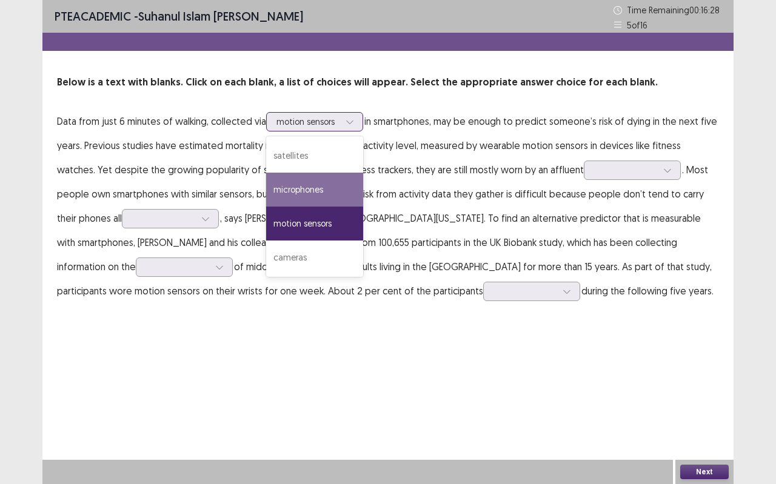
click at [329, 181] on div "microphones" at bounding box center [314, 190] width 97 height 34
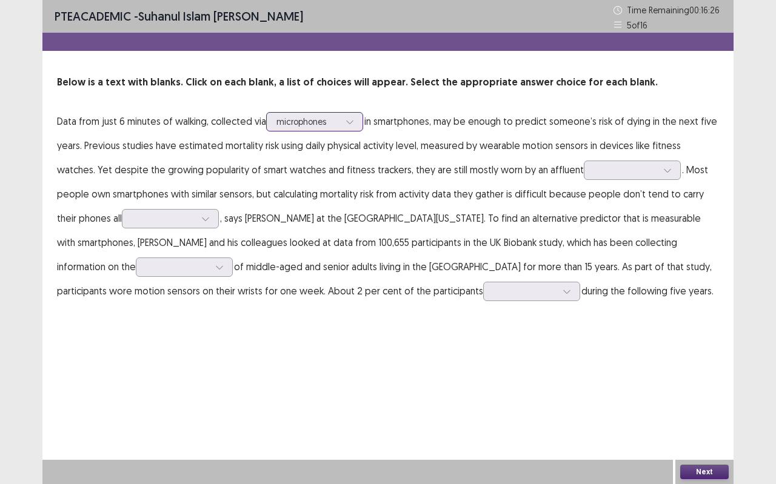
click at [335, 118] on div at bounding box center [308, 122] width 63 height 12
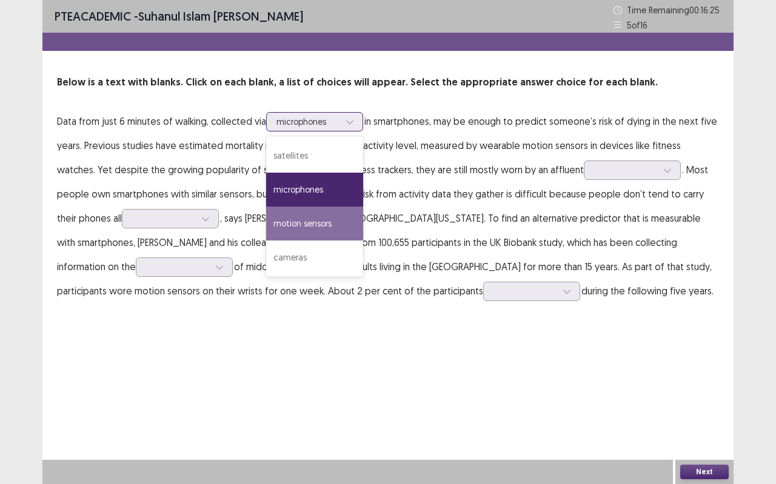
click at [319, 217] on div "motion sensors" at bounding box center [314, 224] width 97 height 34
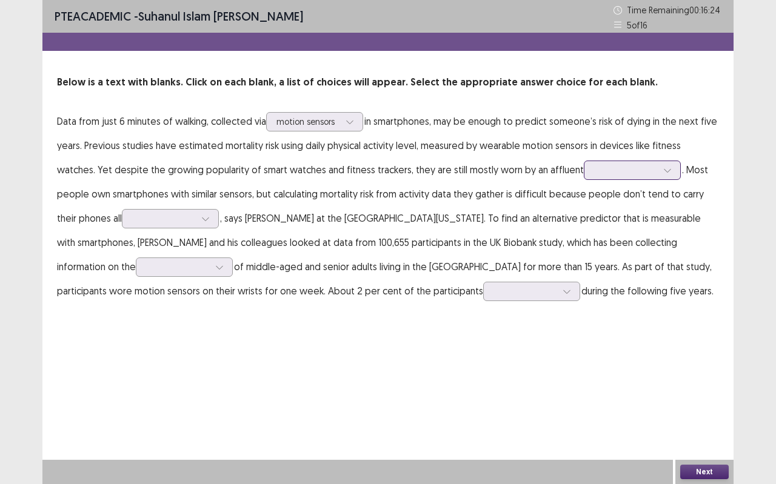
click at [594, 167] on div at bounding box center [625, 170] width 63 height 12
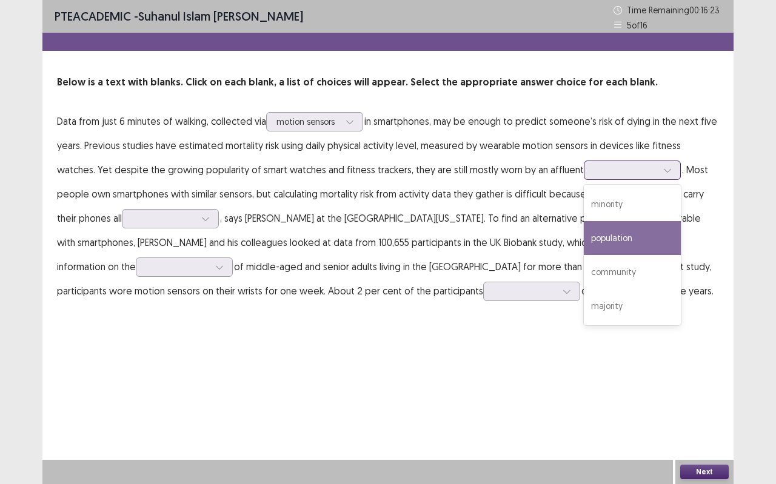
click at [584, 251] on div "population" at bounding box center [632, 238] width 97 height 34
click at [602, 165] on div at bounding box center [625, 170] width 63 height 12
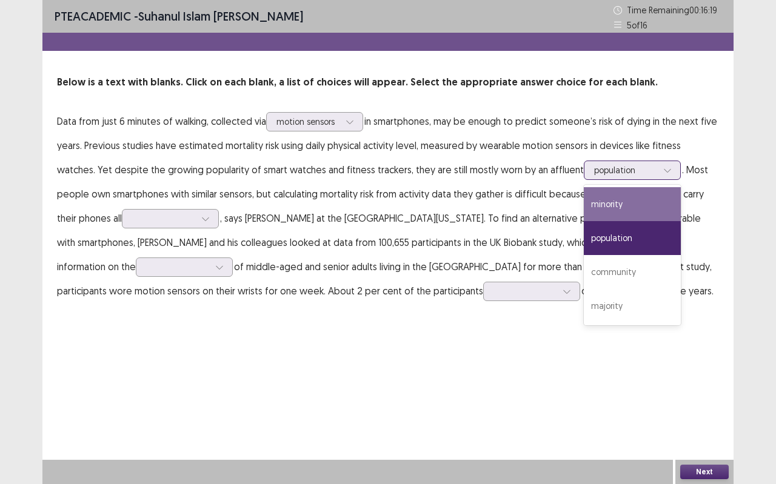
click at [597, 195] on div "minority" at bounding box center [632, 204] width 97 height 34
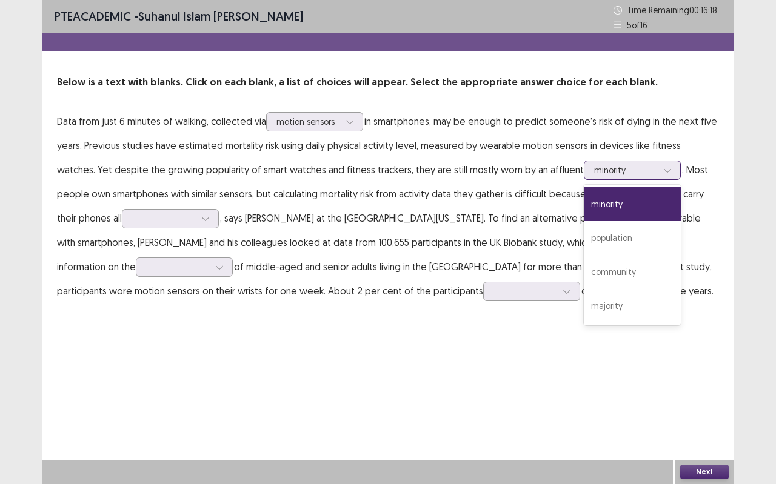
click at [605, 163] on div "minority" at bounding box center [625, 170] width 65 height 18
click at [201, 216] on icon at bounding box center [205, 219] width 8 height 8
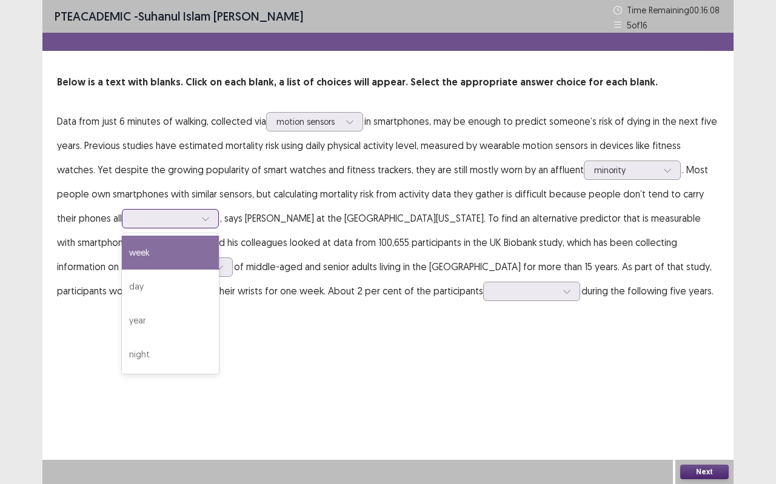
click at [122, 267] on div "week" at bounding box center [170, 253] width 97 height 34
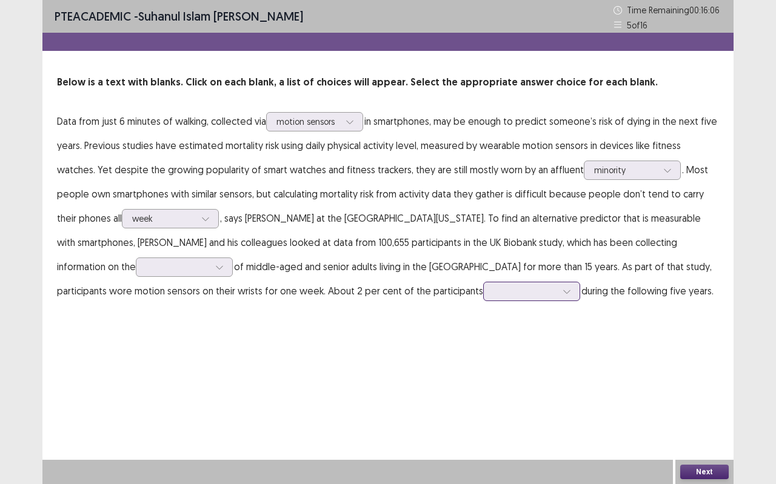
click at [563, 288] on icon at bounding box center [567, 291] width 8 height 8
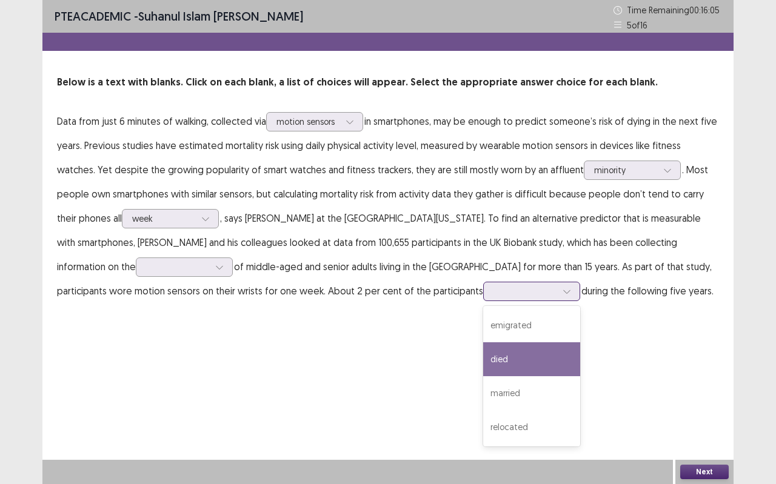
click at [483, 373] on div "died" at bounding box center [531, 360] width 97 height 34
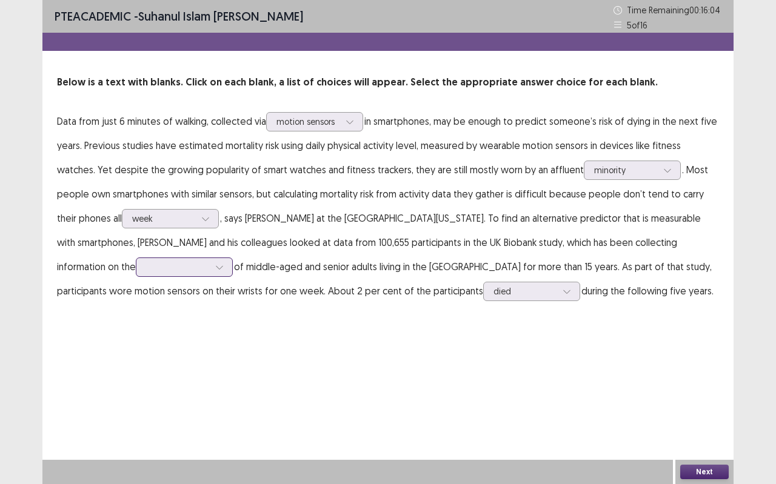
click at [210, 264] on div at bounding box center [219, 267] width 18 height 18
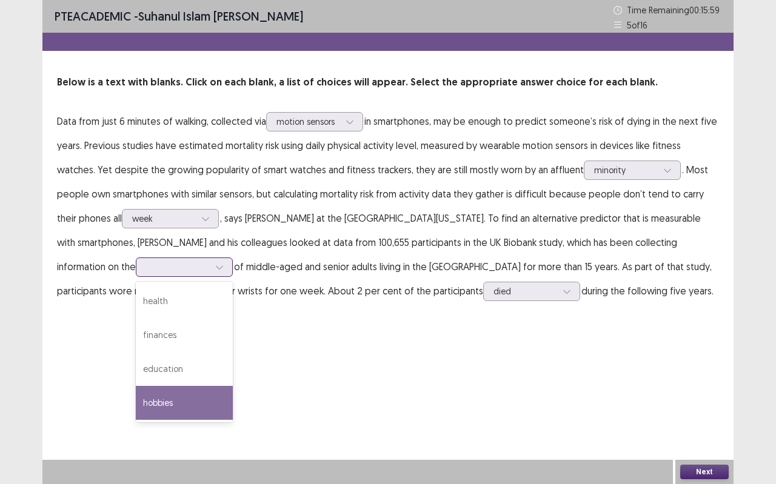
click at [136, 394] on div "hobbies" at bounding box center [184, 403] width 97 height 34
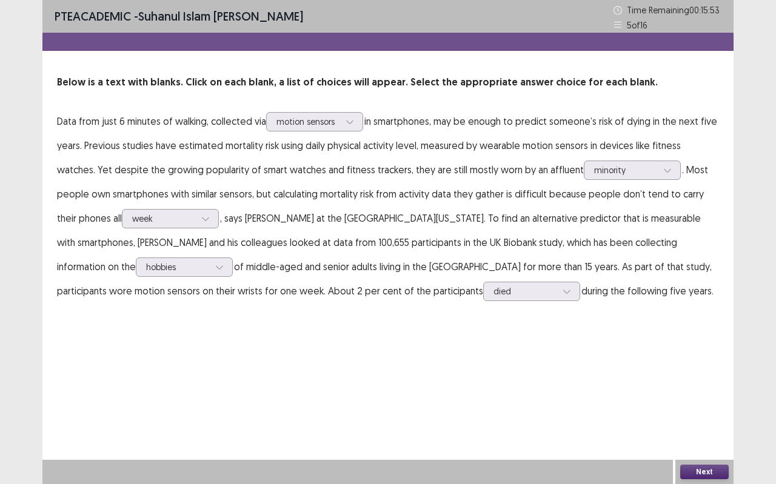
click at [694, 431] on button "Next" at bounding box center [704, 472] width 49 height 15
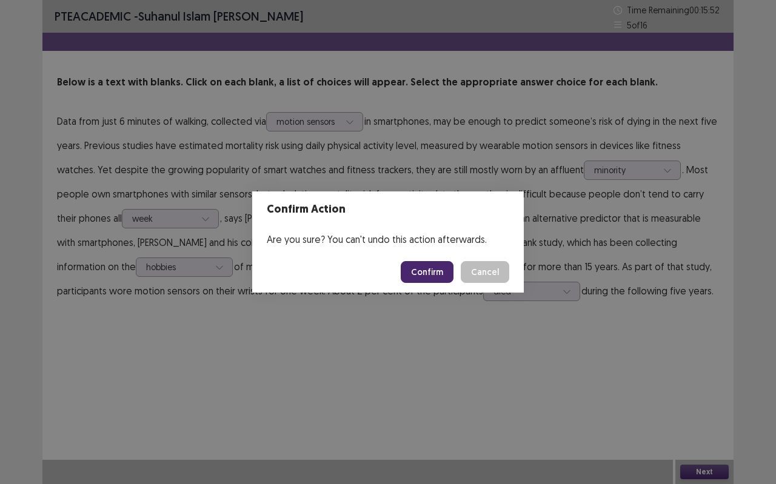
click at [417, 266] on button "Confirm" at bounding box center [427, 272] width 53 height 22
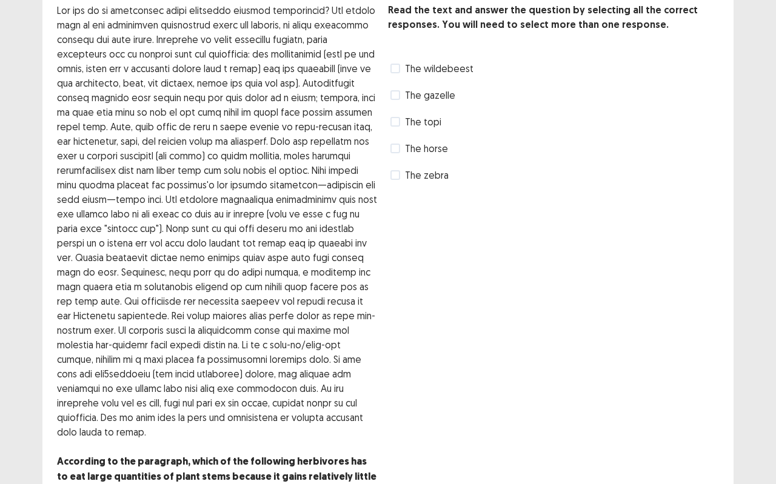
scroll to position [74, 0]
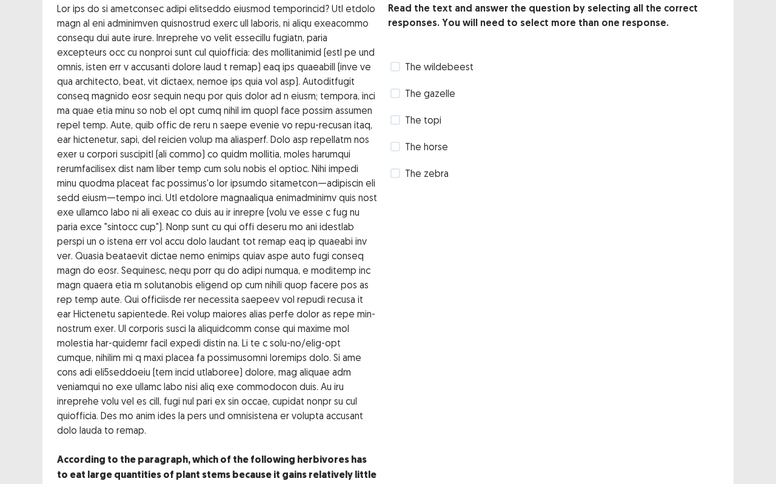
click at [429, 90] on span "The gazelle" at bounding box center [430, 93] width 50 height 15
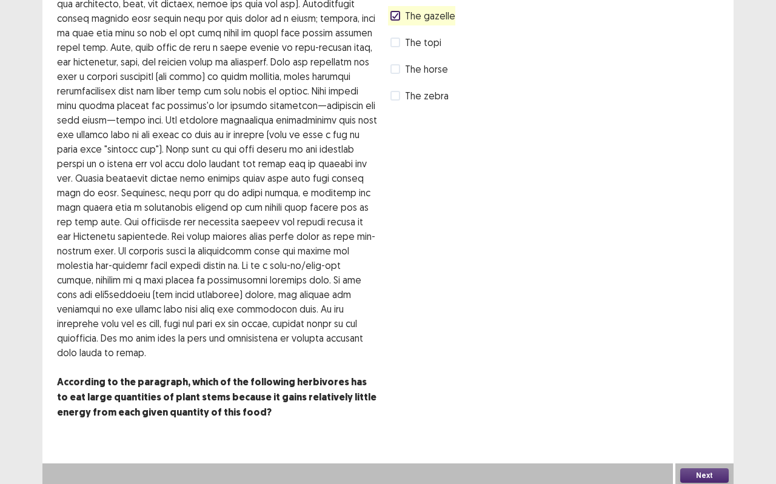
scroll to position [154, 0]
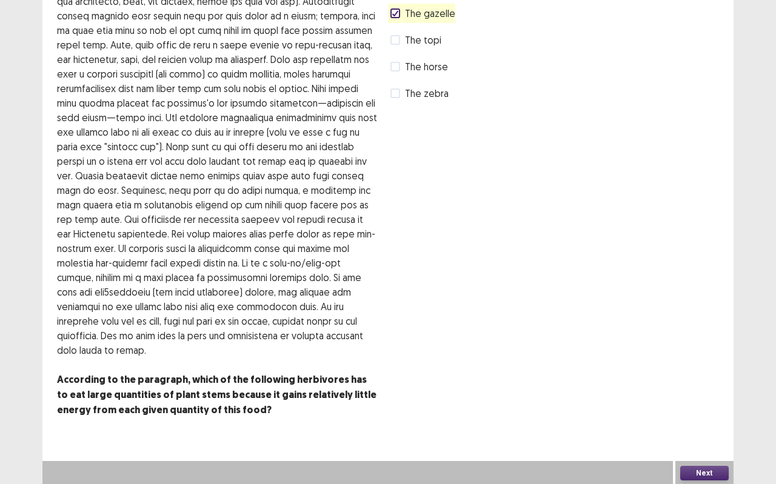
click at [719, 431] on button "Next" at bounding box center [704, 473] width 49 height 15
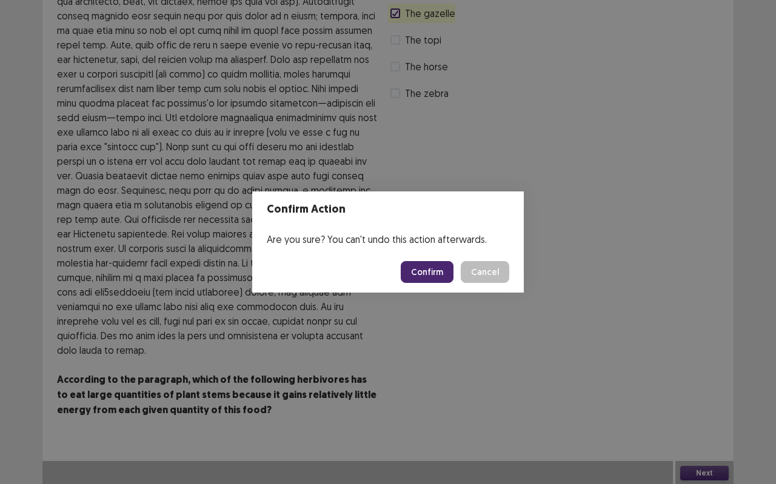
click at [563, 232] on div "Confirm Action Are you sure? You can't undo this action afterwards. Confirm Can…" at bounding box center [388, 242] width 776 height 484
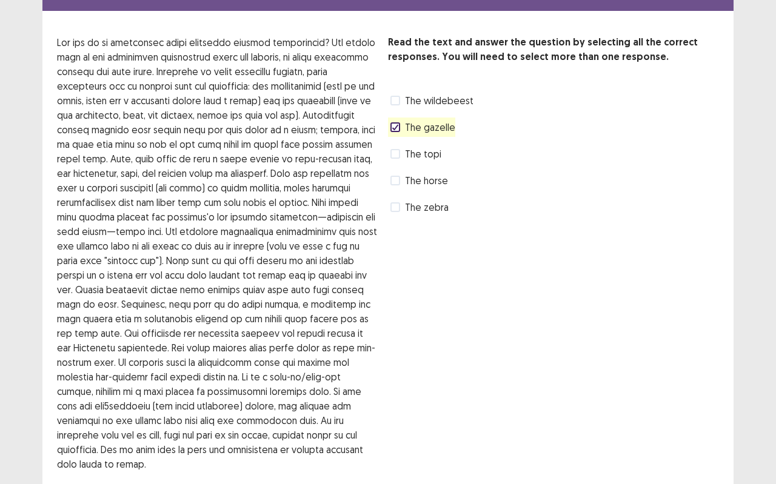
scroll to position [0, 0]
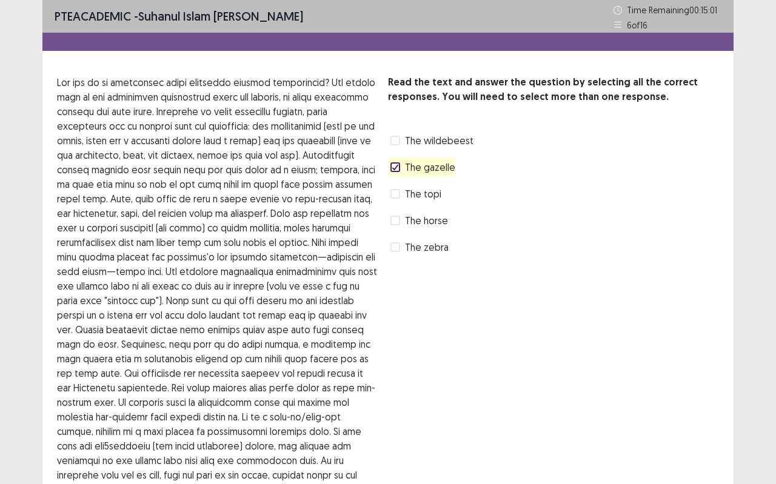
click at [424, 233] on div "Read the text and answer the question by selecting all the correct responses. Y…" at bounding box center [553, 166] width 331 height 182
click at [426, 226] on span "The horse" at bounding box center [426, 220] width 43 height 15
click at [437, 220] on span "The horse" at bounding box center [426, 220] width 43 height 15
click at [448, 147] on span "The wildebeest" at bounding box center [439, 140] width 69 height 15
click at [451, 144] on span "The wildebeest" at bounding box center [439, 140] width 69 height 15
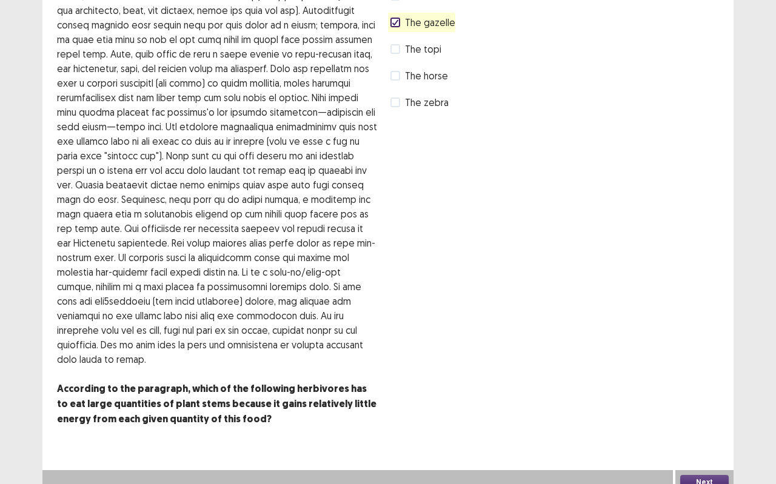
scroll to position [154, 0]
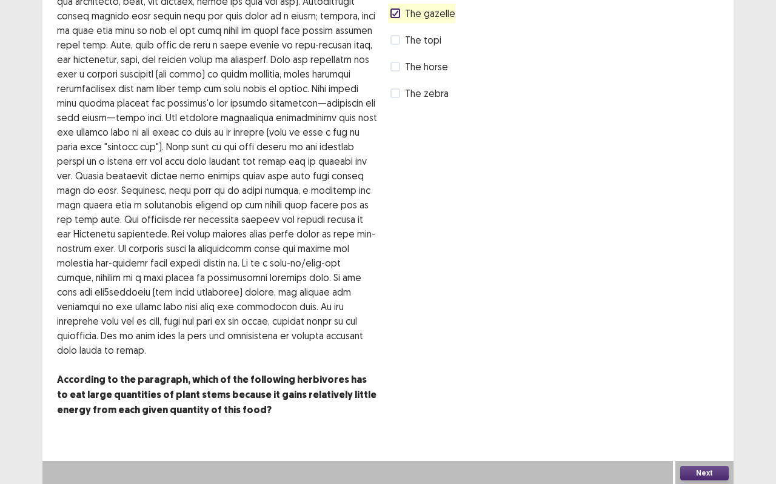
click at [717, 431] on button "Next" at bounding box center [704, 473] width 49 height 15
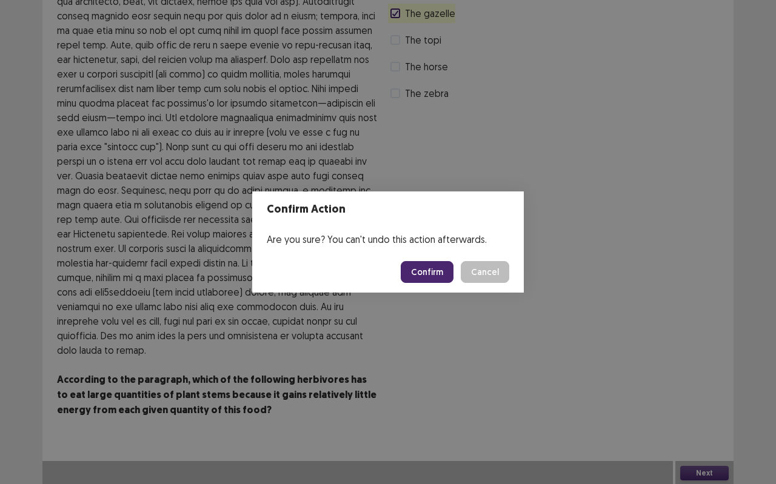
click at [439, 266] on button "Confirm" at bounding box center [427, 272] width 53 height 22
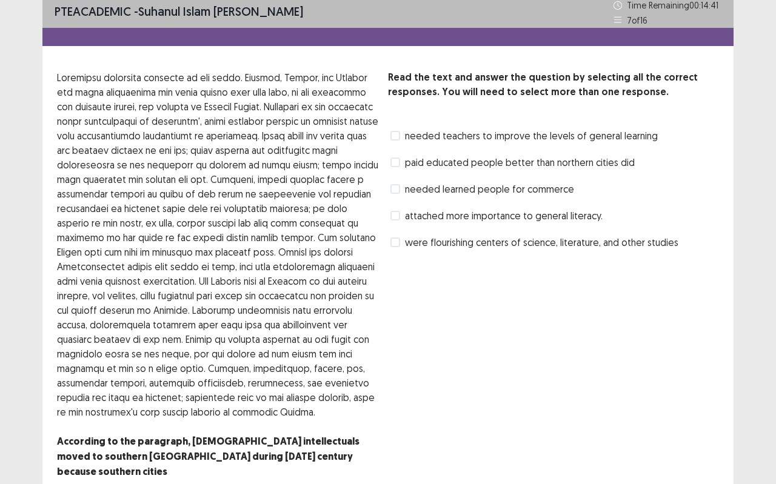
scroll to position [5, 0]
click at [441, 246] on span "were flourishing centers of science, literature, and other studies" at bounding box center [541, 242] width 273 height 15
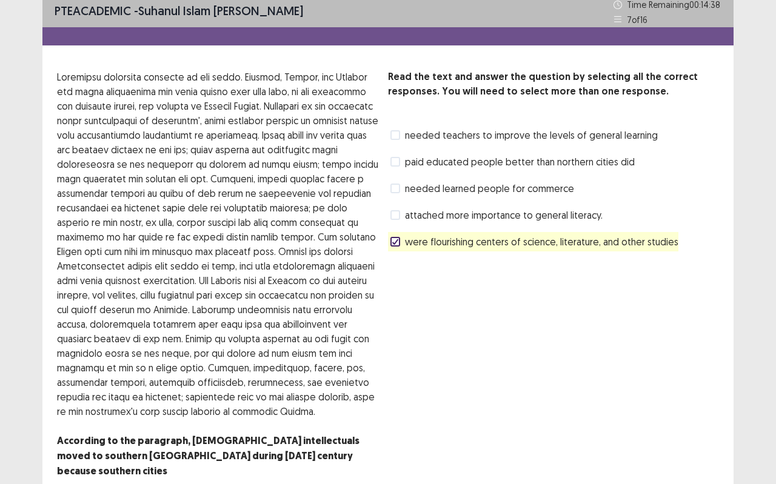
click at [438, 139] on span "needed teachers to improve the levels of general learning" at bounding box center [531, 135] width 253 height 15
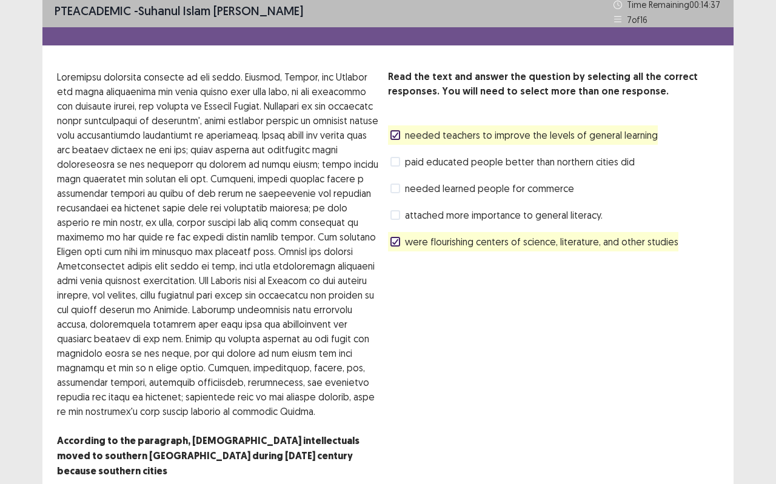
click at [449, 162] on span "paid educated people better than northern cities did" at bounding box center [520, 162] width 230 height 15
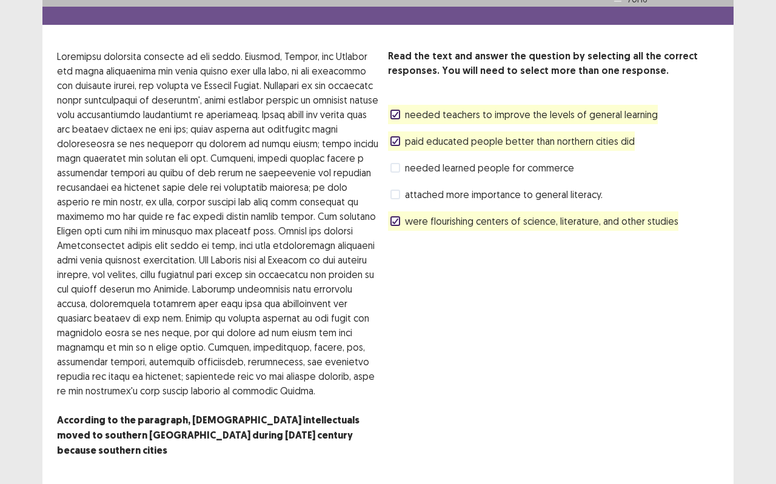
scroll to position [52, 0]
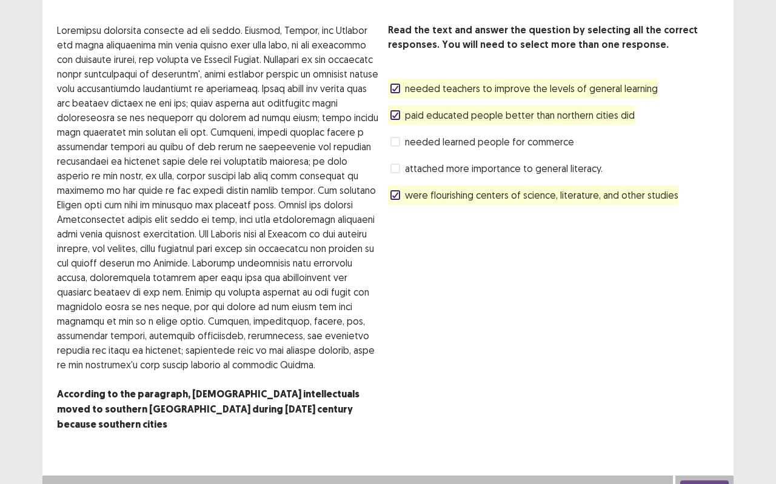
click at [694, 431] on button "Next" at bounding box center [704, 488] width 49 height 15
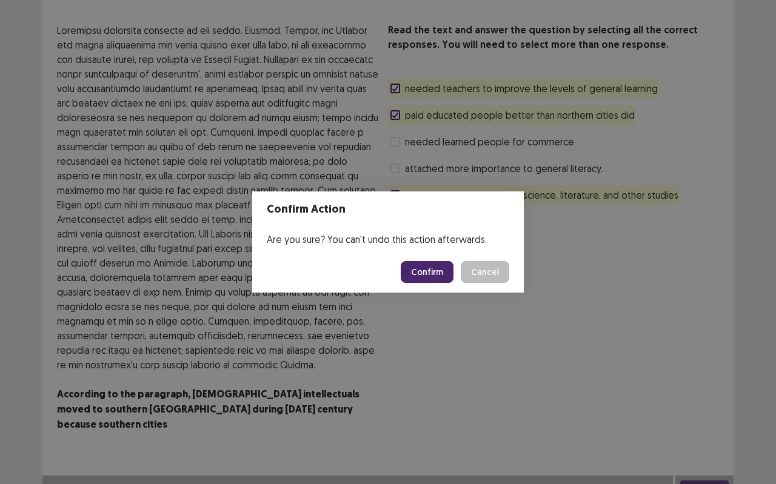
click at [448, 268] on button "Confirm" at bounding box center [427, 272] width 53 height 22
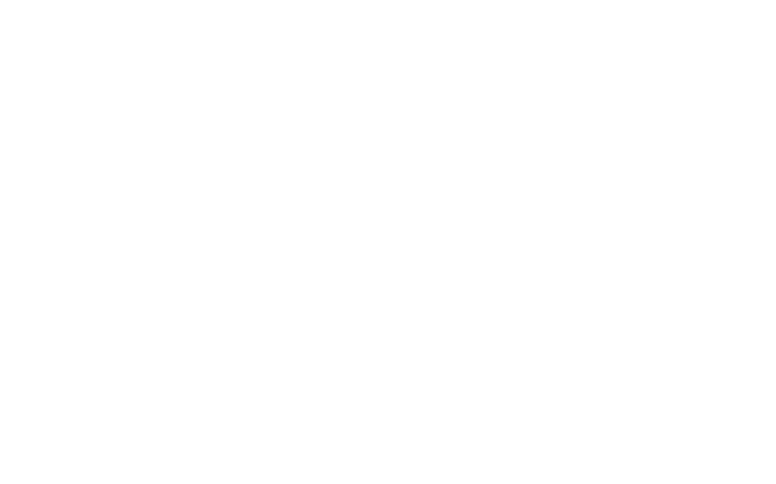
scroll to position [0, 0]
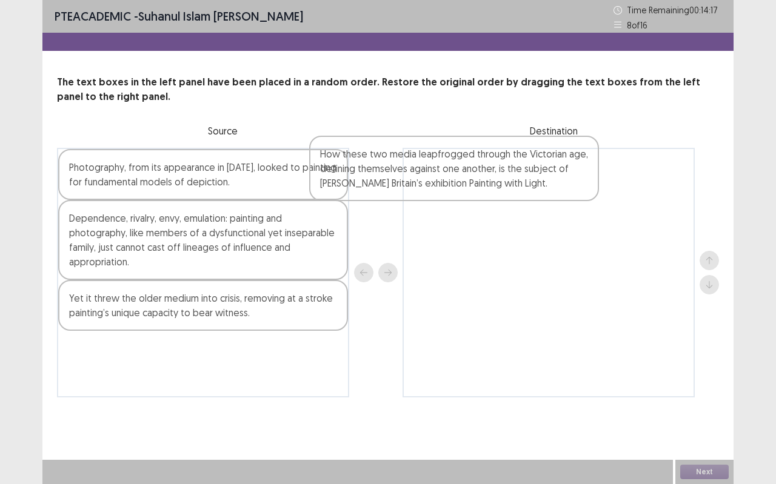
drag, startPoint x: 311, startPoint y: 364, endPoint x: 566, endPoint y: 169, distance: 321.3
click at [566, 169] on div "Photography, from its appearance in [DATE], looked to painting for fundamental …" at bounding box center [388, 273] width 662 height 250
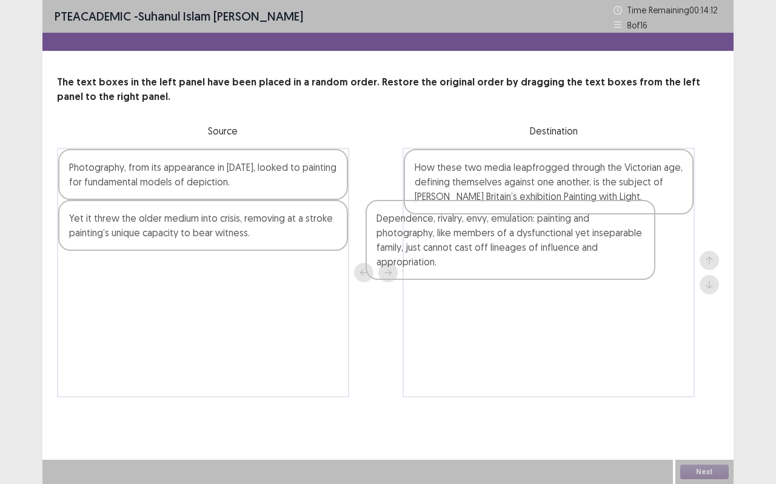
drag, startPoint x: 324, startPoint y: 255, endPoint x: 636, endPoint y: 255, distance: 312.3
click at [636, 255] on div "Photography, from its appearance in [DATE], looked to painting for fundamental …" at bounding box center [388, 273] width 662 height 250
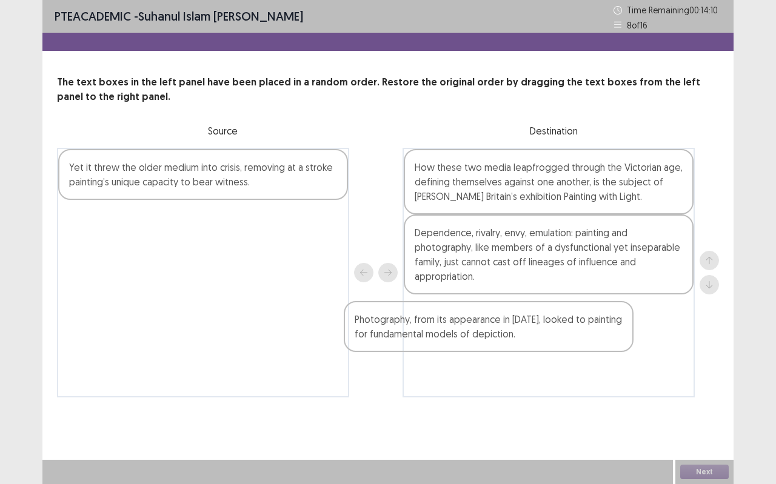
drag, startPoint x: 292, startPoint y: 167, endPoint x: 592, endPoint y: 318, distance: 336.0
click at [596, 323] on div "Photography, from its appearance in [DATE], looked to painting for fundamental …" at bounding box center [388, 273] width 662 height 250
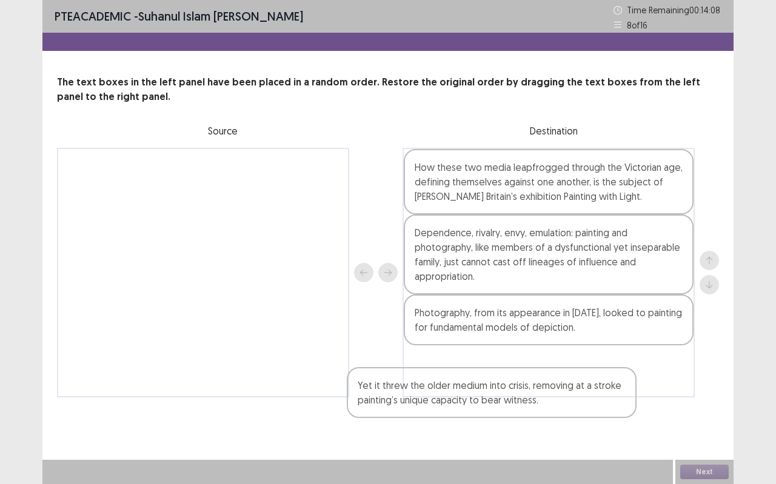
drag, startPoint x: 273, startPoint y: 175, endPoint x: 614, endPoint y: 389, distance: 402.7
click at [614, 389] on div "Yet it threw the older medium into crisis, removing at a stroke painting’s uniq…" at bounding box center [388, 273] width 662 height 250
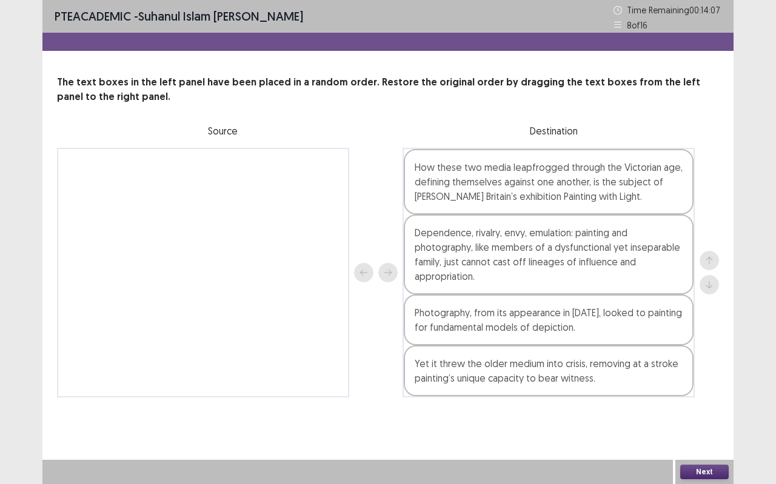
click at [685, 431] on button "Next" at bounding box center [704, 472] width 49 height 15
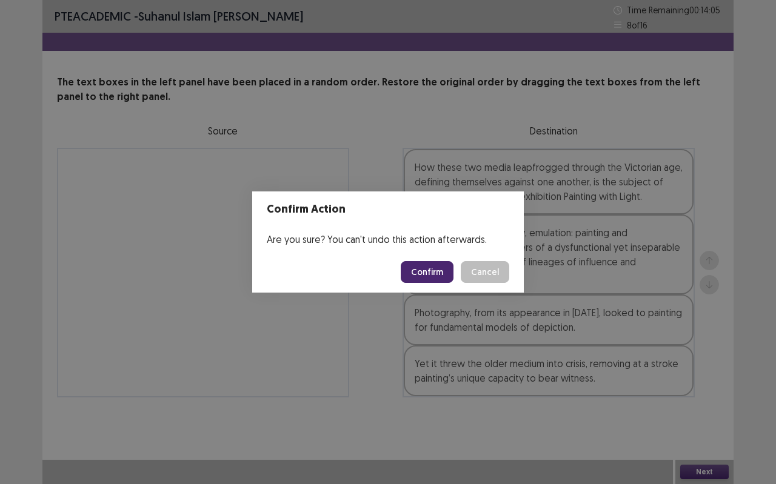
click at [420, 265] on button "Confirm" at bounding box center [427, 272] width 53 height 22
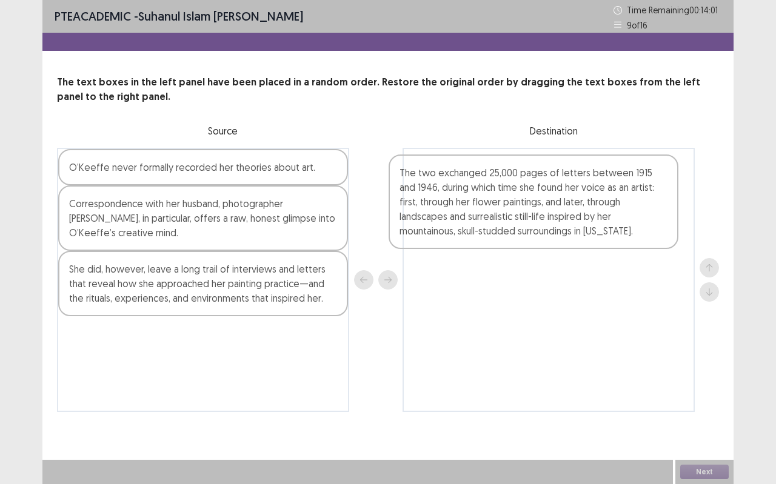
drag, startPoint x: 302, startPoint y: 366, endPoint x: 631, endPoint y: 204, distance: 366.1
click at [637, 203] on div "O’Keeffe never formally recorded her theories about art. Correspondence with he…" at bounding box center [388, 280] width 662 height 264
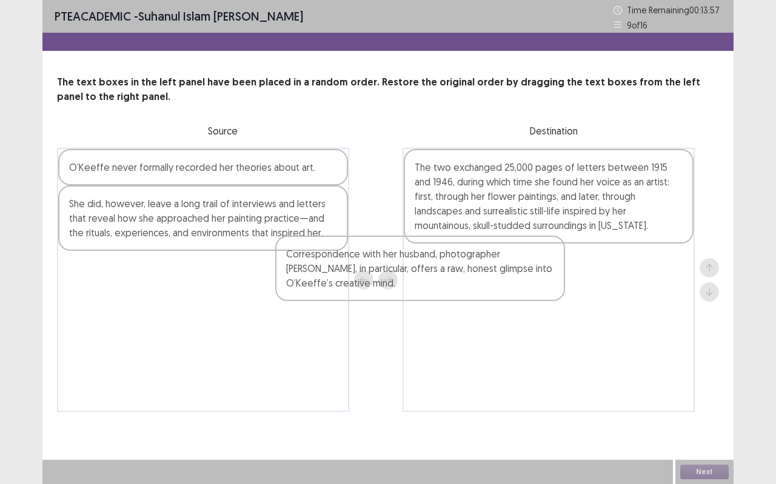
drag, startPoint x: 222, startPoint y: 219, endPoint x: 469, endPoint y: 257, distance: 249.7
click at [466, 258] on div "O’Keeffe never formally recorded her theories about art. Correspondence with he…" at bounding box center [388, 280] width 662 height 264
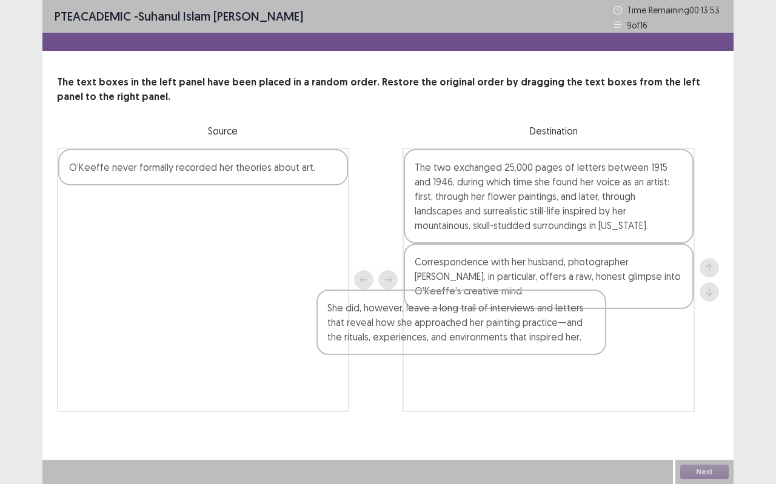
drag, startPoint x: 216, startPoint y: 212, endPoint x: 486, endPoint y: 317, distance: 288.7
click at [485, 317] on div "O’Keeffe never formally recorded her theories about art. She did, however, leav…" at bounding box center [388, 280] width 662 height 264
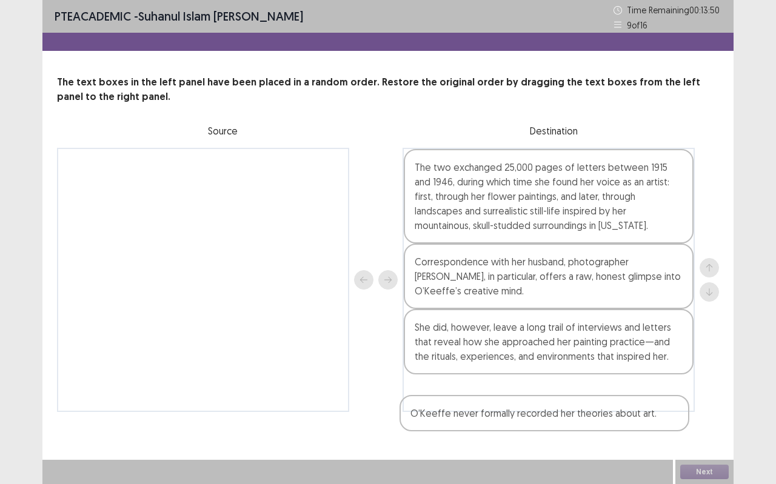
drag, startPoint x: 183, startPoint y: 161, endPoint x: 526, endPoint y: 405, distance: 421.0
click at [527, 408] on div "O’Keeffe never formally recorded her theories about art. The two exchanged 25,0…" at bounding box center [388, 280] width 662 height 264
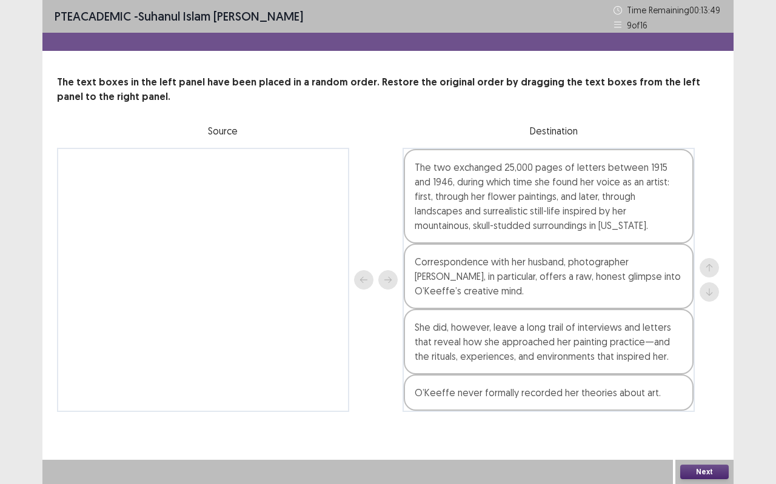
click at [685, 431] on button "Next" at bounding box center [704, 472] width 49 height 15
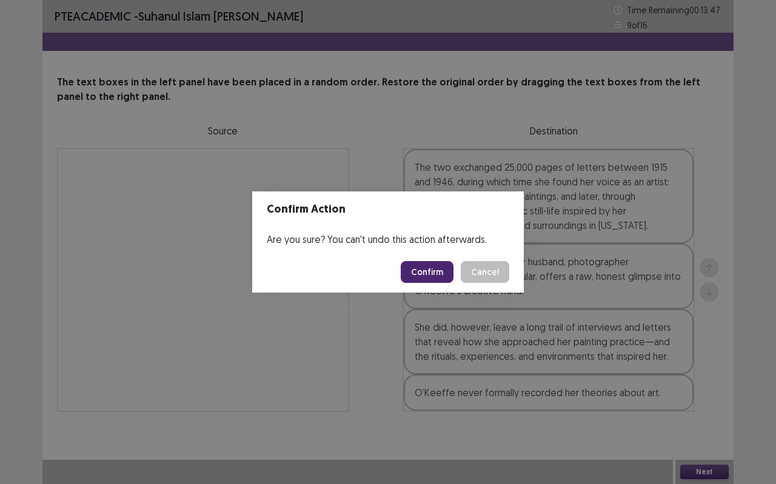
click at [448, 270] on button "Confirm" at bounding box center [427, 272] width 53 height 22
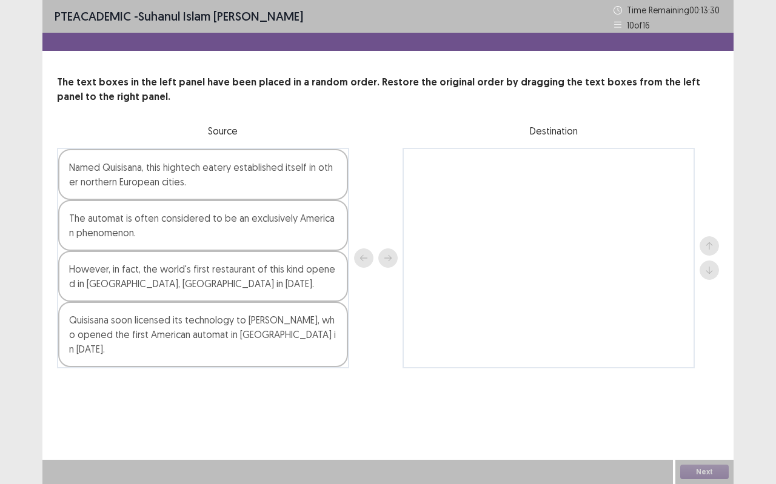
click at [305, 335] on div "Quisisana soon licensed its technology to [PERSON_NAME], who opened the first A…" at bounding box center [203, 334] width 290 height 65
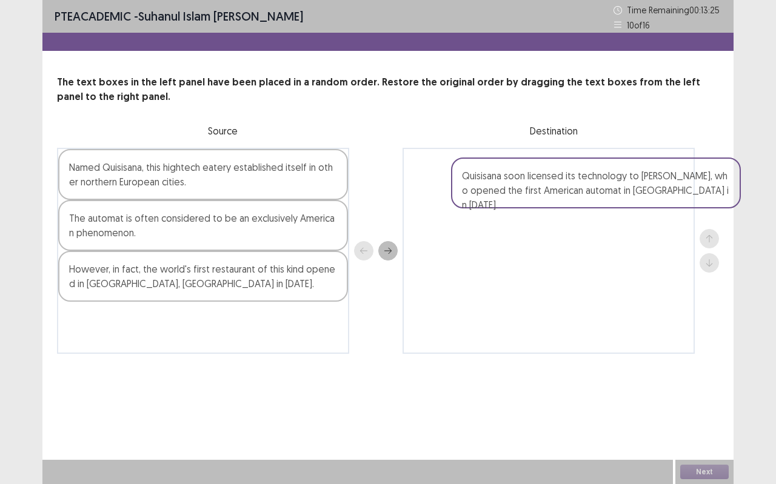
drag, startPoint x: 215, startPoint y: 331, endPoint x: 612, endPoint y: 187, distance: 422.6
click at [612, 187] on div "Named Quisisana, this hightech eatery established itself in other northern Euro…" at bounding box center [388, 251] width 662 height 206
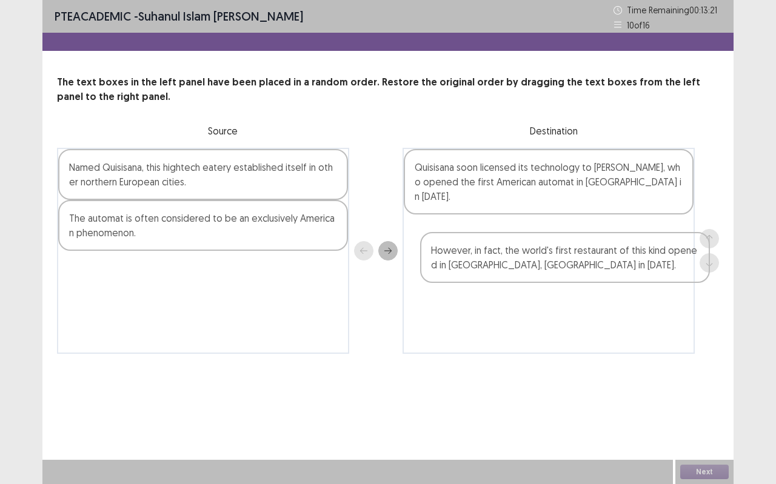
drag, startPoint x: 336, startPoint y: 283, endPoint x: 701, endPoint y: 263, distance: 365.5
click at [703, 263] on div "Named Quisisana, this hightech eatery established itself in other northern Euro…" at bounding box center [388, 251] width 662 height 206
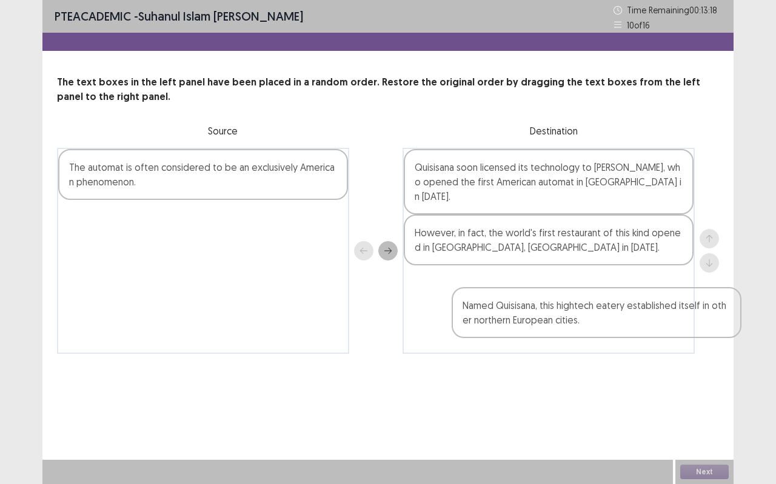
drag, startPoint x: 323, startPoint y: 171, endPoint x: 717, endPoint y: 310, distance: 418.5
click at [717, 310] on div "Named Quisisana, this hightech eatery established itself in other northern Euro…" at bounding box center [388, 251] width 662 height 206
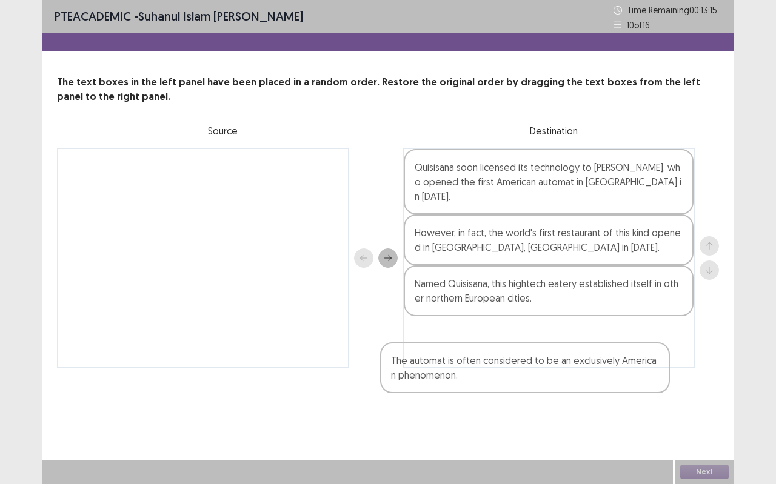
drag, startPoint x: 331, startPoint y: 165, endPoint x: 655, endPoint y: 361, distance: 379.3
click at [655, 362] on div "PTE academic - suhanul Islam [PERSON_NAME] Time Remaining 00 : 13 : 15 10 of 16…" at bounding box center [387, 196] width 691 height 393
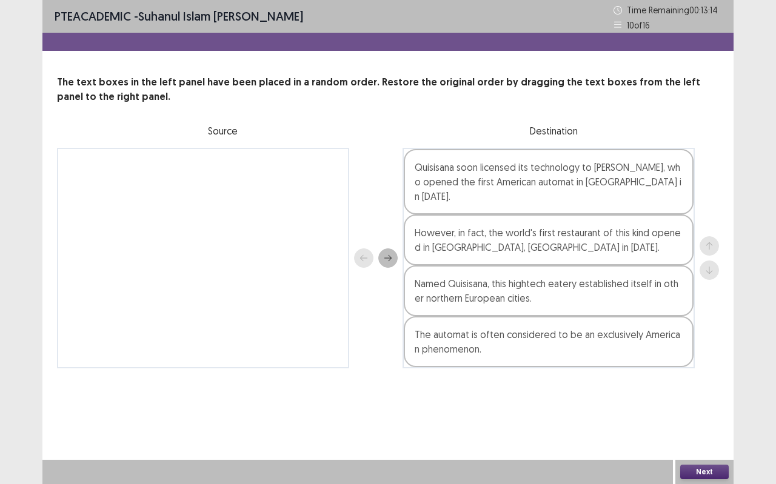
click at [706, 431] on div "Next" at bounding box center [704, 472] width 58 height 24
click at [708, 431] on button "Next" at bounding box center [704, 472] width 49 height 15
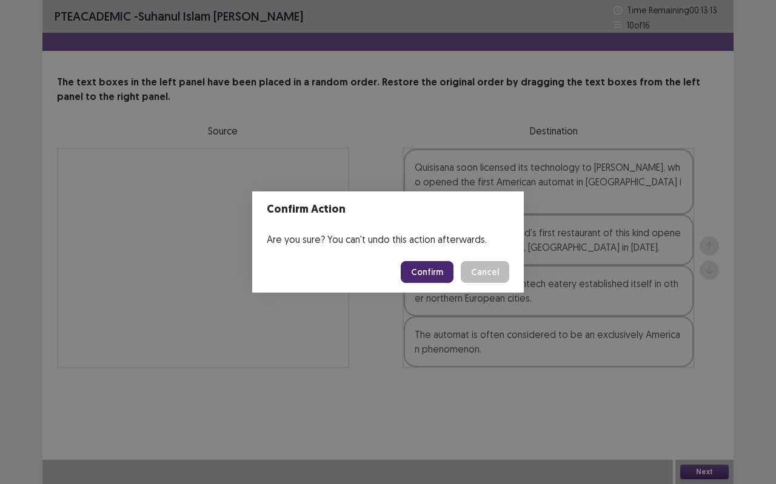
click at [443, 266] on button "Confirm" at bounding box center [427, 272] width 53 height 22
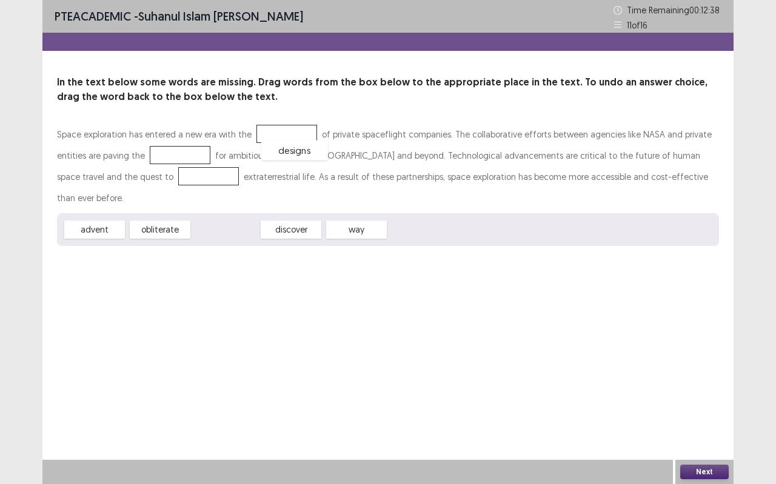
drag, startPoint x: 244, startPoint y: 210, endPoint x: 313, endPoint y: 130, distance: 105.3
drag, startPoint x: 179, startPoint y: 207, endPoint x: 164, endPoint y: 166, distance: 44.5
click at [166, 160] on div "Space exploration has entered a new era with the designs of private spaceflight…" at bounding box center [388, 185] width 662 height 122
drag, startPoint x: 118, startPoint y: 210, endPoint x: 110, endPoint y: 178, distance: 33.1
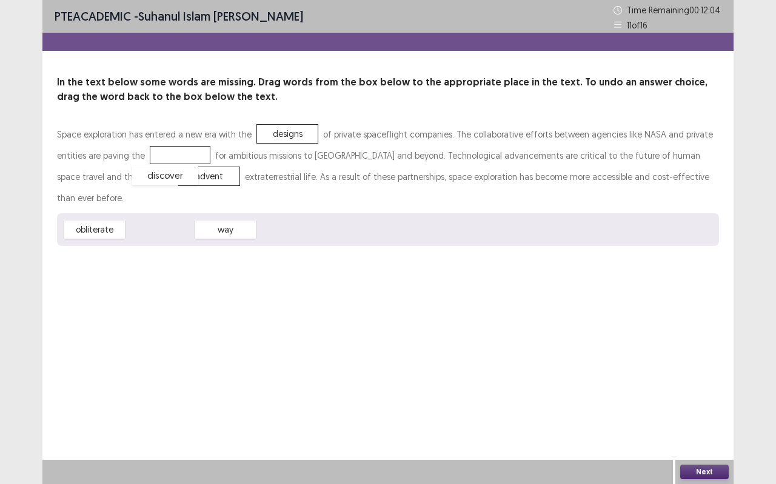
drag, startPoint x: 159, startPoint y: 210, endPoint x: 158, endPoint y: 159, distance: 51.6
drag, startPoint x: 117, startPoint y: 208, endPoint x: 158, endPoint y: 156, distance: 66.0
click at [696, 431] on button "Next" at bounding box center [704, 472] width 49 height 15
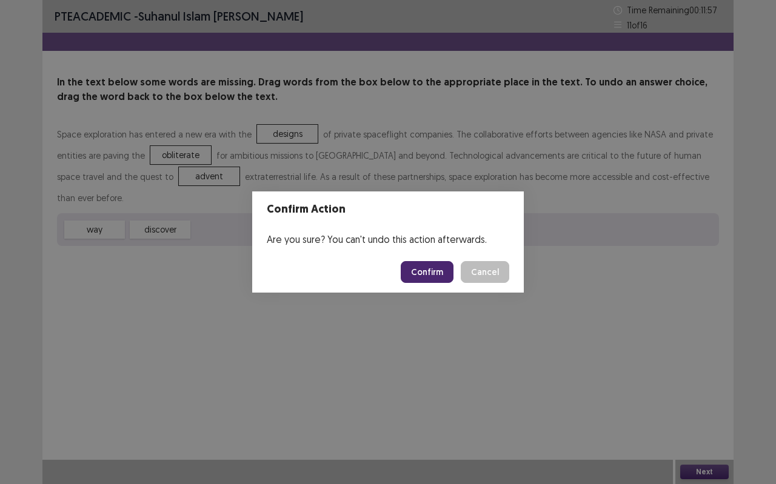
click at [437, 278] on button "Confirm" at bounding box center [427, 272] width 53 height 22
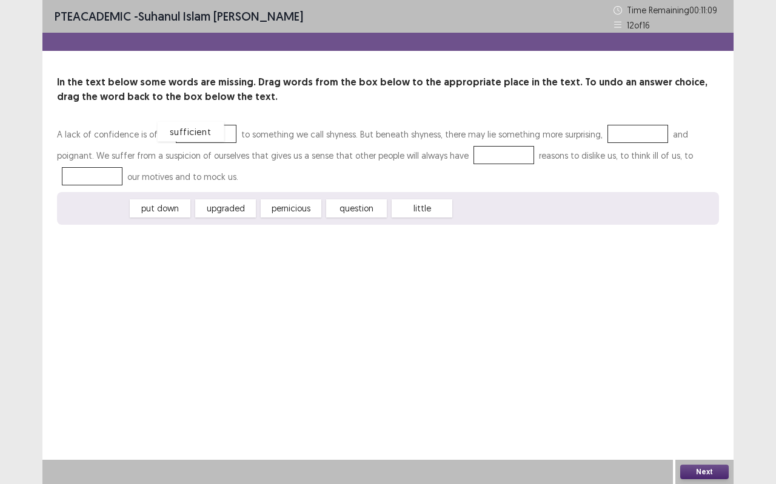
drag, startPoint x: 118, startPoint y: 210, endPoint x: 215, endPoint y: 133, distance: 123.0
drag, startPoint x: 240, startPoint y: 204, endPoint x: 623, endPoint y: 127, distance: 390.9
drag, startPoint x: 294, startPoint y: 209, endPoint x: 418, endPoint y: 164, distance: 132.0
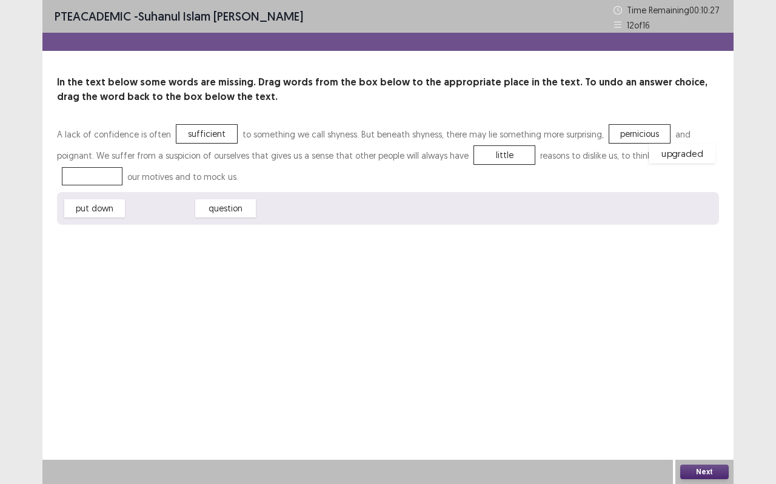
drag, startPoint x: 179, startPoint y: 210, endPoint x: 700, endPoint y: 158, distance: 523.4
click at [698, 431] on button "Next" at bounding box center [704, 472] width 49 height 15
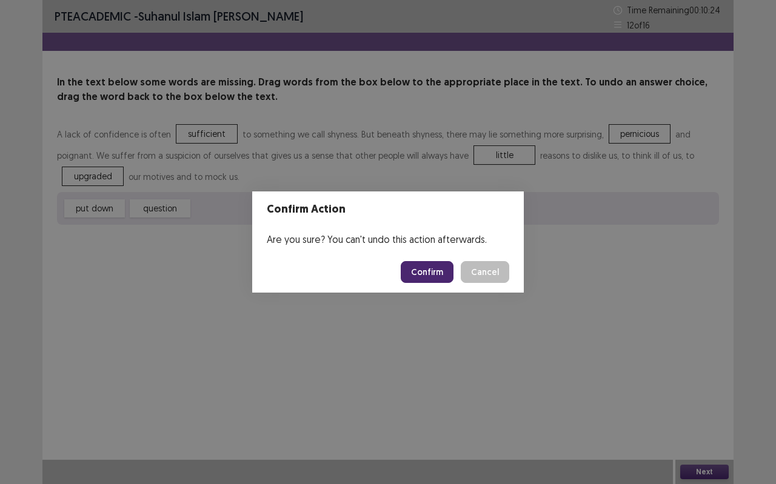
click at [436, 278] on button "Confirm" at bounding box center [427, 272] width 53 height 22
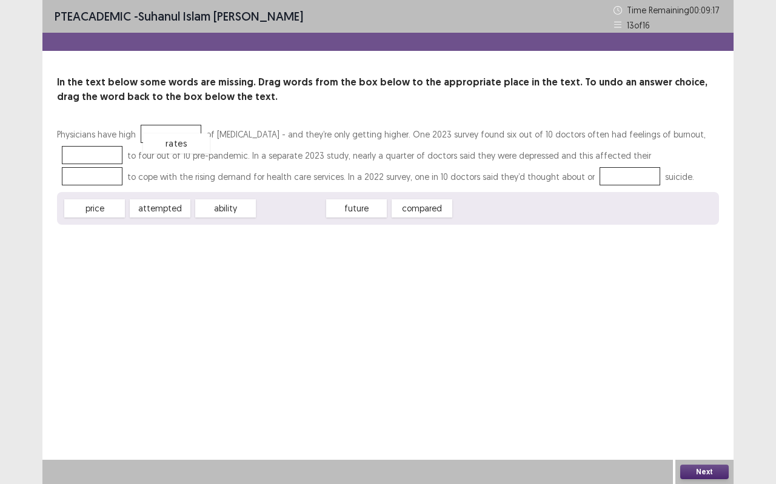
drag, startPoint x: 284, startPoint y: 206, endPoint x: 171, endPoint y: 134, distance: 133.6
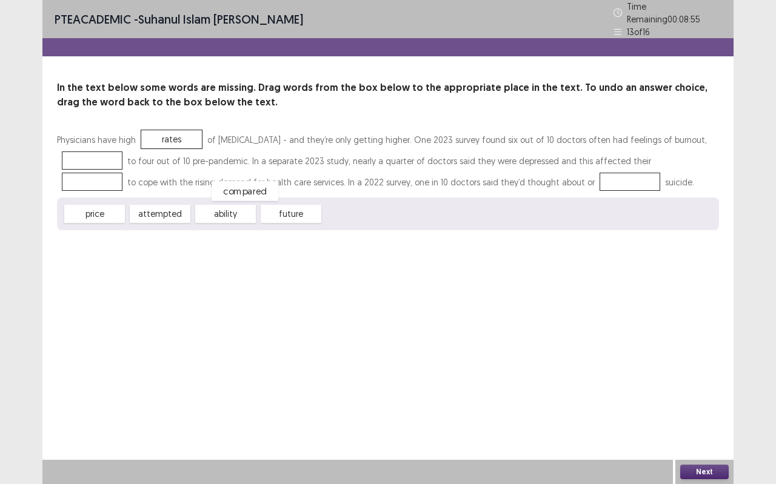
drag, startPoint x: 345, startPoint y: 208, endPoint x: 165, endPoint y: 169, distance: 184.4
click at [212, 181] on div "compared" at bounding box center [245, 191] width 67 height 20
drag, startPoint x: 380, startPoint y: 209, endPoint x: 121, endPoint y: 149, distance: 266.2
drag, startPoint x: 166, startPoint y: 208, endPoint x: 657, endPoint y: 158, distance: 493.7
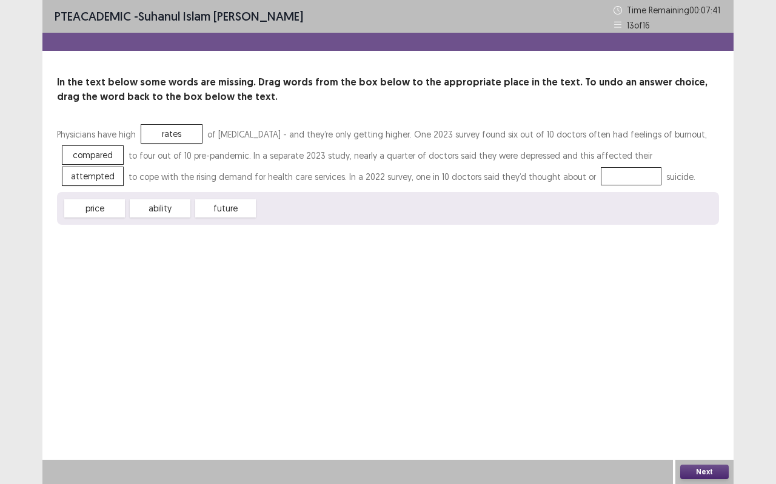
drag, startPoint x: 246, startPoint y: 203, endPoint x: 380, endPoint y: 208, distance: 134.1
click at [497, 199] on div "price ability future" at bounding box center [388, 208] width 662 height 33
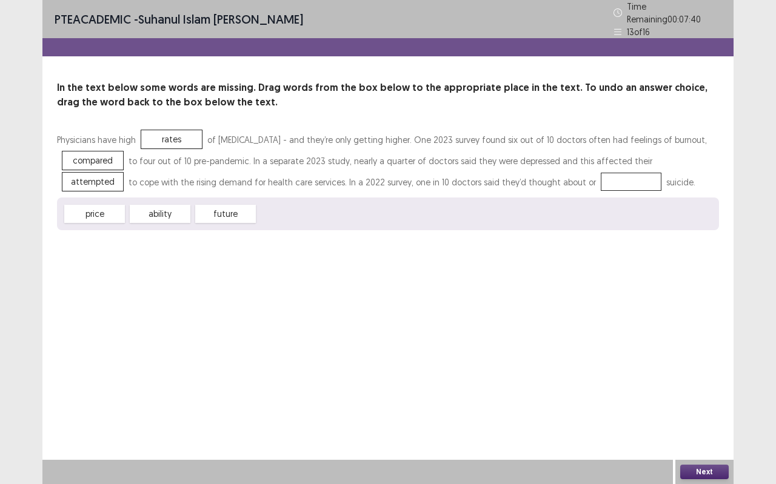
drag, startPoint x: 252, startPoint y: 209, endPoint x: 323, endPoint y: 199, distance: 71.6
click at [370, 206] on div "price ability future" at bounding box center [388, 214] width 662 height 33
drag, startPoint x: 238, startPoint y: 206, endPoint x: 526, endPoint y: 179, distance: 289.9
click at [705, 431] on button "Next" at bounding box center [704, 472] width 49 height 15
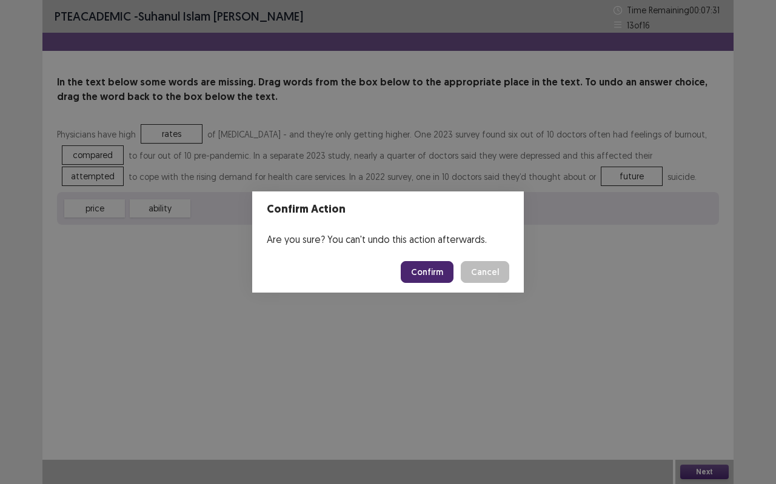
click at [435, 272] on button "Confirm" at bounding box center [427, 272] width 53 height 22
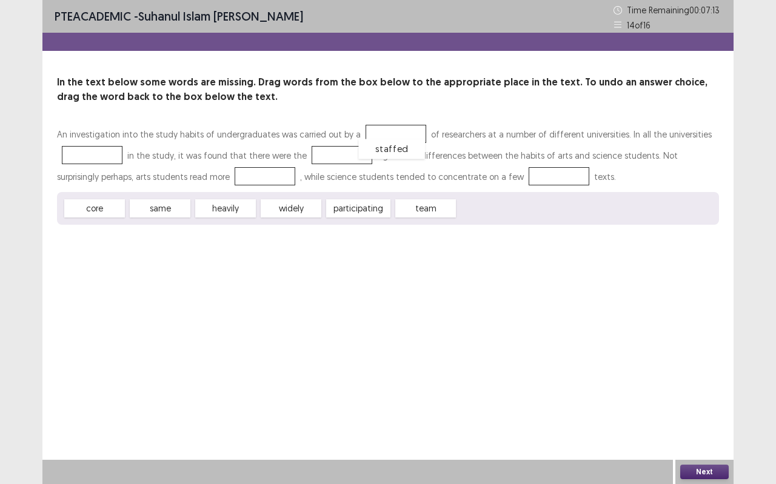
drag, startPoint x: 482, startPoint y: 212, endPoint x: 380, endPoint y: 144, distance: 122.8
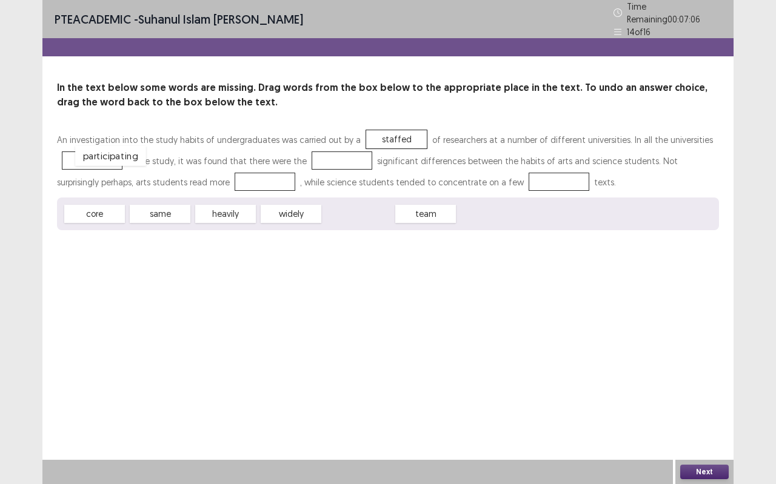
drag, startPoint x: 346, startPoint y: 212, endPoint x: 96, endPoint y: 153, distance: 255.9
drag, startPoint x: 283, startPoint y: 208, endPoint x: 310, endPoint y: 169, distance: 47.9
click at [310, 169] on div "An investigation into the study habits of undergraduates was carried out by a s…" at bounding box center [388, 179] width 662 height 101
drag, startPoint x: 306, startPoint y: 201, endPoint x: 336, endPoint y: 145, distance: 64.0
drag, startPoint x: 289, startPoint y: 209, endPoint x: 486, endPoint y: 167, distance: 201.9
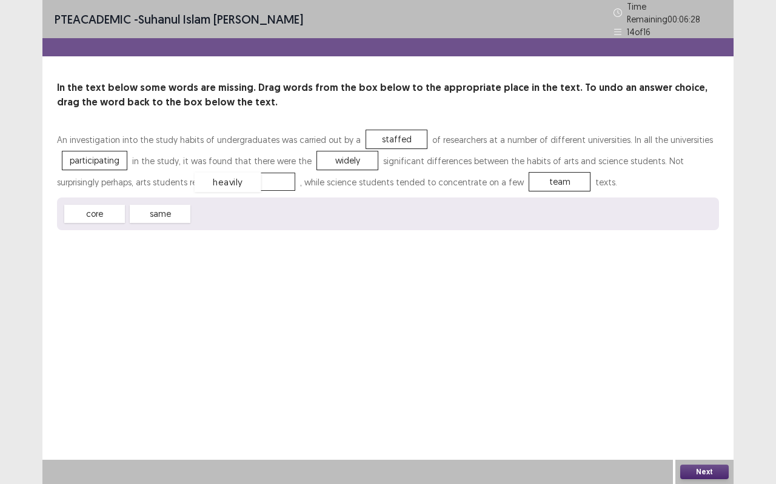
drag, startPoint x: 209, startPoint y: 206, endPoint x: 211, endPoint y: 173, distance: 32.2
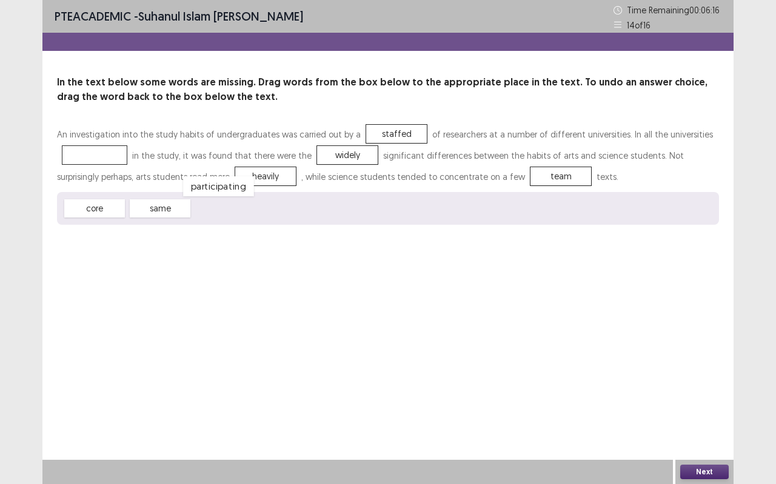
drag, startPoint x: 113, startPoint y: 155, endPoint x: 238, endPoint y: 181, distance: 128.2
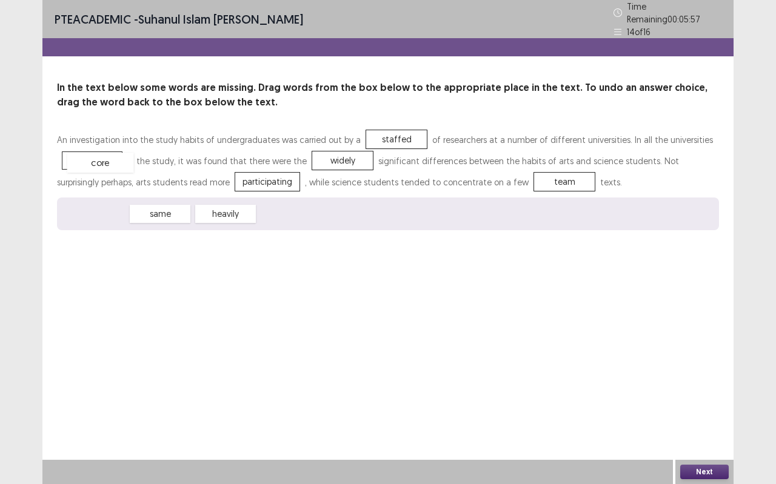
drag, startPoint x: 101, startPoint y: 206, endPoint x: 107, endPoint y: 144, distance: 62.1
click at [699, 431] on button "Next" at bounding box center [704, 472] width 49 height 15
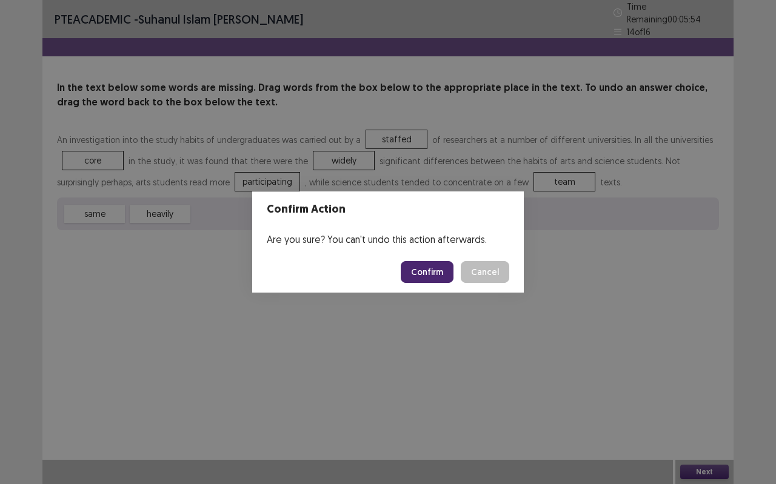
click at [430, 265] on button "Confirm" at bounding box center [427, 272] width 53 height 22
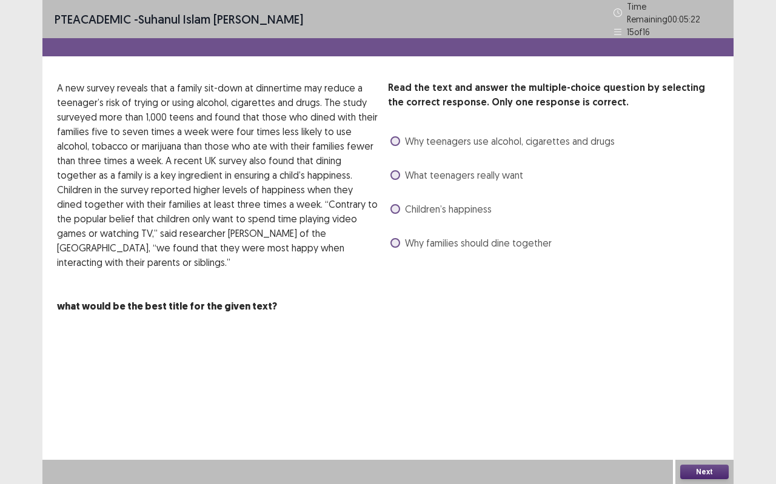
click at [481, 135] on span "Why teenagers use alcohol, cigarettes and drugs" at bounding box center [510, 141] width 210 height 15
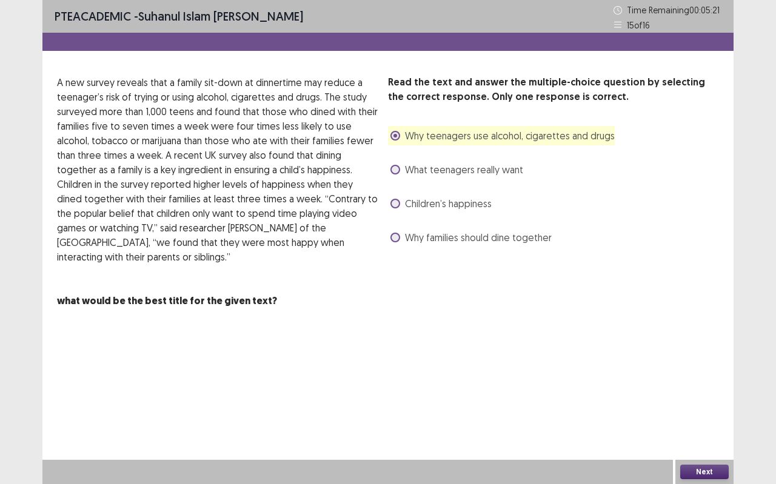
click at [498, 169] on span "What teenagers really want" at bounding box center [464, 170] width 118 height 15
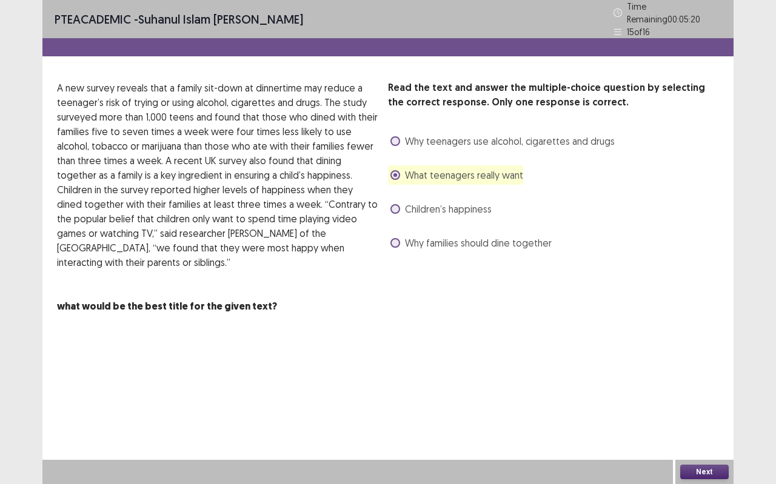
click at [487, 134] on span "Why teenagers use alcohol, cigarettes and drugs" at bounding box center [510, 141] width 210 height 15
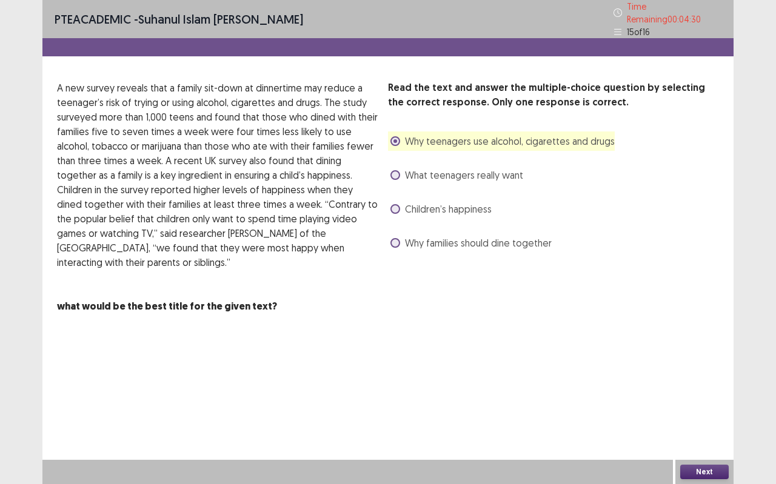
click at [431, 242] on span "Why families should dine together" at bounding box center [478, 243] width 147 height 15
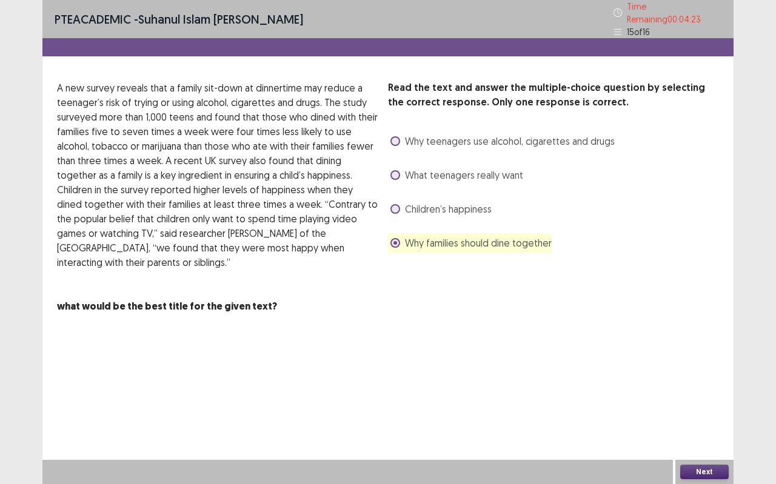
click at [425, 168] on span "What teenagers really want" at bounding box center [464, 175] width 118 height 15
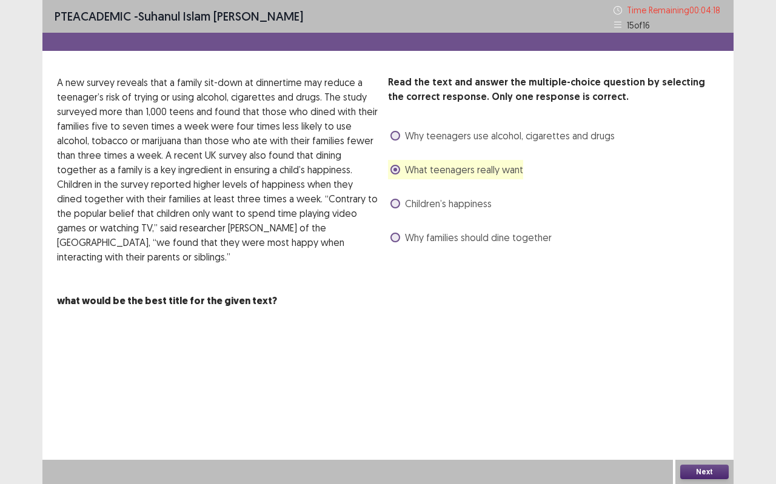
click at [436, 241] on span "Why families should dine together" at bounding box center [478, 237] width 147 height 15
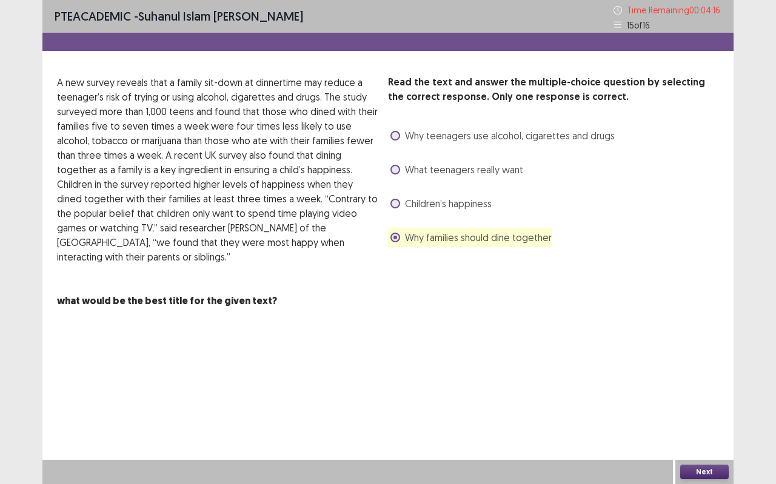
click at [414, 128] on div "Why teenagers use alcohol, cigarettes and drugs" at bounding box center [501, 135] width 227 height 19
click at [435, 135] on span "Why teenagers use alcohol, cigarettes and drugs" at bounding box center [510, 136] width 210 height 15
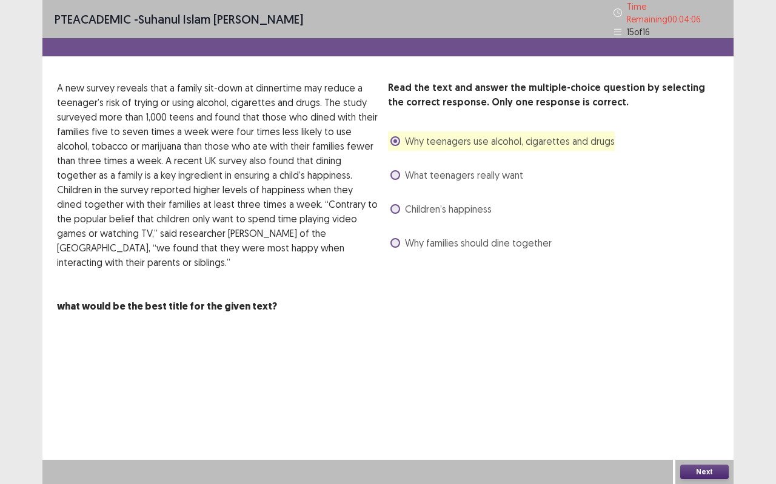
click at [460, 238] on span "Why families should dine together" at bounding box center [478, 243] width 147 height 15
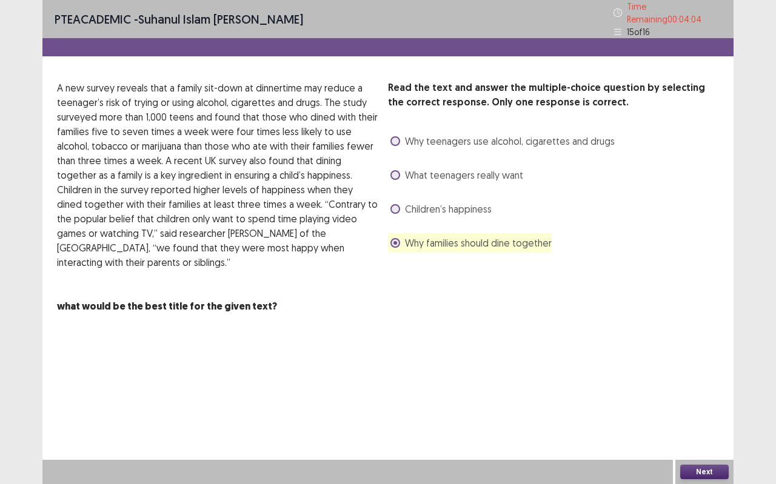
click at [711, 431] on button "Next" at bounding box center [704, 472] width 49 height 15
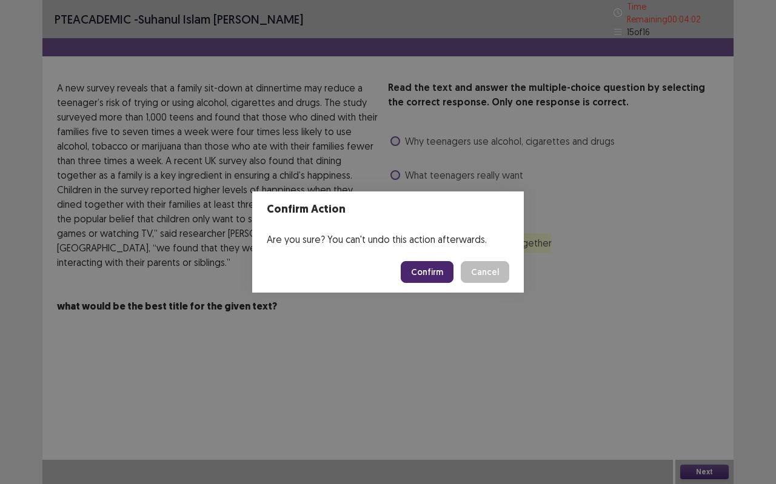
click at [427, 264] on button "Confirm" at bounding box center [427, 272] width 53 height 22
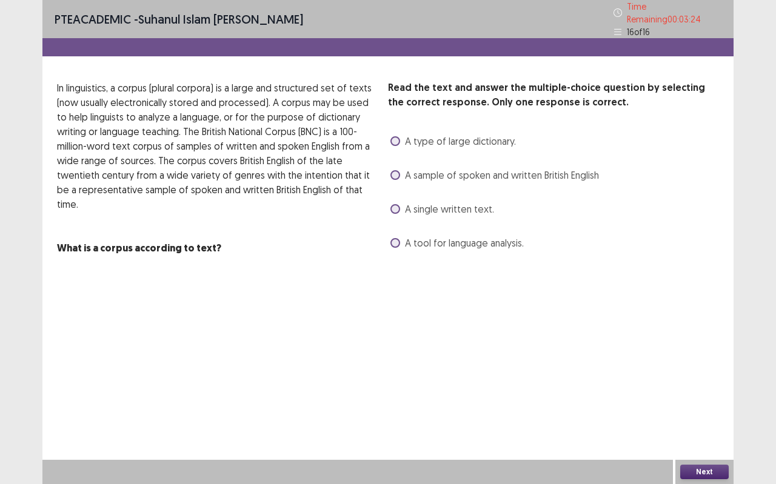
click at [407, 172] on span "A sample of spoken and written British English" at bounding box center [502, 175] width 194 height 15
click at [699, 431] on button "Next" at bounding box center [704, 472] width 49 height 15
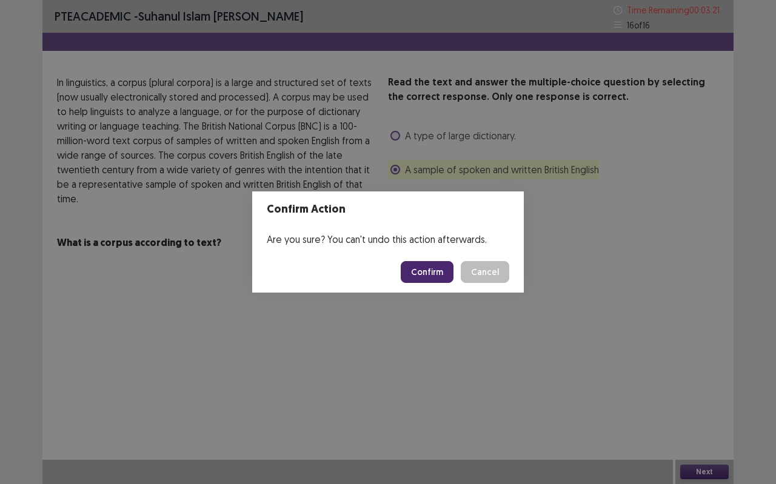
click at [424, 269] on button "Confirm" at bounding box center [427, 272] width 53 height 22
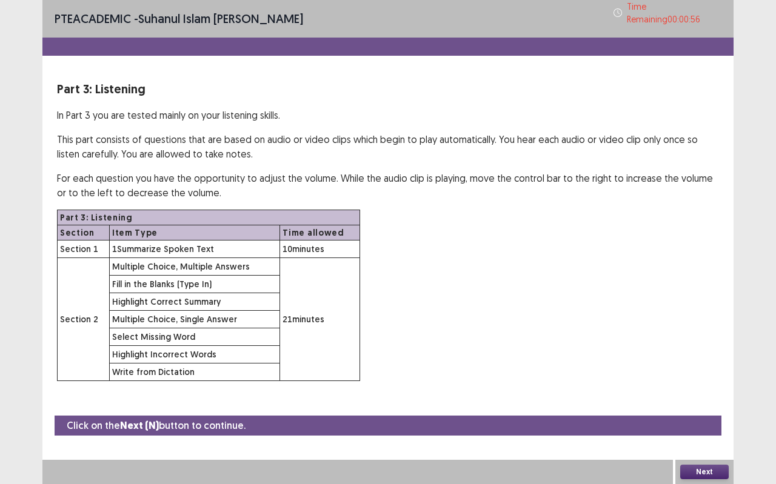
click at [730, 431] on div "Next" at bounding box center [704, 472] width 58 height 24
click at [717, 431] on button "Next" at bounding box center [704, 472] width 49 height 15
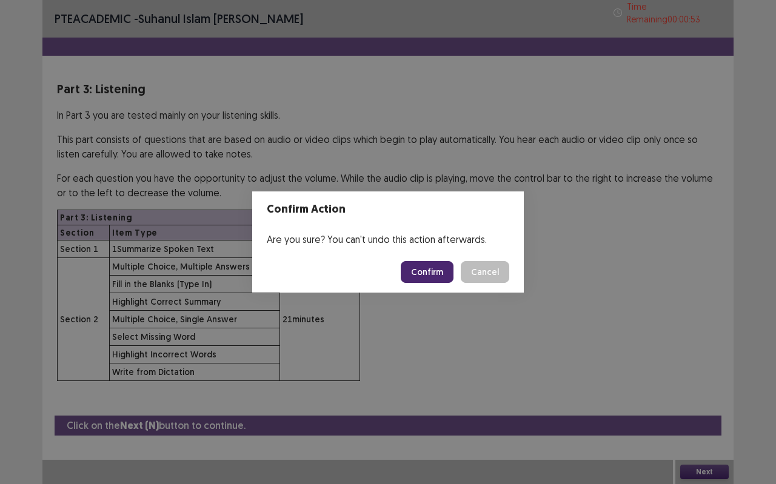
click at [424, 263] on button "Confirm" at bounding box center [427, 272] width 53 height 22
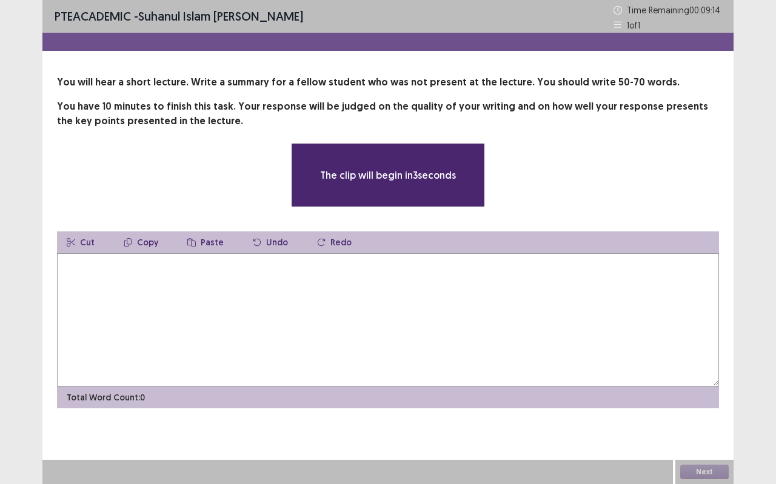
click at [554, 229] on div "**********" at bounding box center [387, 242] width 691 height 334
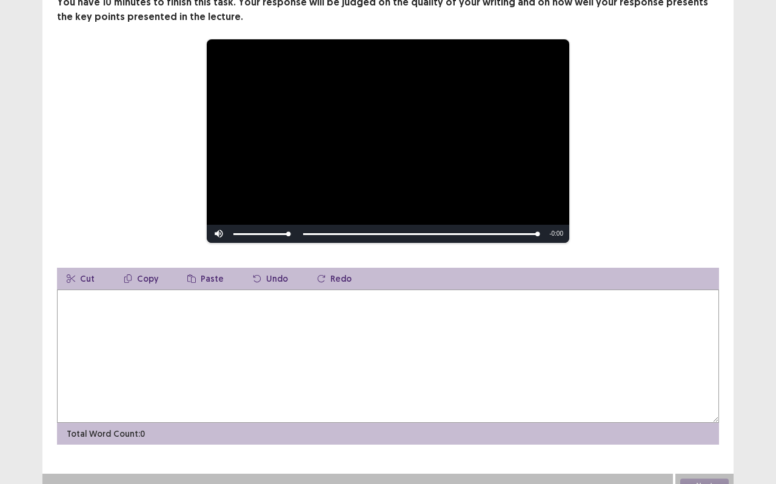
scroll to position [118, 0]
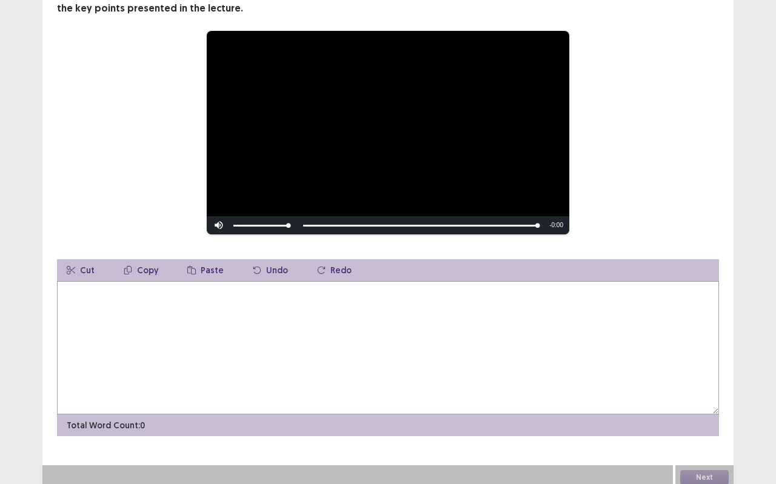
click at [0, 267] on div "**********" at bounding box center [388, 186] width 776 height 608
click at [86, 300] on textarea at bounding box center [388, 347] width 662 height 133
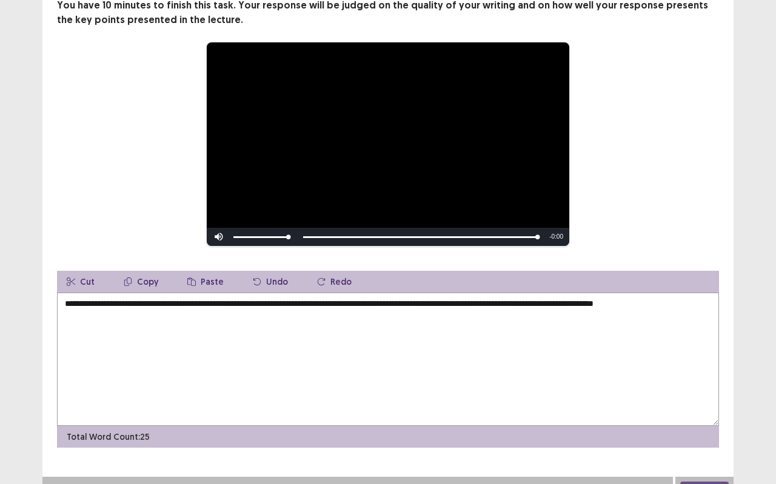
scroll to position [107, 0]
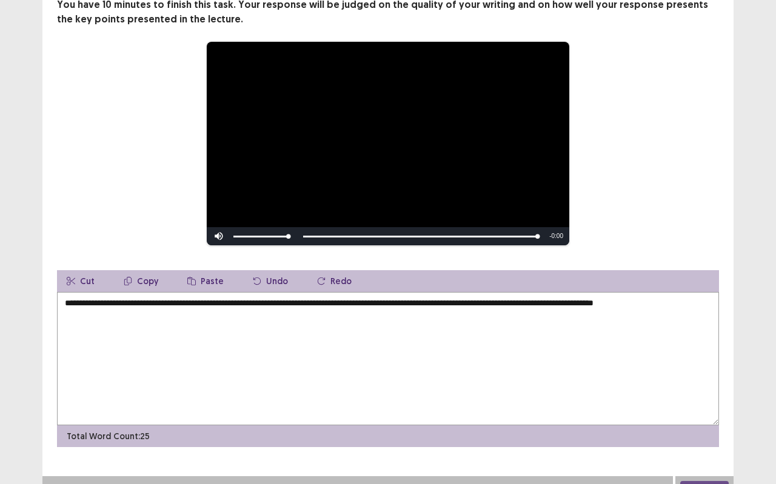
click at [377, 297] on textarea "**********" at bounding box center [388, 358] width 662 height 133
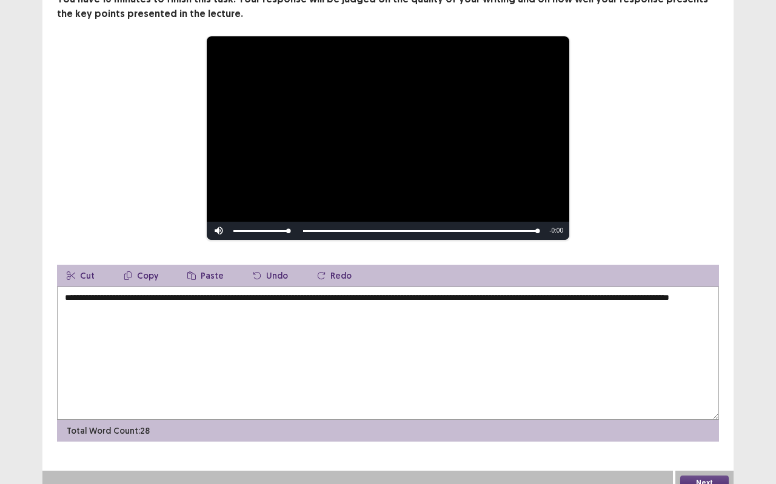
click at [287, 317] on textarea "**********" at bounding box center [388, 353] width 662 height 133
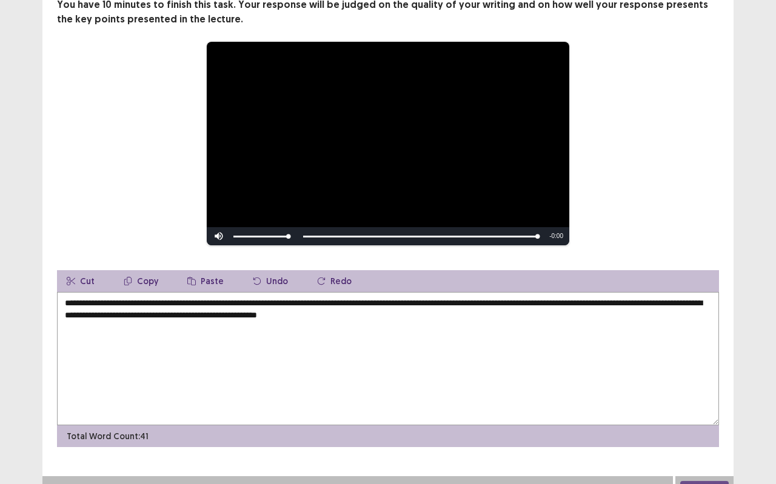
click at [460, 313] on textarea "**********" at bounding box center [388, 358] width 662 height 133
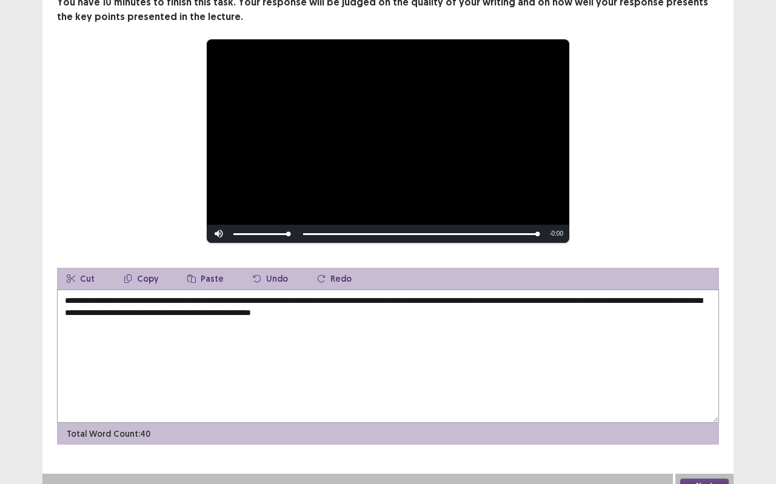
click at [520, 318] on textarea "**********" at bounding box center [388, 356] width 662 height 133
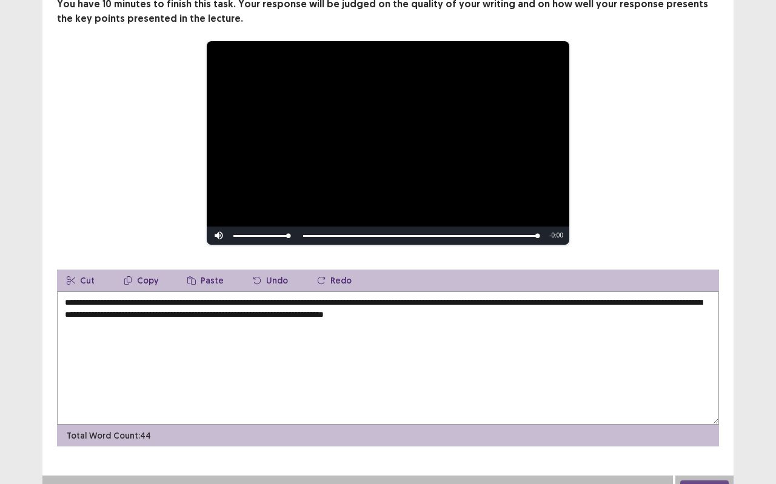
scroll to position [118, 0]
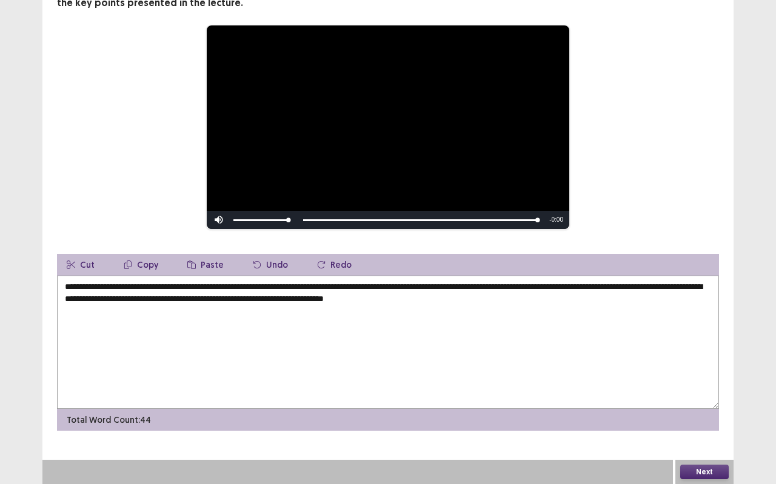
click at [224, 300] on textarea "**********" at bounding box center [388, 342] width 662 height 133
type textarea "**********"
click at [717, 431] on button "Next" at bounding box center [704, 472] width 49 height 15
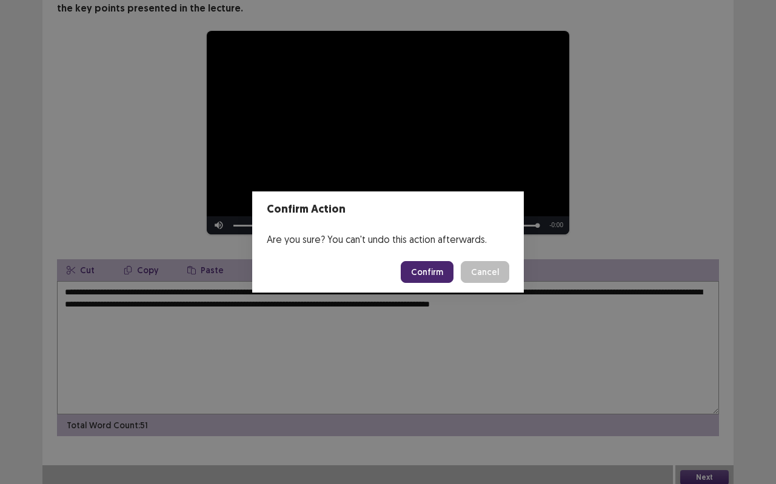
drag, startPoint x: 444, startPoint y: 278, endPoint x: 442, endPoint y: 286, distance: 8.2
click at [444, 280] on button "Confirm" at bounding box center [427, 272] width 53 height 22
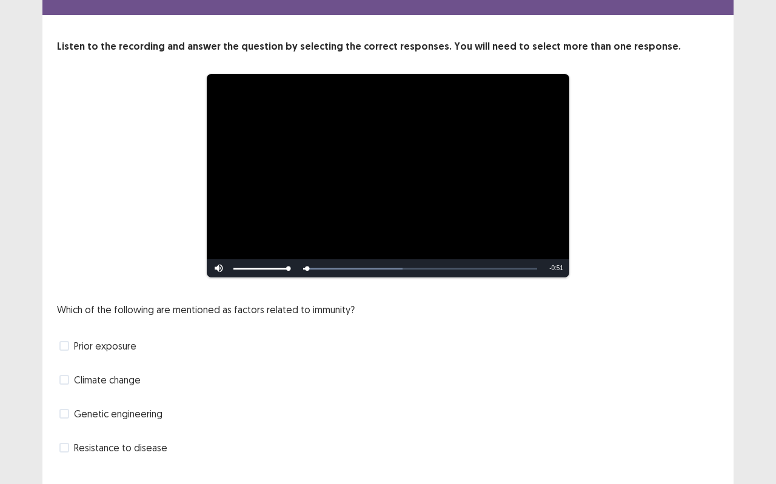
scroll to position [62, 0]
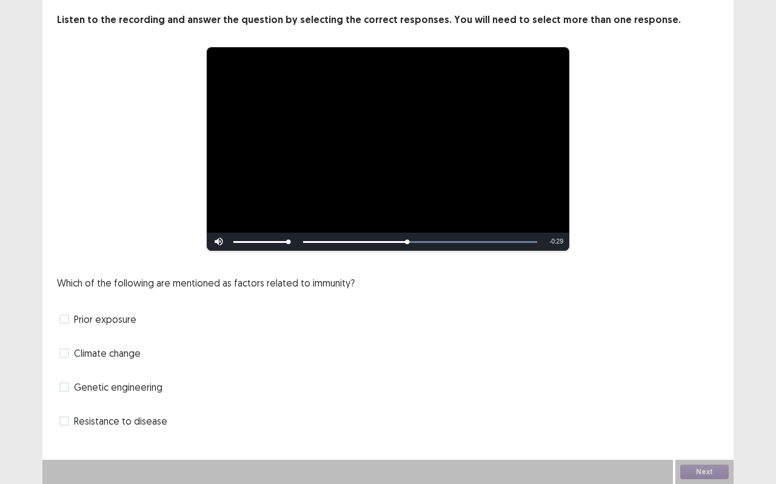
click at [203, 385] on div "Genetic engineering" at bounding box center [388, 387] width 662 height 19
click at [60, 384] on span at bounding box center [64, 388] width 10 height 10
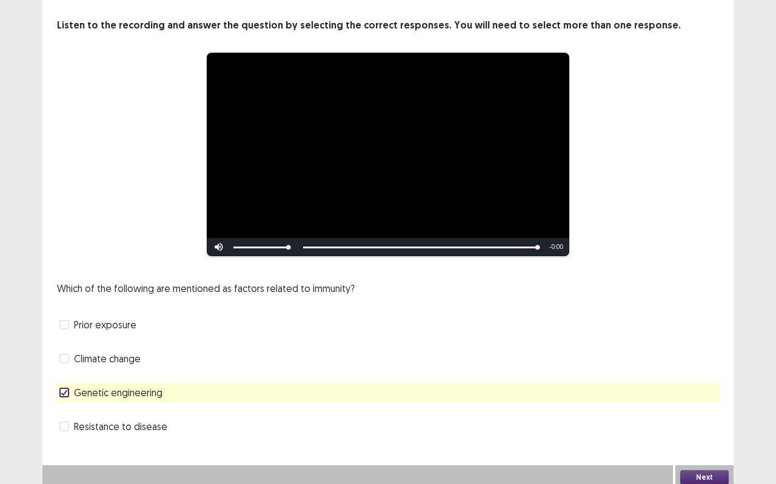
click at [706, 431] on button "Next" at bounding box center [704, 478] width 49 height 15
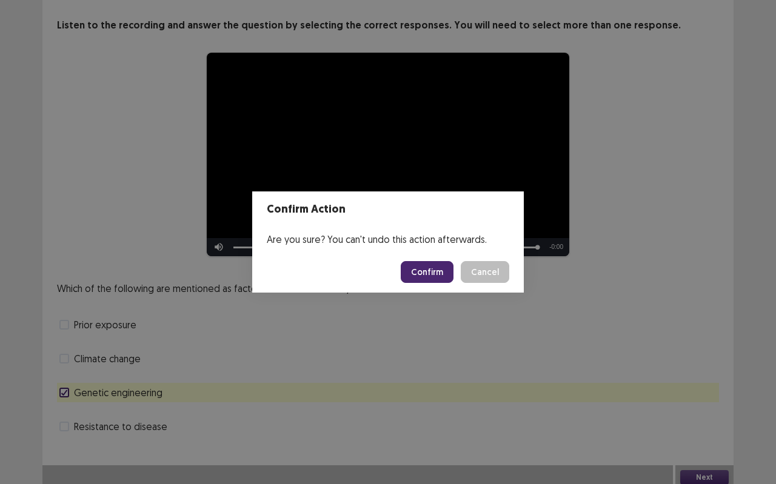
click at [445, 273] on button "Confirm" at bounding box center [427, 272] width 53 height 22
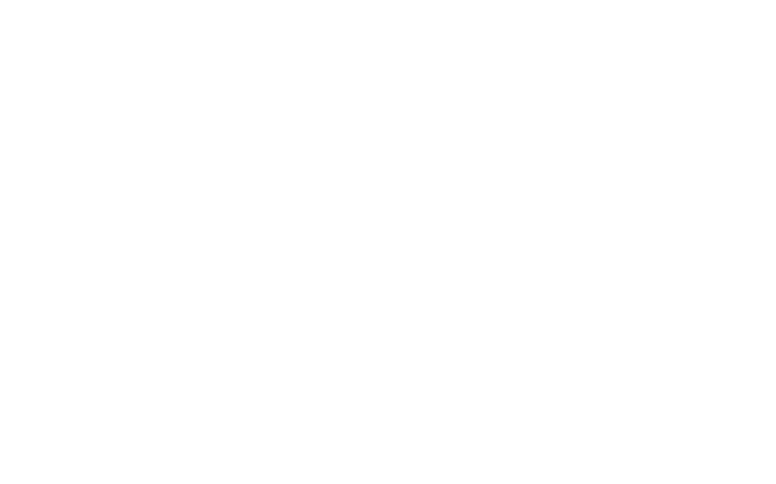
scroll to position [0, 0]
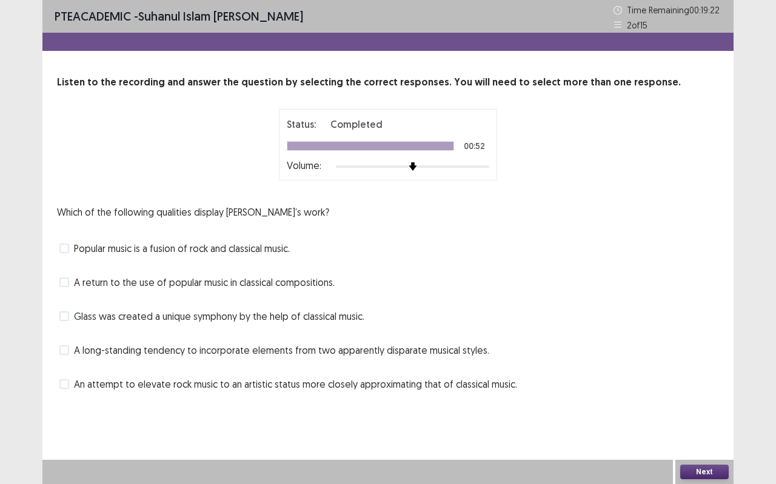
click at [319, 243] on div "Popular music is a fusion of rock and classical music." at bounding box center [388, 248] width 662 height 19
click at [280, 247] on span "Popular music is a fusion of rock and classical music." at bounding box center [182, 248] width 216 height 15
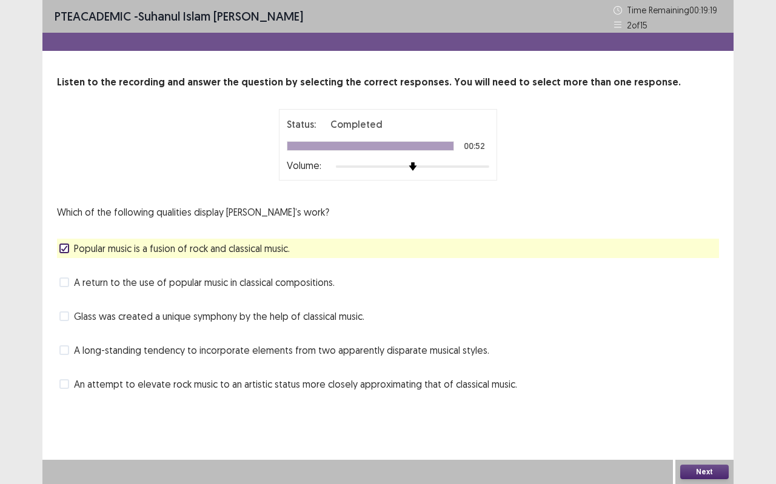
click at [471, 383] on span "An attempt to elevate rock music to an artistic status more closely approximati…" at bounding box center [295, 384] width 443 height 15
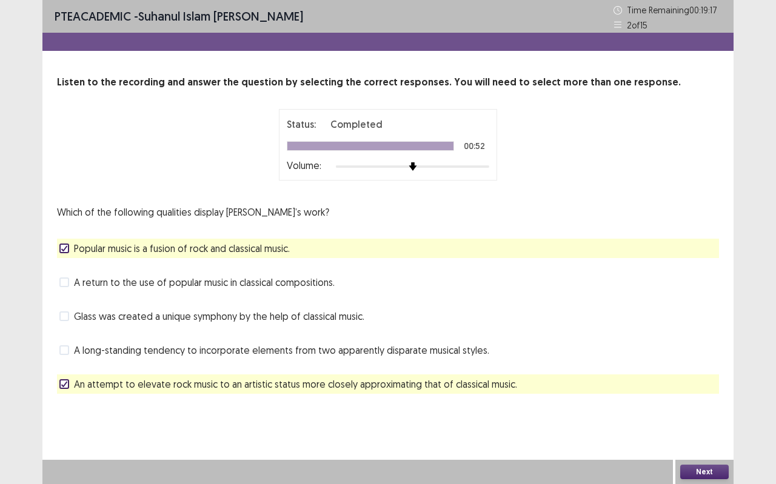
click at [706, 431] on button "Next" at bounding box center [704, 472] width 49 height 15
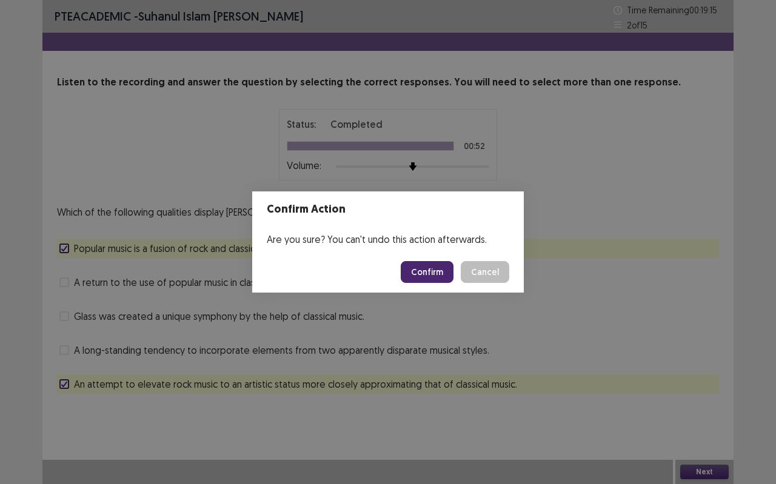
click at [424, 268] on button "Confirm" at bounding box center [427, 272] width 53 height 22
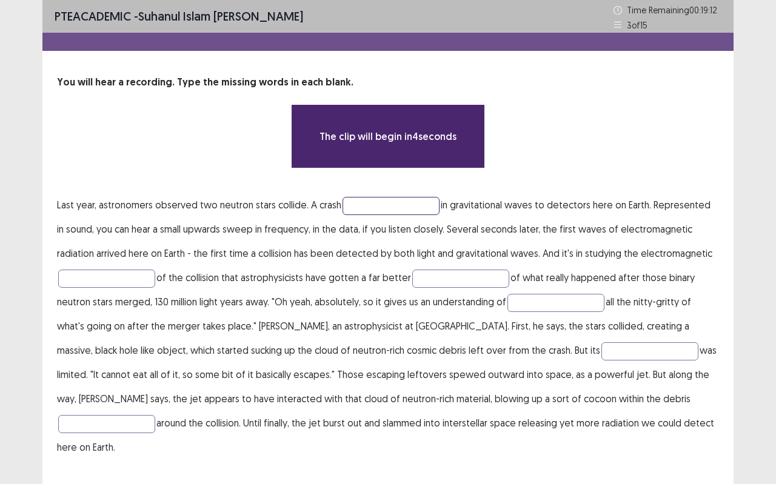
click at [396, 210] on input "text" at bounding box center [391, 206] width 97 height 18
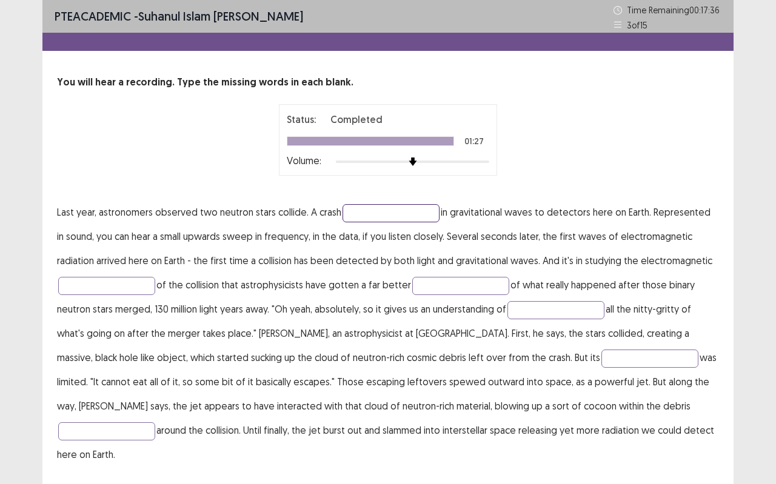
click at [343, 215] on input "text" at bounding box center [391, 213] width 97 height 18
type input "*********"
click at [602, 359] on input "text" at bounding box center [650, 359] width 97 height 18
type input "********"
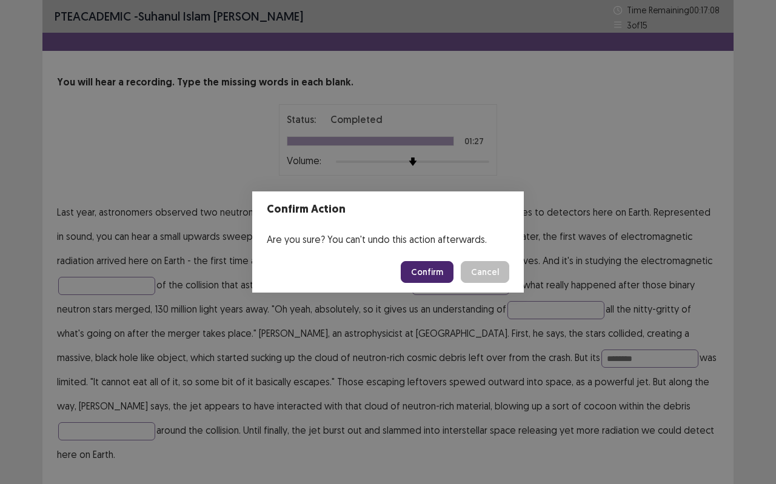
click at [434, 275] on button "Confirm" at bounding box center [427, 272] width 53 height 22
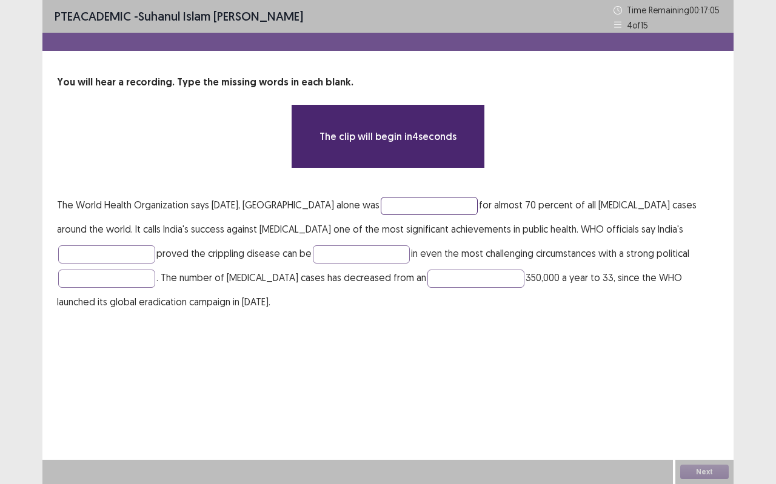
click at [381, 207] on input "text" at bounding box center [429, 206] width 97 height 18
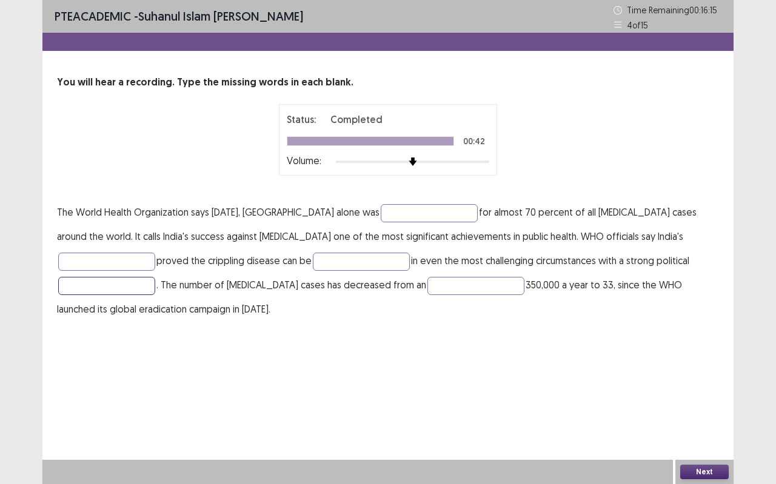
click at [155, 277] on input "text" at bounding box center [106, 286] width 97 height 18
type input "*********"
click at [405, 216] on input "text" at bounding box center [429, 213] width 97 height 18
type input "**********"
click at [726, 431] on button "Next" at bounding box center [704, 472] width 49 height 15
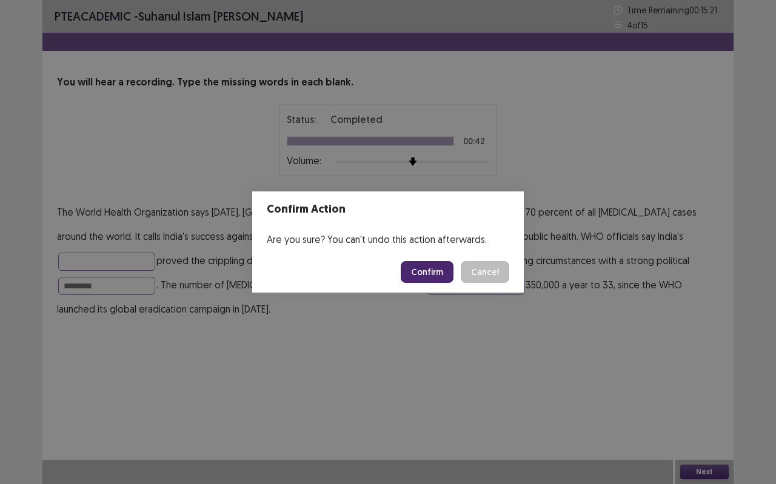
click at [445, 272] on button "Confirm" at bounding box center [427, 272] width 53 height 22
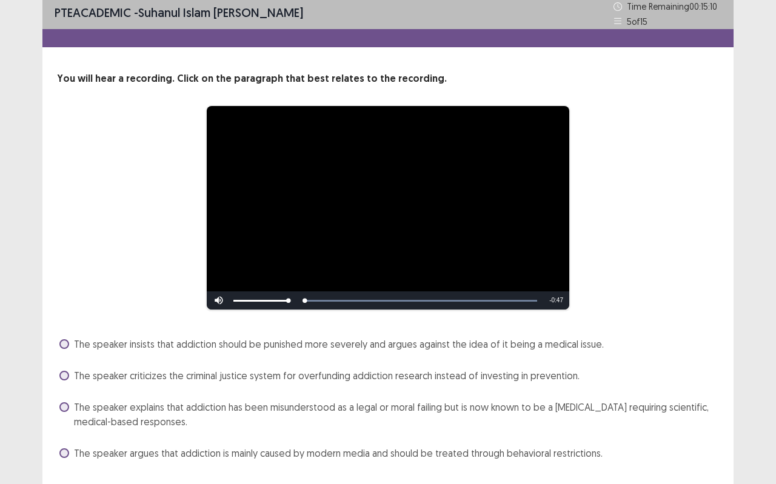
scroll to position [36, 0]
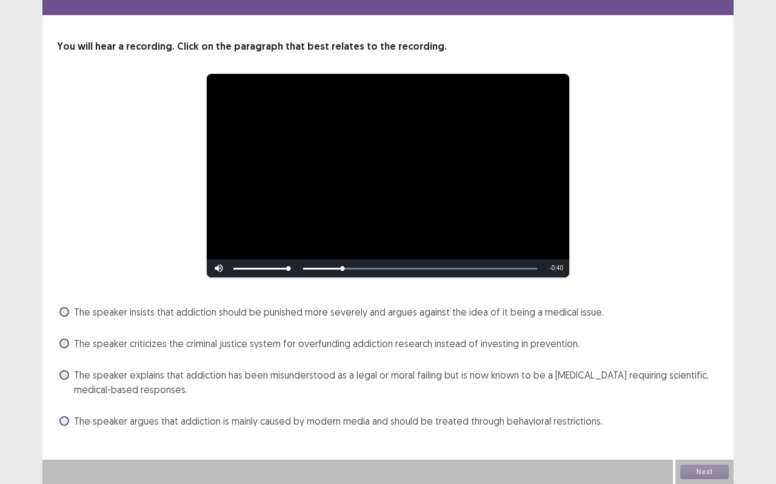
click at [210, 340] on span "The speaker criticizes the criminal justice system for overfunding addiction re…" at bounding box center [327, 344] width 506 height 15
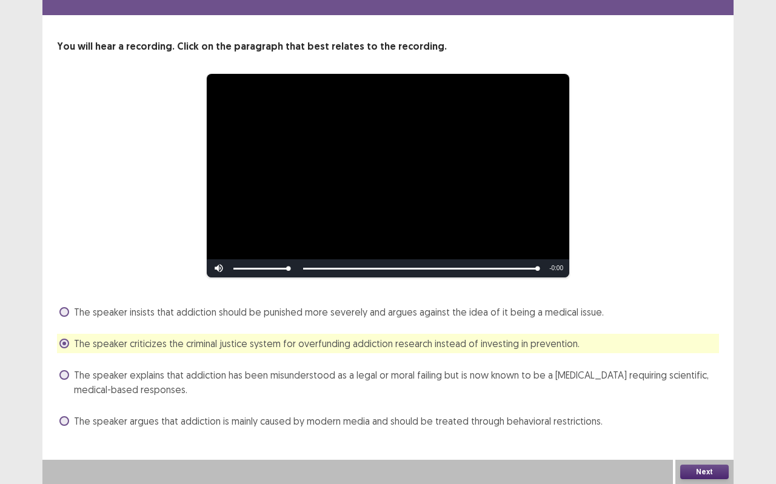
click at [711, 431] on button "Next" at bounding box center [704, 472] width 49 height 15
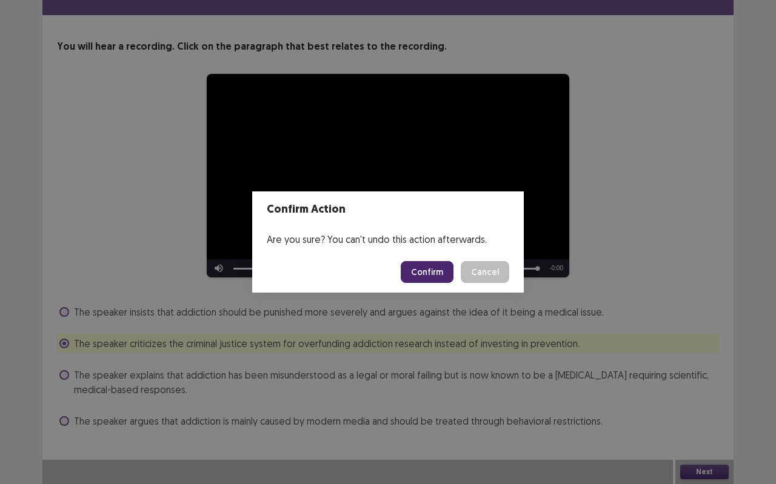
click at [435, 276] on button "Confirm" at bounding box center [427, 272] width 53 height 22
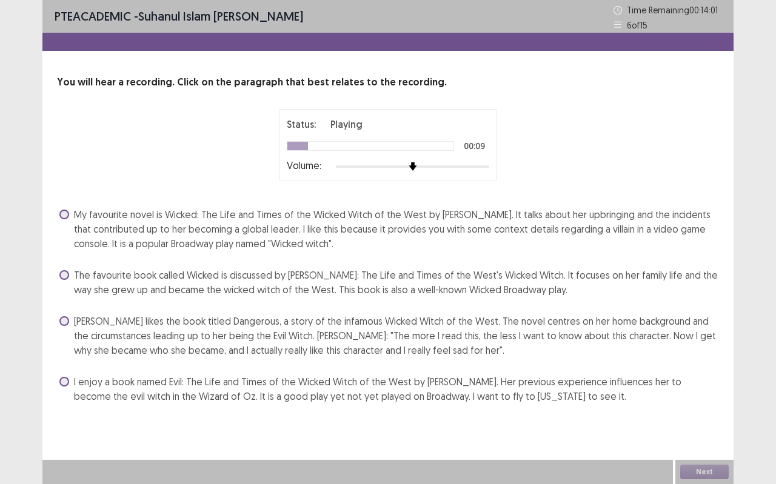
click at [443, 280] on span "The favourite book called Wicked is discussed by [PERSON_NAME]: The Life and Ti…" at bounding box center [396, 282] width 645 height 29
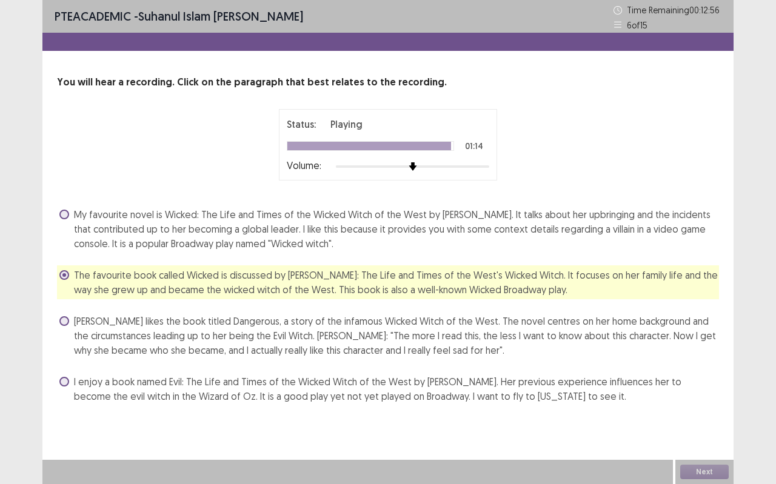
click at [720, 431] on div "Next" at bounding box center [704, 472] width 58 height 24
click at [722, 431] on button "Next" at bounding box center [704, 472] width 49 height 15
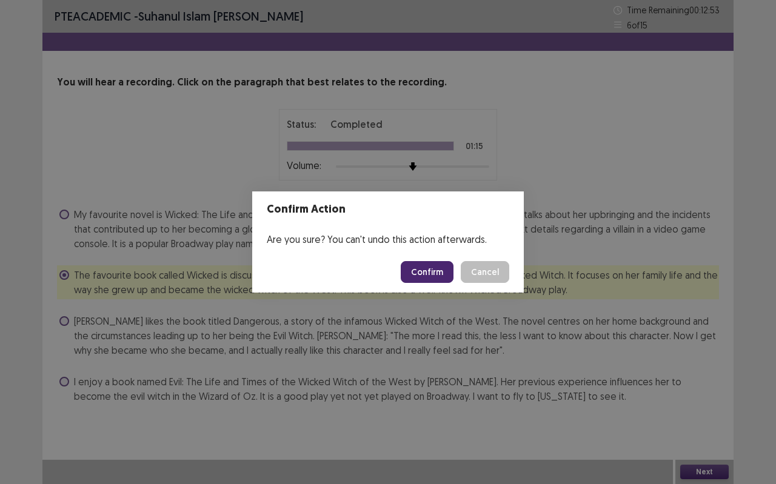
click at [444, 274] on button "Confirm" at bounding box center [427, 272] width 53 height 22
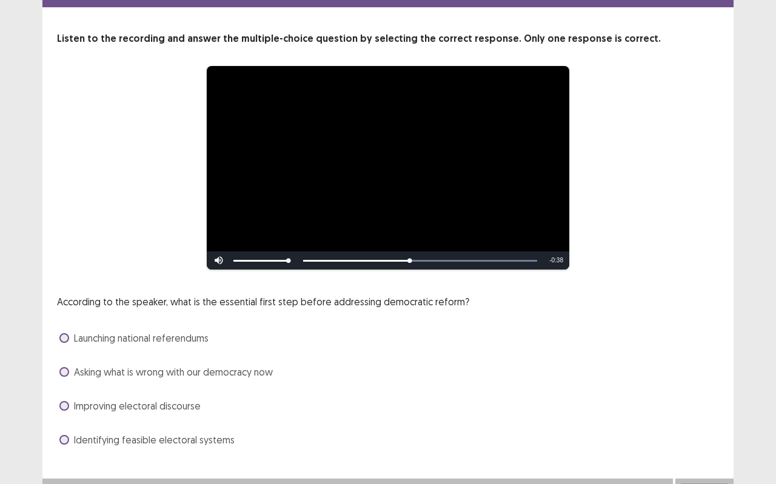
scroll to position [45, 0]
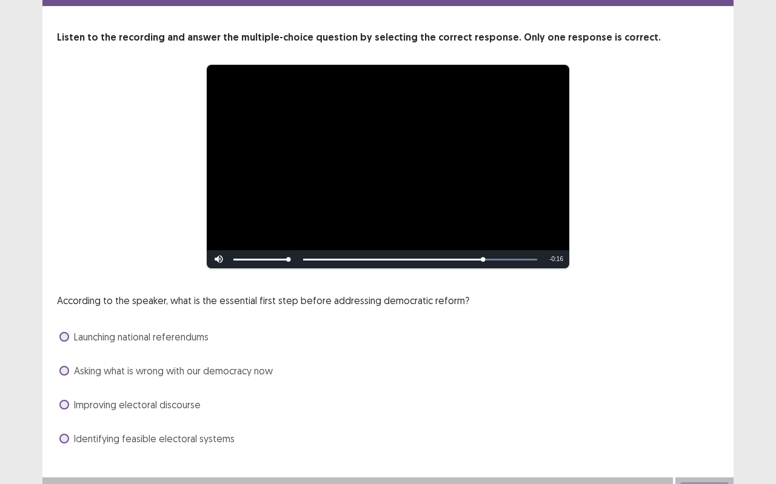
click at [83, 431] on span "Identifying feasible electoral systems" at bounding box center [154, 439] width 161 height 15
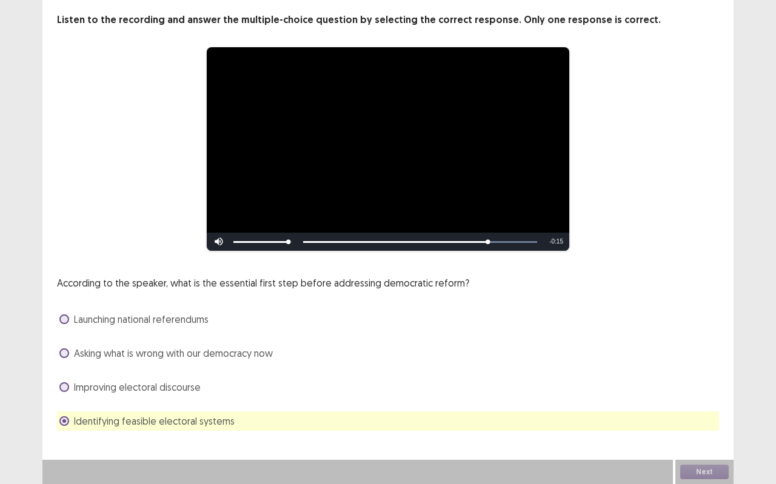
scroll to position [62, 0]
click at [697, 431] on button "Next" at bounding box center [704, 472] width 49 height 15
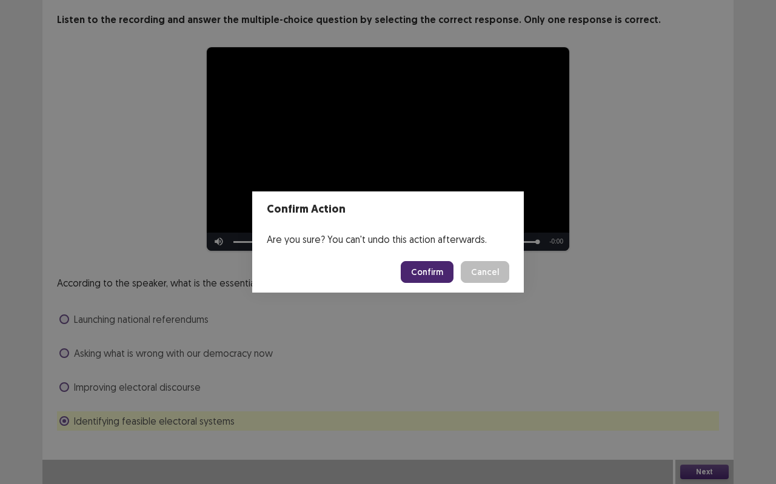
click at [437, 273] on button "Confirm" at bounding box center [427, 272] width 53 height 22
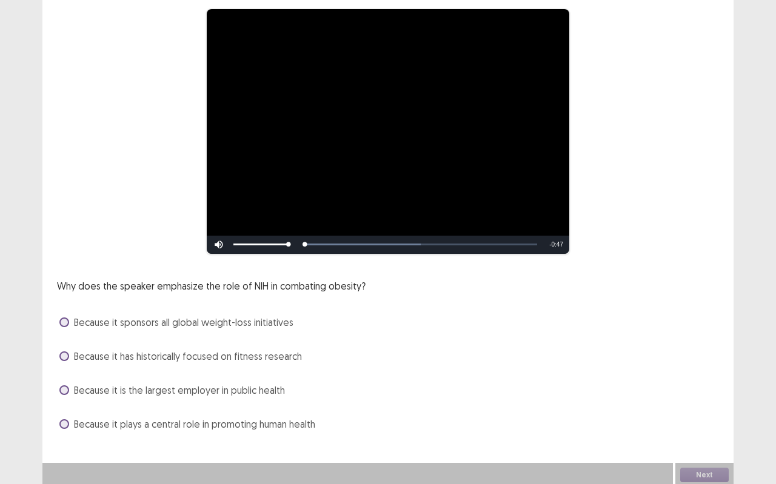
scroll to position [103, 0]
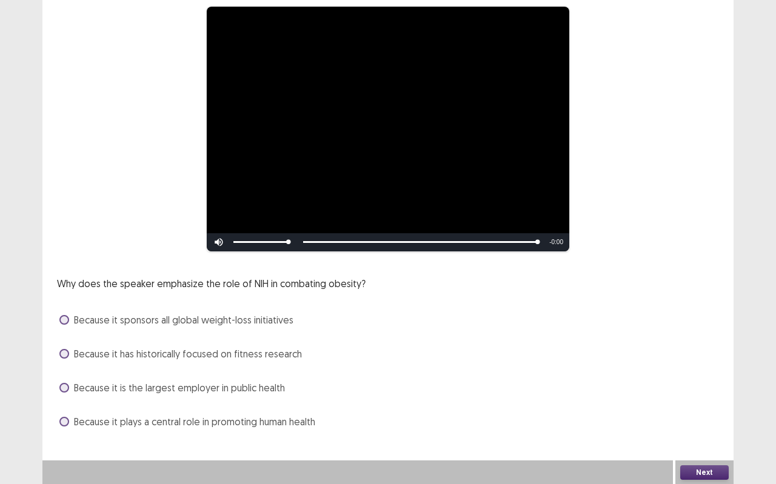
click at [236, 347] on span "Because it has historically focused on fitness research" at bounding box center [188, 354] width 228 height 15
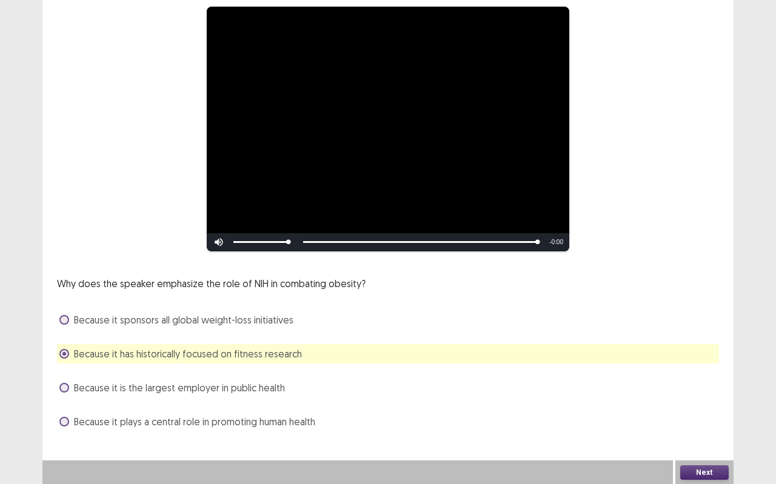
click at [699, 431] on button "Next" at bounding box center [704, 473] width 49 height 15
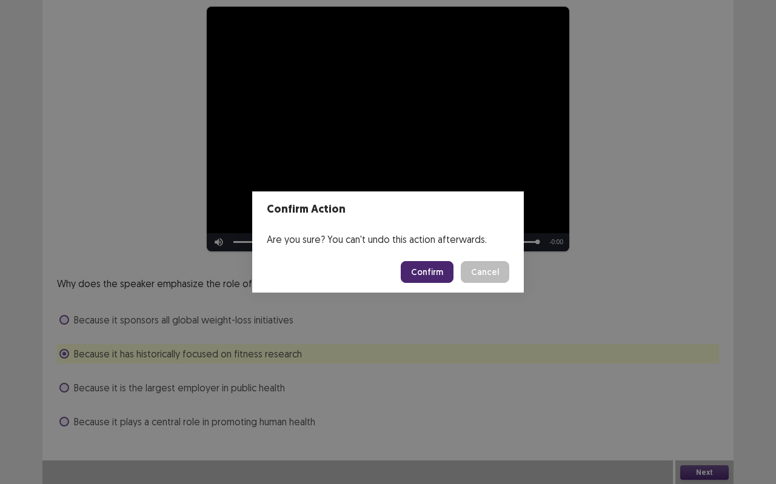
click at [408, 269] on button "Confirm" at bounding box center [427, 272] width 53 height 22
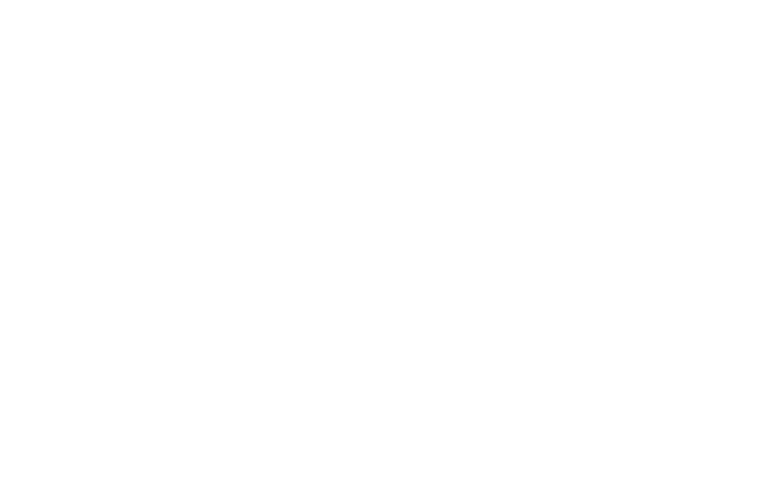
scroll to position [0, 0]
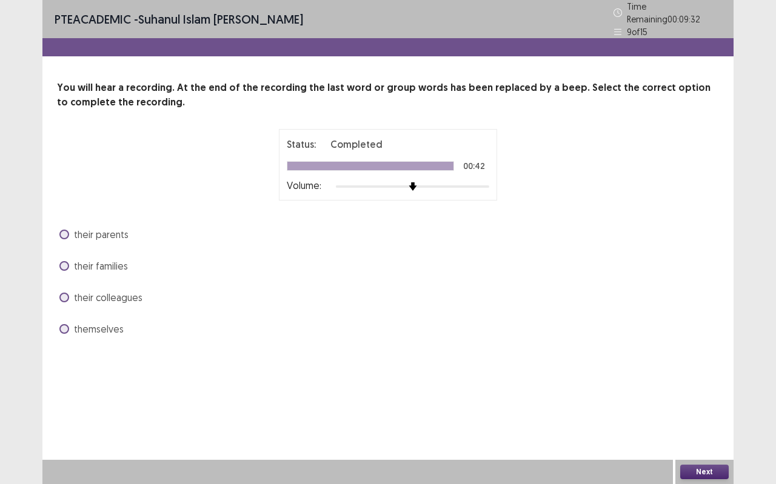
click at [95, 259] on span "their families" at bounding box center [101, 266] width 54 height 15
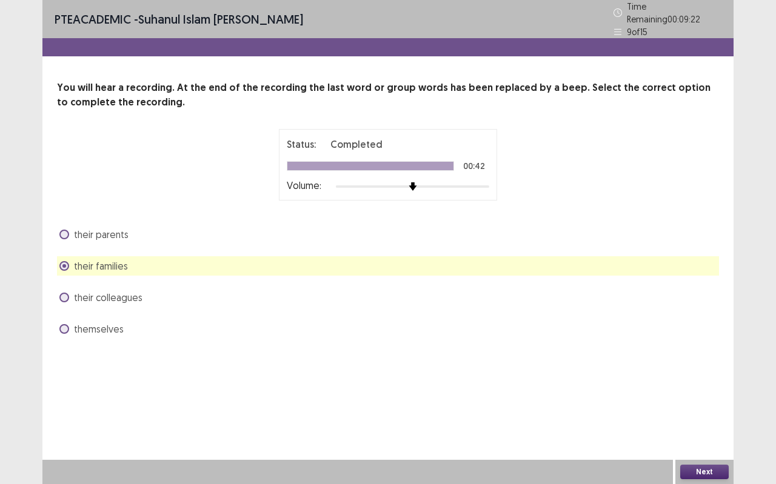
click at [129, 320] on div "themselves" at bounding box center [388, 329] width 662 height 19
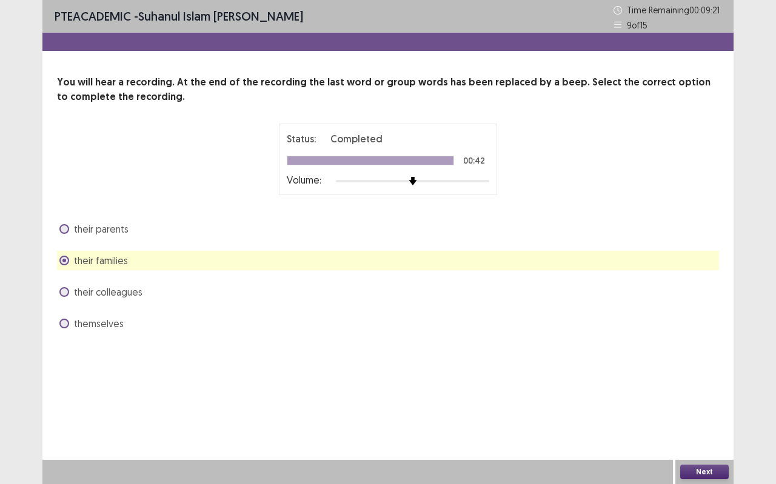
click at [129, 324] on div "themselves" at bounding box center [388, 323] width 662 height 19
click at [101, 320] on span "themselves" at bounding box center [99, 324] width 50 height 15
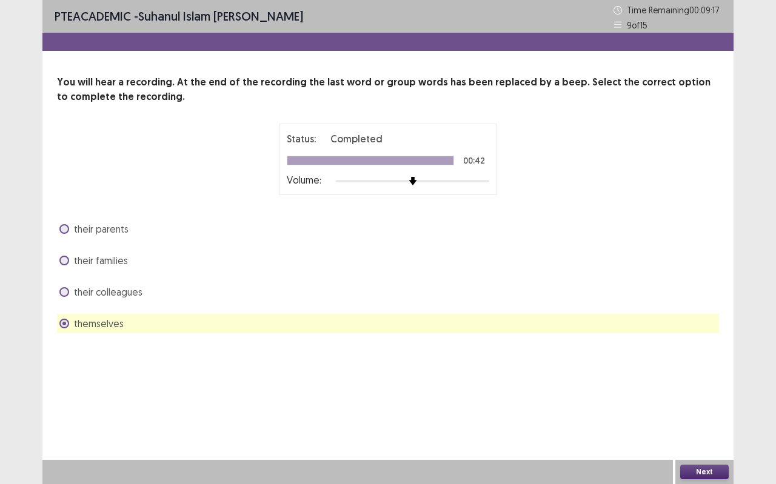
click at [696, 431] on button "Next" at bounding box center [704, 472] width 49 height 15
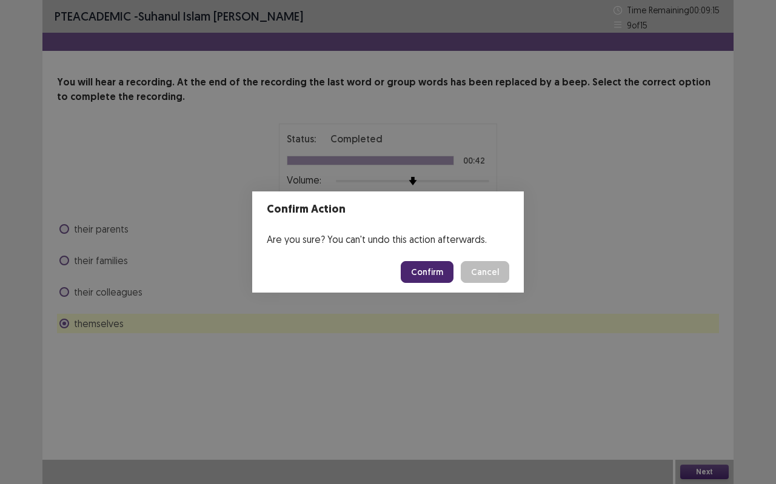
click at [426, 280] on button "Confirm" at bounding box center [427, 272] width 53 height 22
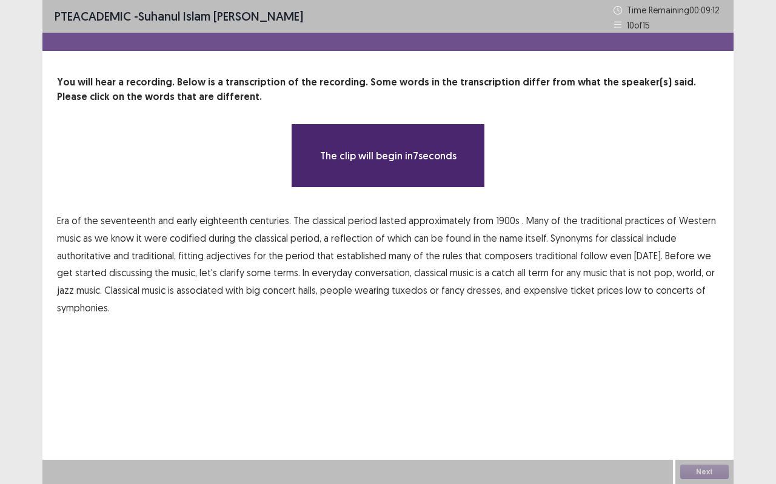
click at [497, 219] on span "1900s" at bounding box center [508, 220] width 24 height 15
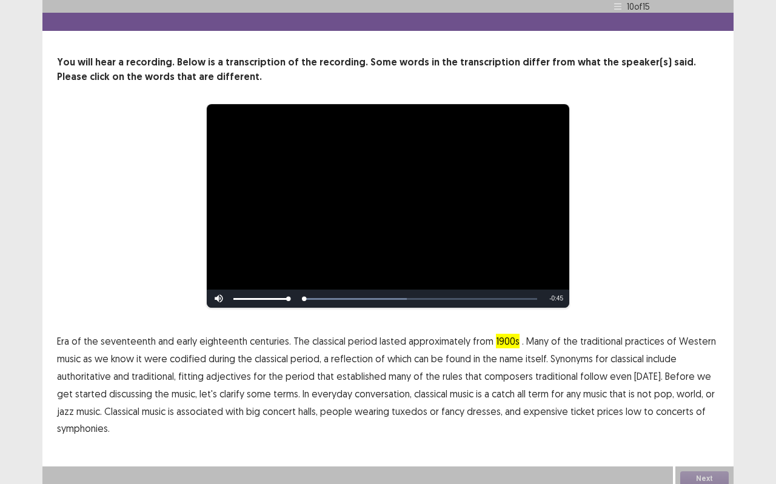
scroll to position [27, 0]
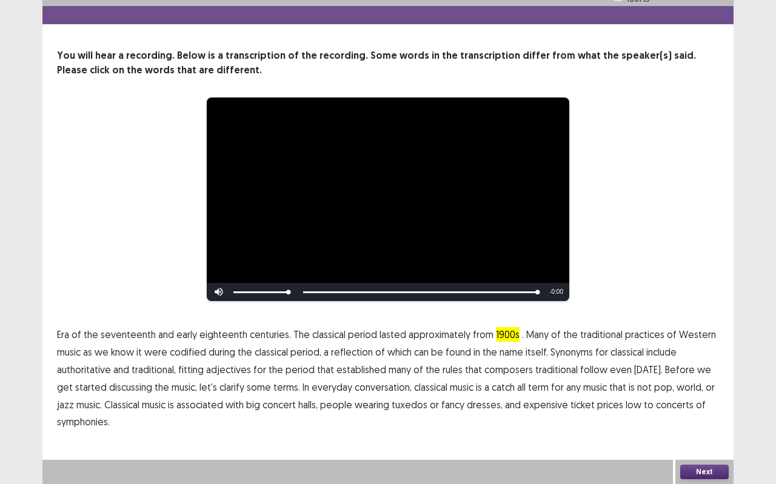
click at [709, 431] on button "Next" at bounding box center [704, 472] width 49 height 15
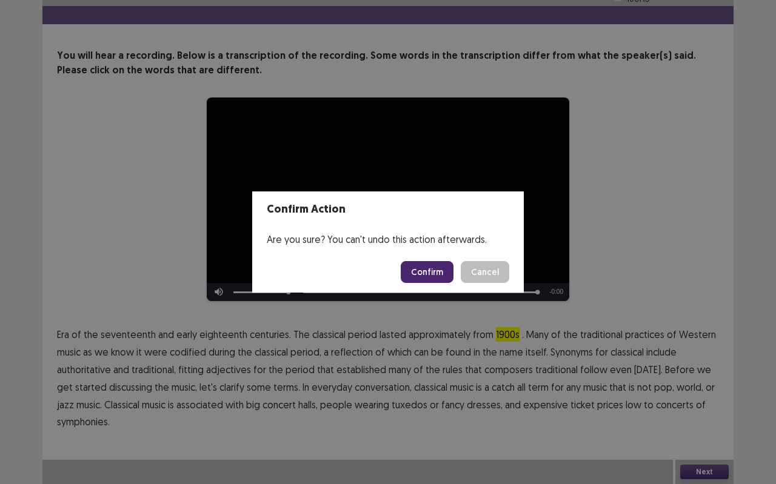
click at [433, 273] on button "Confirm" at bounding box center [427, 272] width 53 height 22
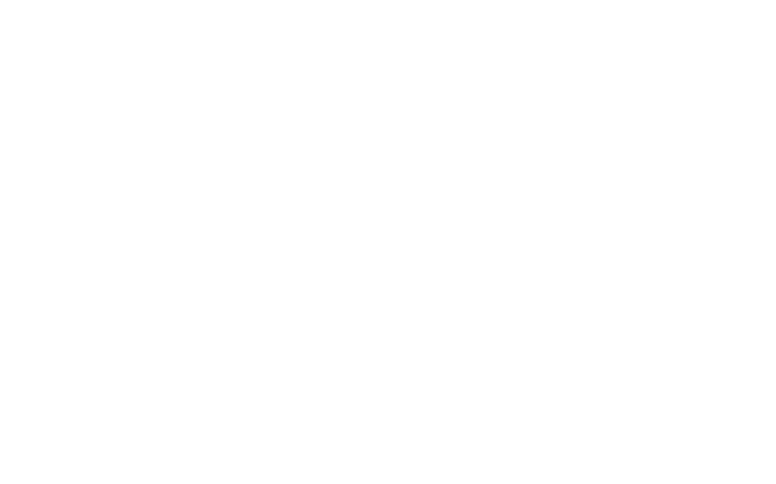
scroll to position [0, 0]
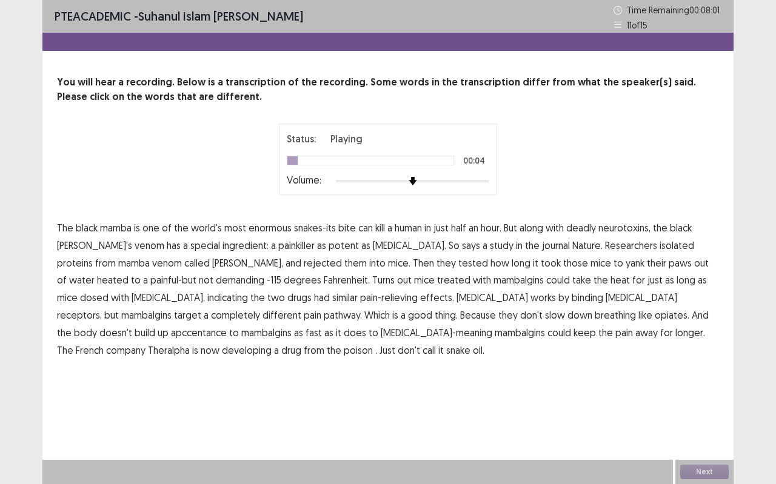
click at [275, 230] on span "enormous" at bounding box center [270, 228] width 43 height 15
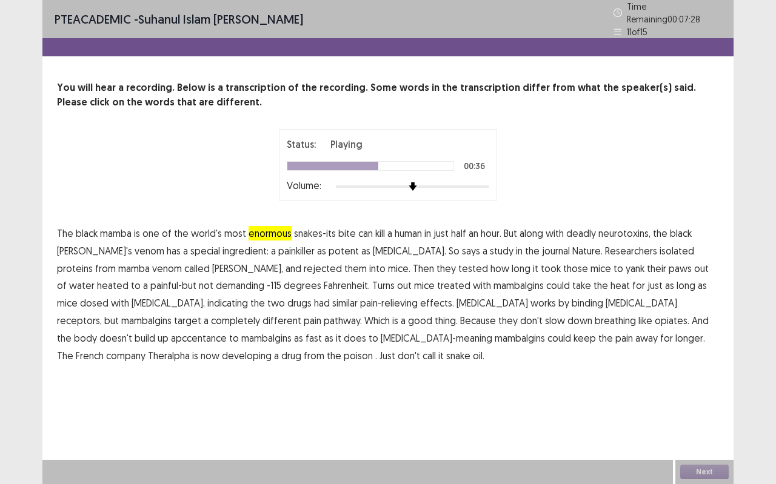
click at [437, 283] on span "treated" at bounding box center [453, 285] width 33 height 15
click at [227, 331] on span "apccentance" at bounding box center [199, 338] width 56 height 15
click at [344, 351] on span "poison" at bounding box center [358, 356] width 29 height 15
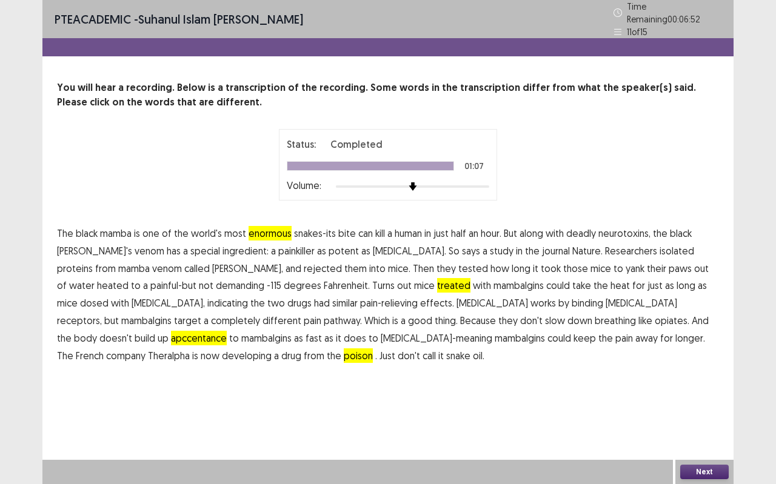
click at [437, 278] on span "treated" at bounding box center [453, 285] width 33 height 15
click at [696, 431] on button "Next" at bounding box center [704, 472] width 49 height 15
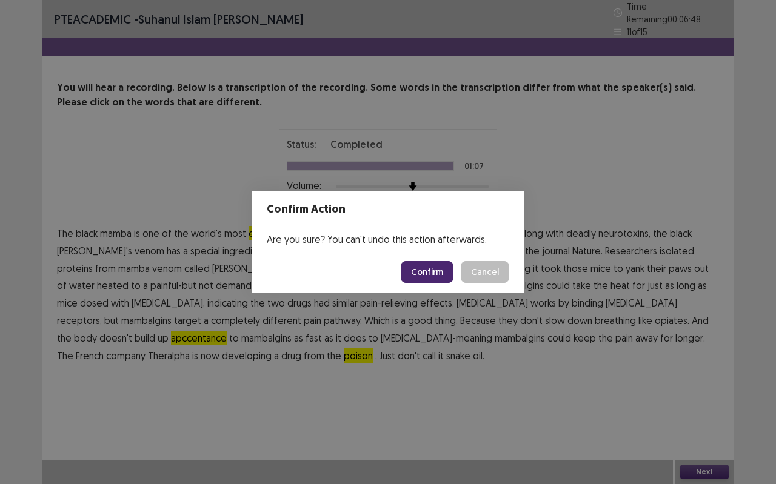
click at [427, 269] on button "Confirm" at bounding box center [427, 272] width 53 height 22
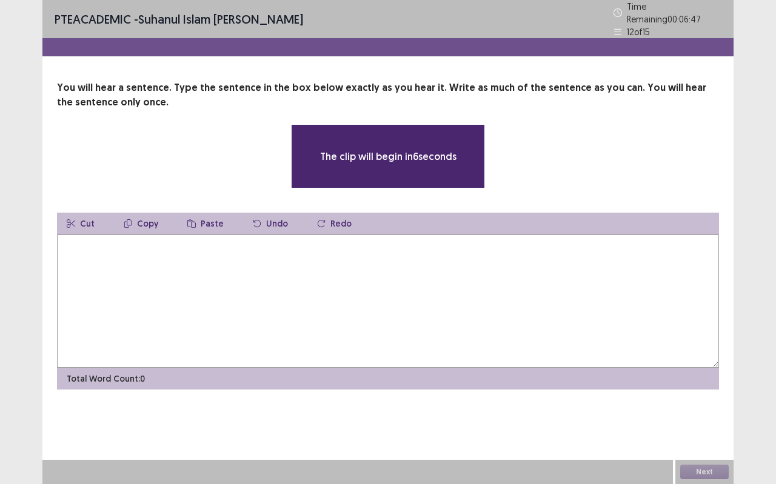
click at [155, 290] on textarea at bounding box center [388, 301] width 662 height 133
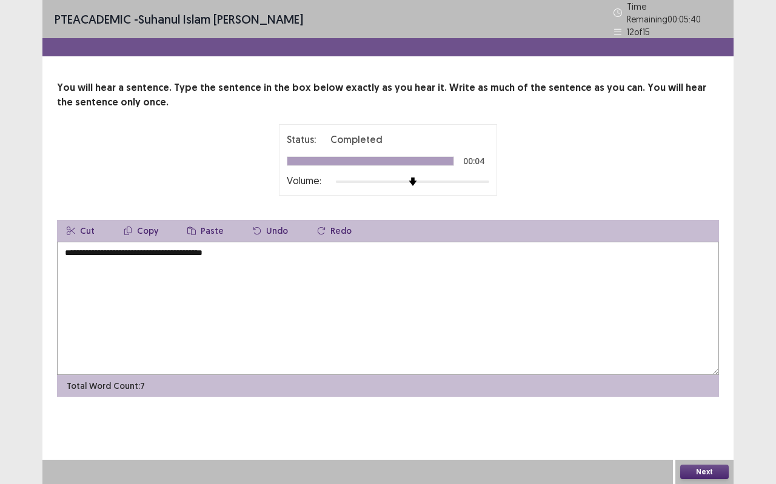
type textarea "**********"
click at [716, 431] on button "Next" at bounding box center [704, 472] width 49 height 15
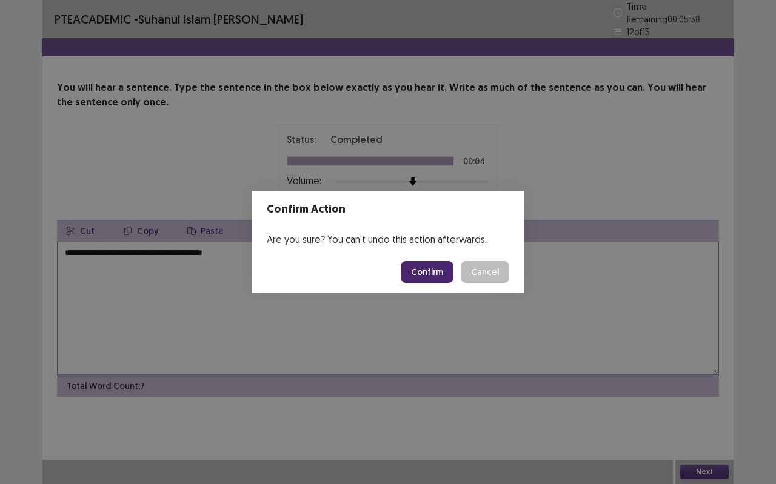
click at [435, 261] on button "Confirm" at bounding box center [427, 272] width 53 height 22
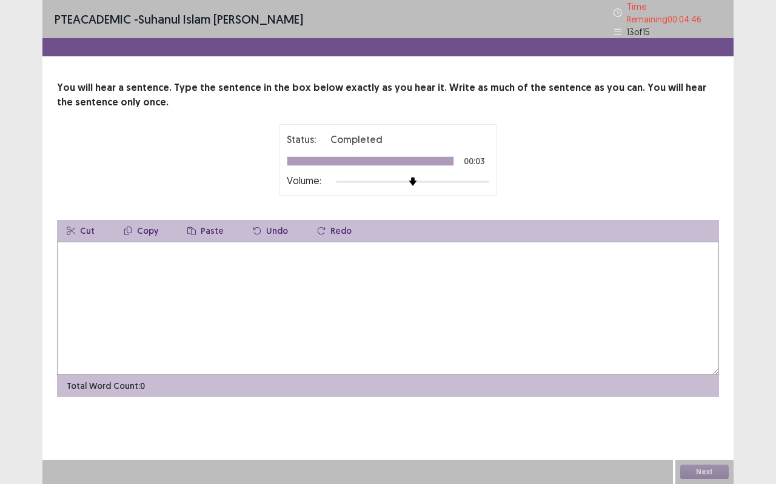
click at [447, 275] on textarea at bounding box center [388, 308] width 662 height 133
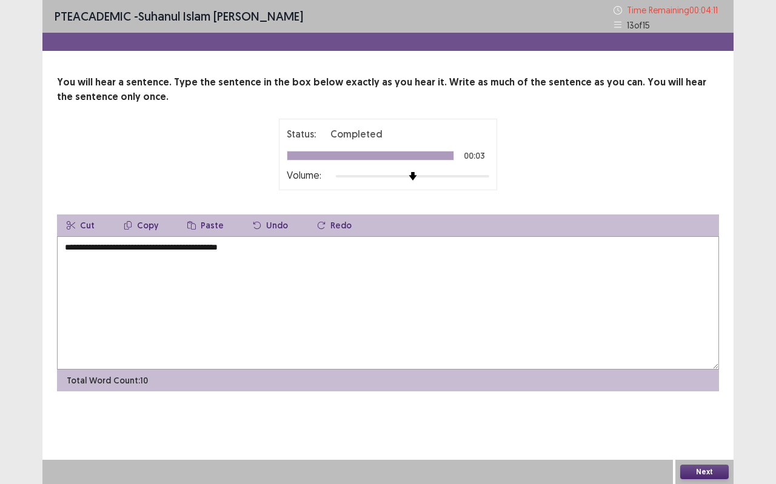
type textarea "**********"
click at [692, 431] on button "Next" at bounding box center [704, 472] width 49 height 15
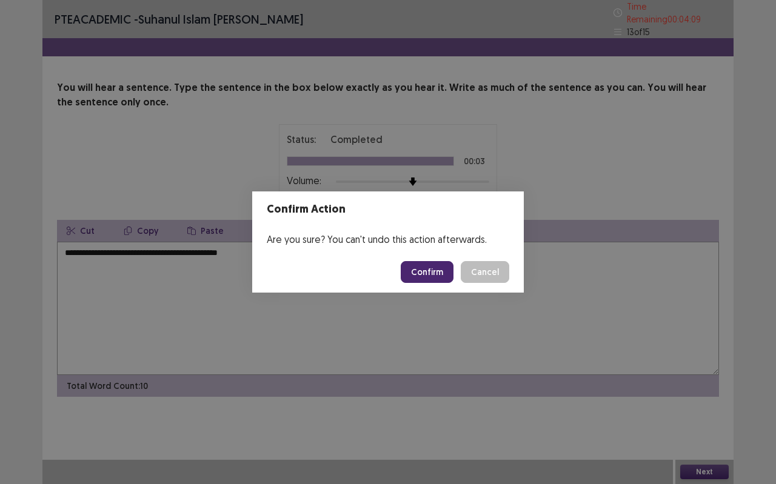
click at [444, 274] on button "Confirm" at bounding box center [427, 272] width 53 height 22
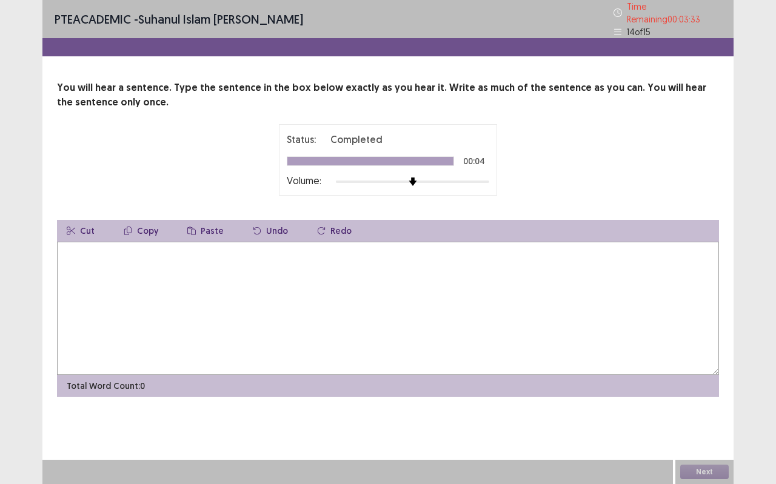
click at [451, 273] on textarea at bounding box center [388, 308] width 662 height 133
click at [418, 282] on textarea "**********" at bounding box center [388, 308] width 662 height 133
type textarea "**********"
click at [708, 431] on button "Next" at bounding box center [704, 472] width 49 height 15
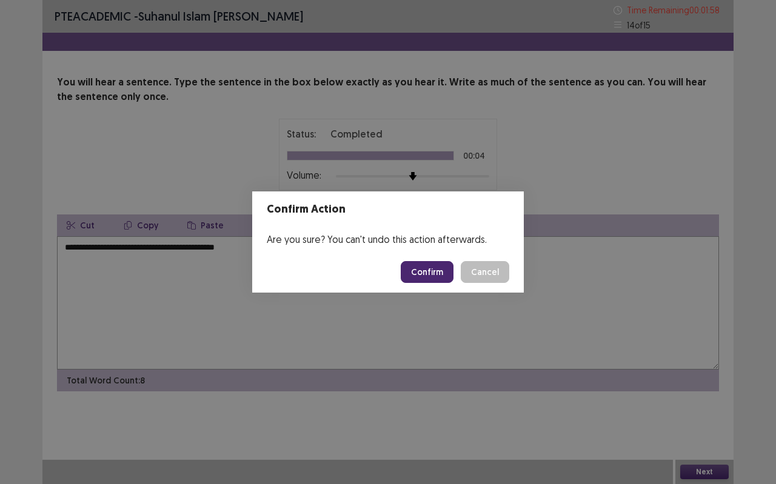
click at [423, 267] on button "Confirm" at bounding box center [427, 272] width 53 height 22
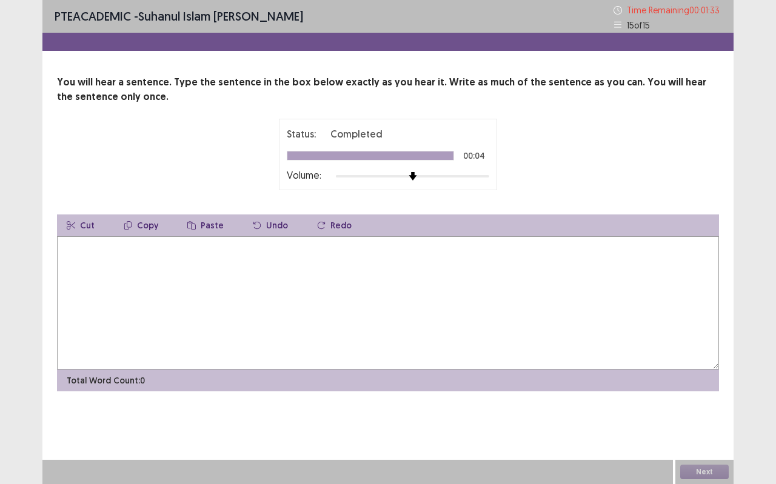
click at [441, 278] on textarea at bounding box center [388, 302] width 662 height 133
type textarea "**********"
click at [690, 431] on button "Next" at bounding box center [704, 472] width 49 height 15
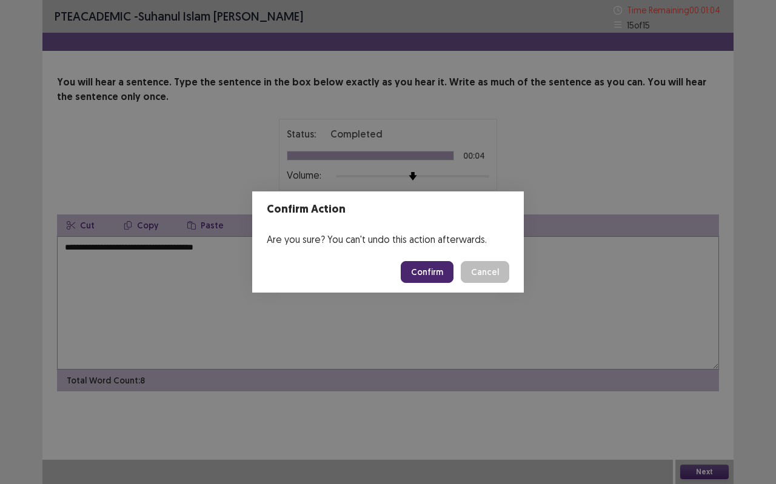
click at [422, 272] on button "Confirm" at bounding box center [427, 272] width 53 height 22
